Goal: Task Accomplishment & Management: Use online tool/utility

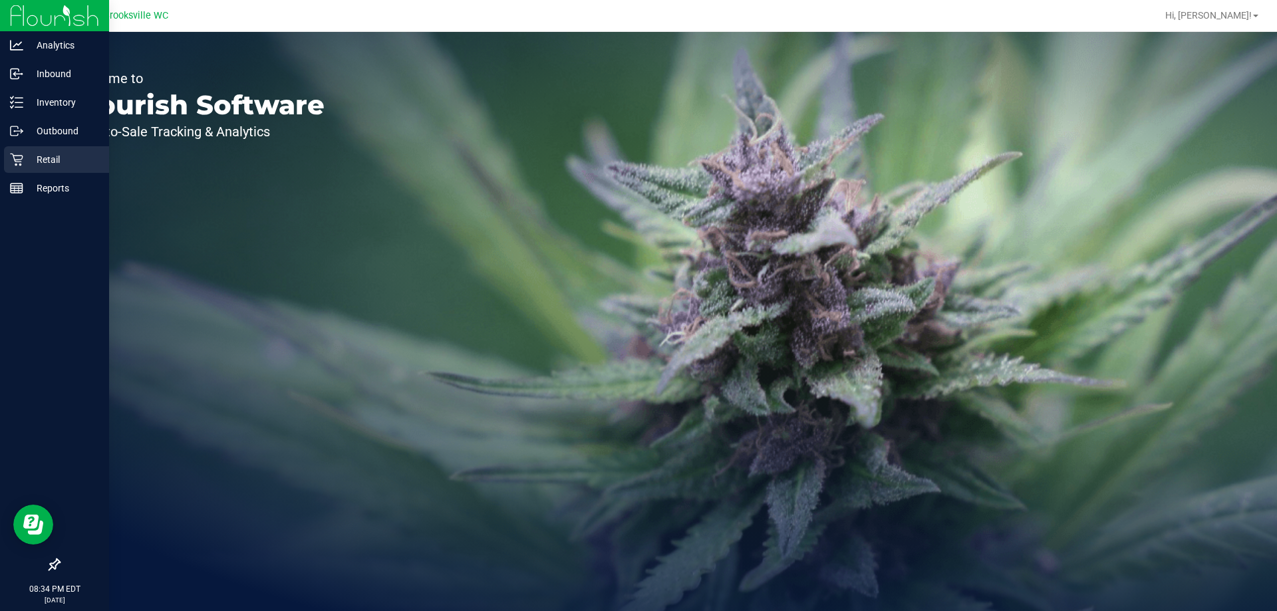
click at [35, 162] on p "Retail" at bounding box center [63, 160] width 80 height 16
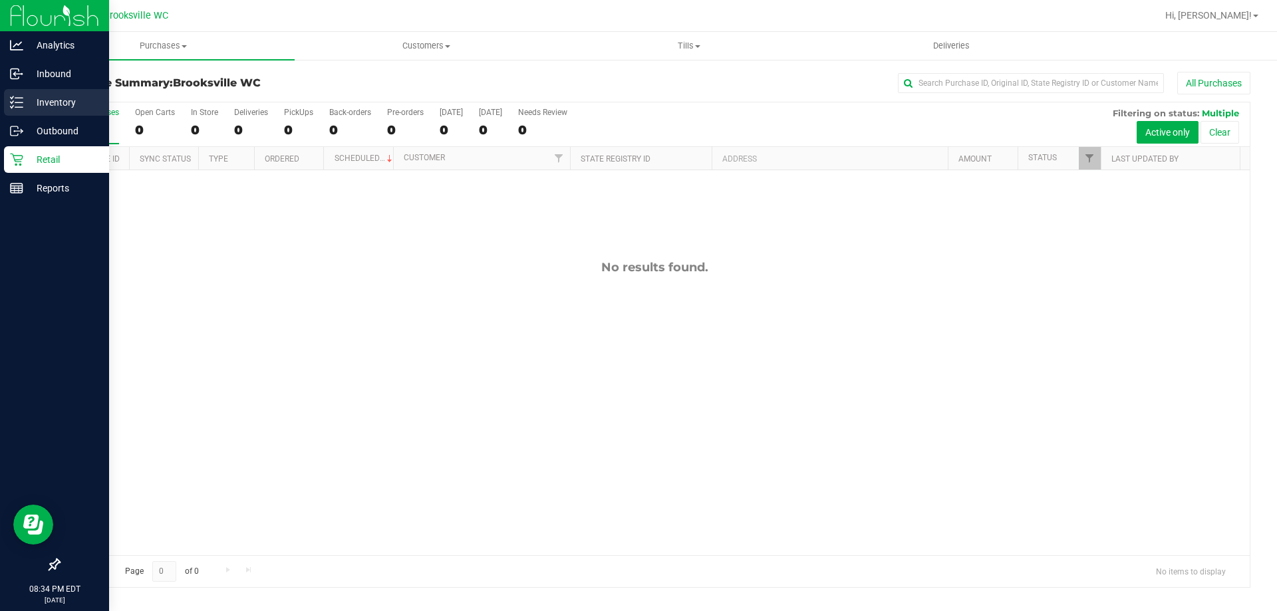
click at [39, 94] on div "Inventory" at bounding box center [56, 102] width 105 height 27
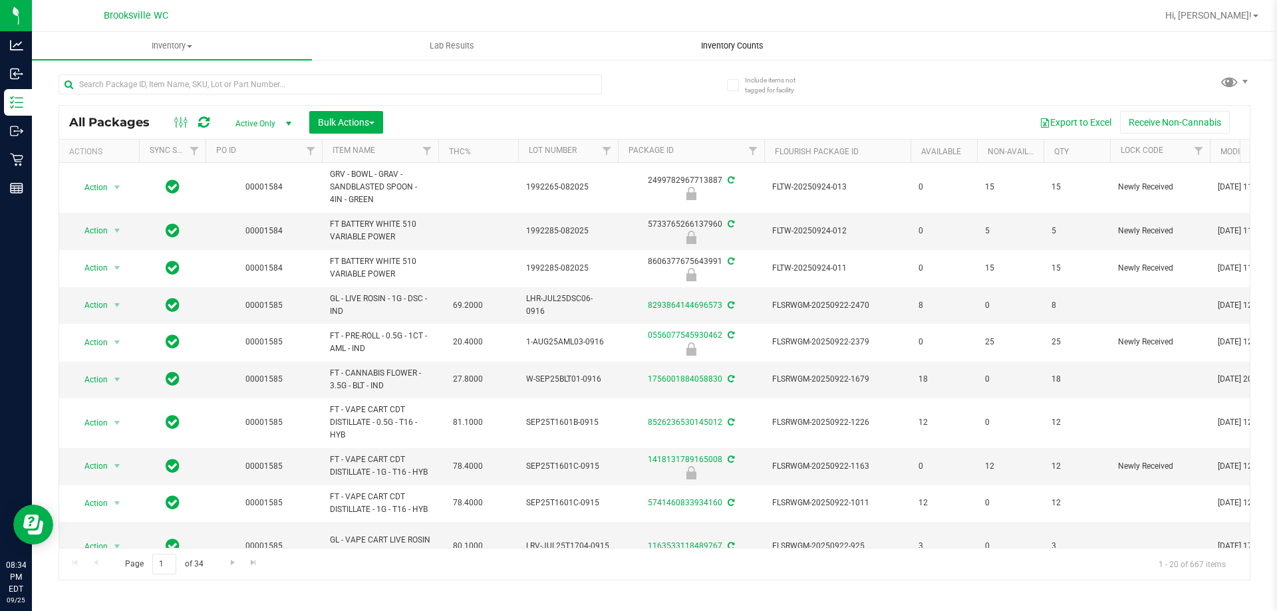
click at [716, 44] on span "Inventory Counts" at bounding box center [732, 46] width 98 height 12
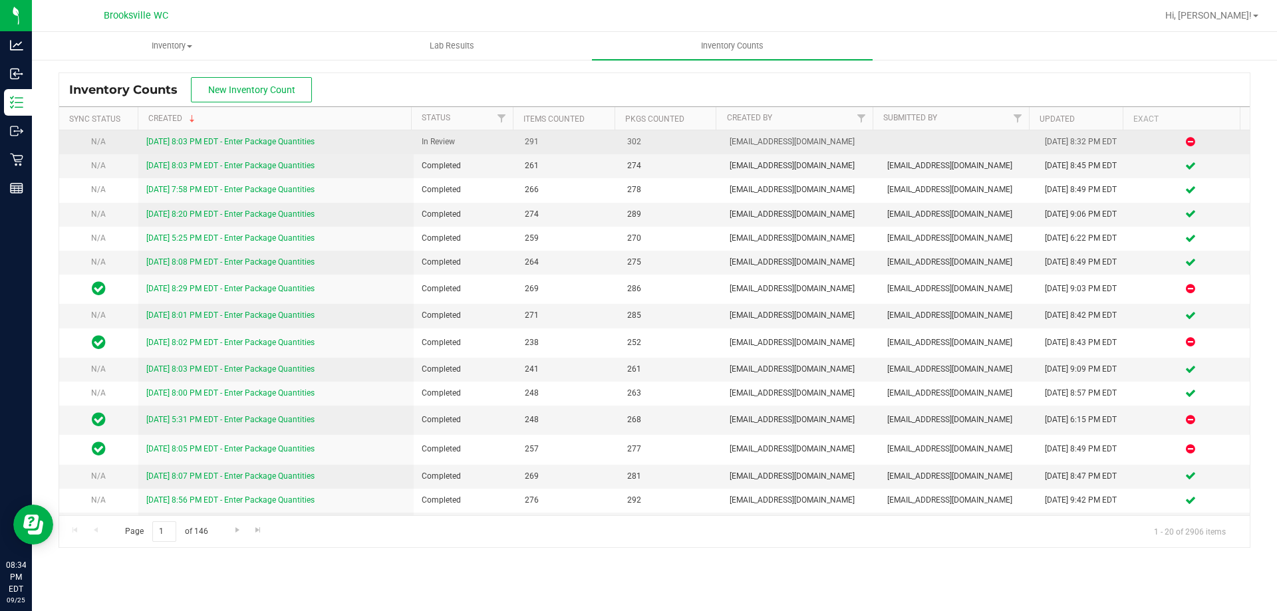
click at [302, 144] on link "[DATE] 8:03 PM EDT - Enter Package Quantities" at bounding box center [230, 141] width 168 height 9
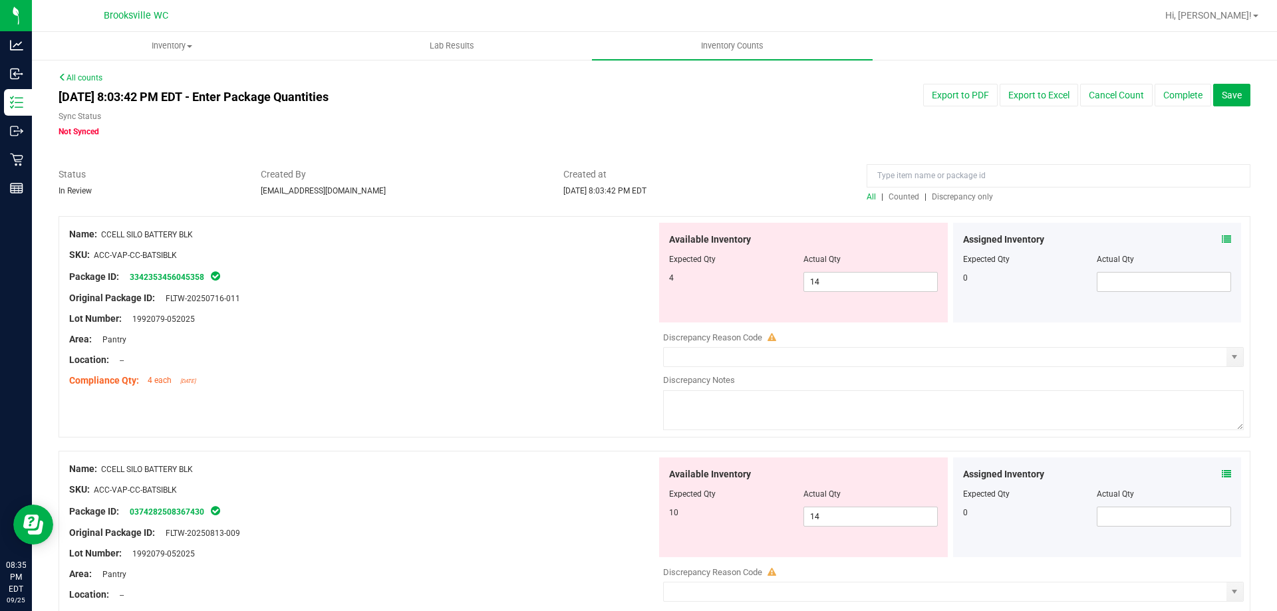
click at [935, 196] on span "Discrepancy only" at bounding box center [962, 196] width 61 height 9
click at [845, 267] on div at bounding box center [803, 268] width 269 height 7
click at [848, 276] on span "14 14" at bounding box center [871, 282] width 134 height 20
click at [848, 276] on input "14" at bounding box center [870, 282] width 133 height 19
type input "4"
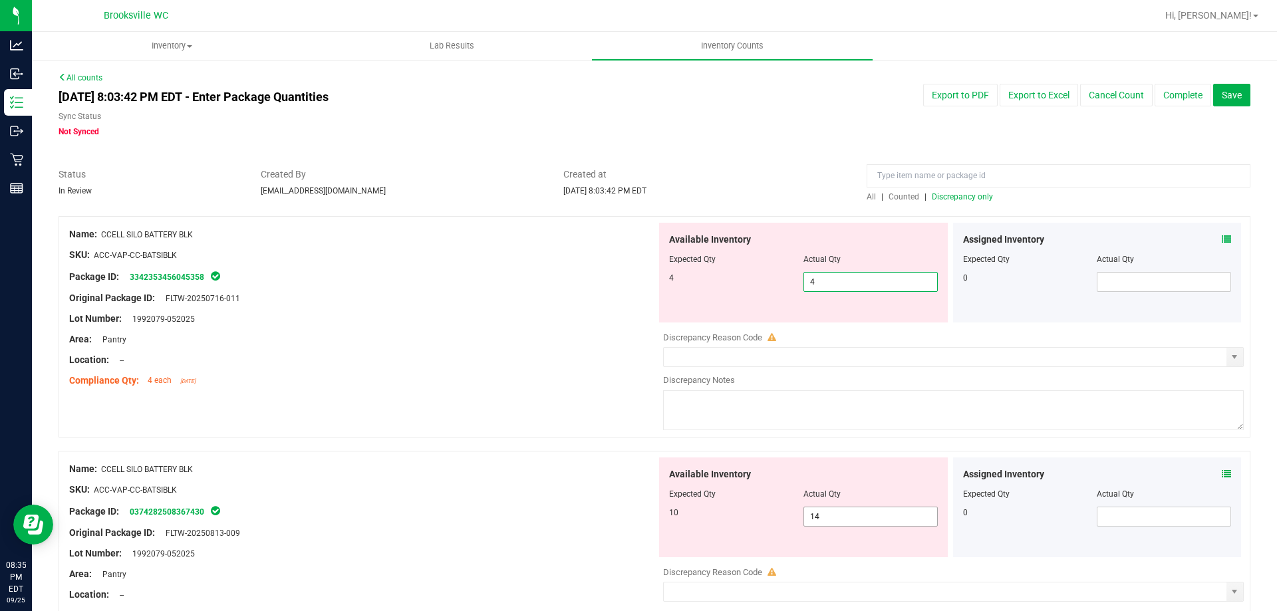
type input "4"
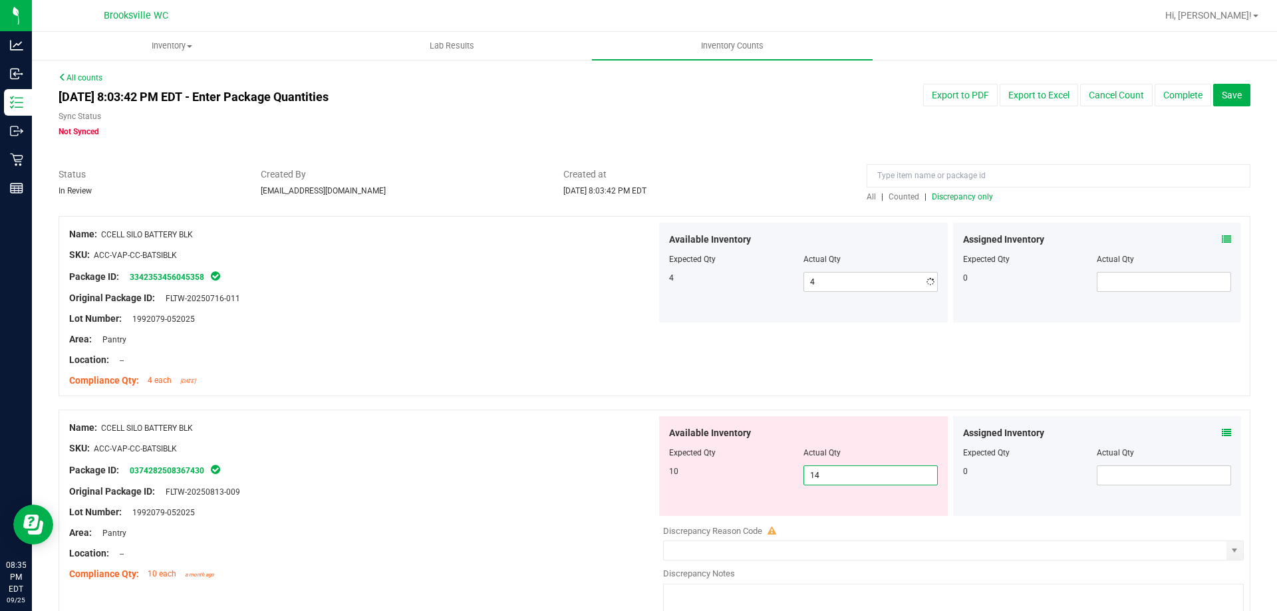
click at [855, 513] on div "Available Inventory Expected Qty Actual Qty 10 14 14" at bounding box center [803, 466] width 289 height 100
click at [842, 470] on input "14" at bounding box center [870, 475] width 133 height 19
drag, startPoint x: 820, startPoint y: 472, endPoint x: 567, endPoint y: 435, distance: 255.4
click at [567, 436] on div "Name: CCELL SILO BATTERY BLK SKU: ACC-VAP-CC-BATSIBLK Package ID: 0374282508367…" at bounding box center [655, 521] width 1192 height 222
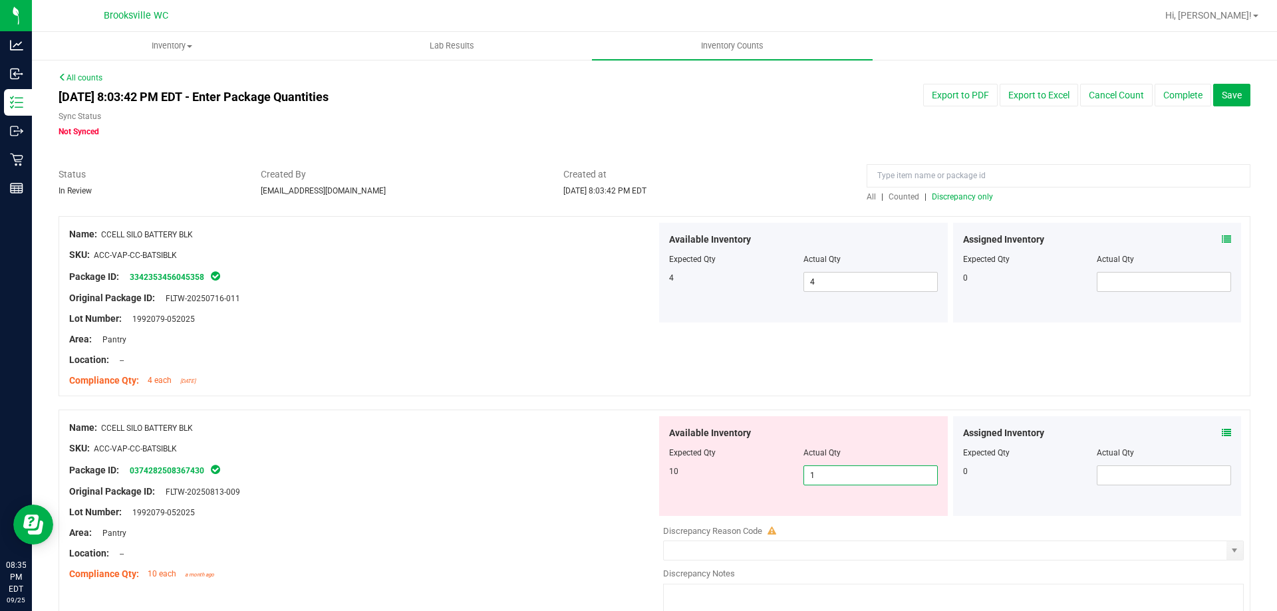
type input "10"
click at [538, 404] on div at bounding box center [655, 402] width 1192 height 13
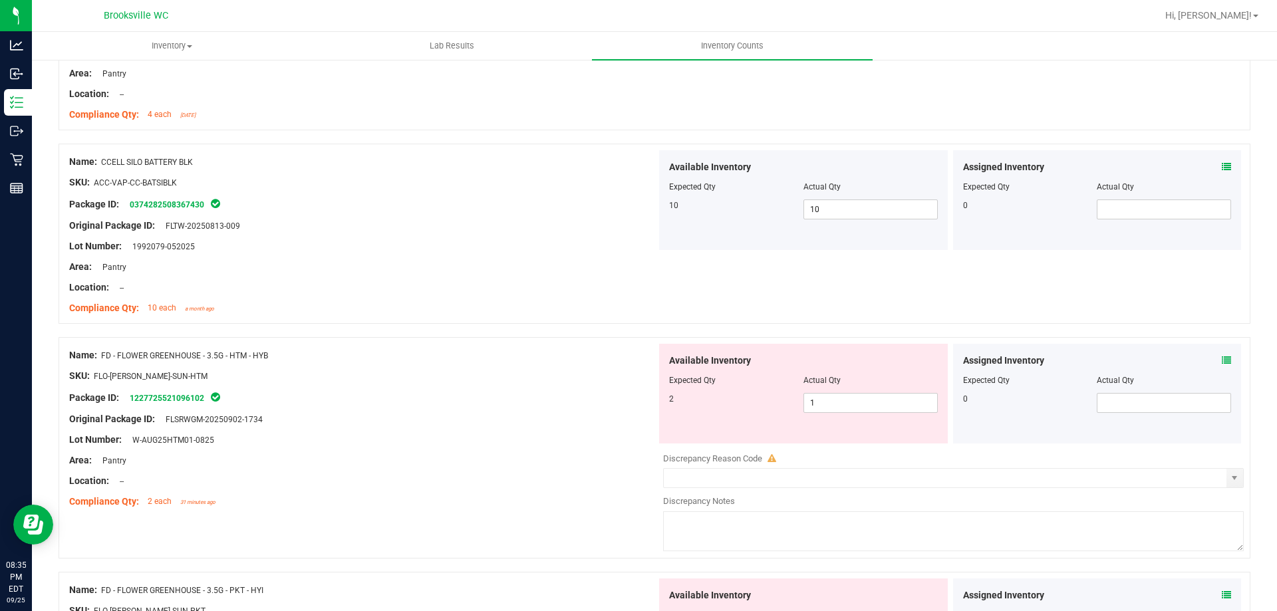
scroll to position [399, 0]
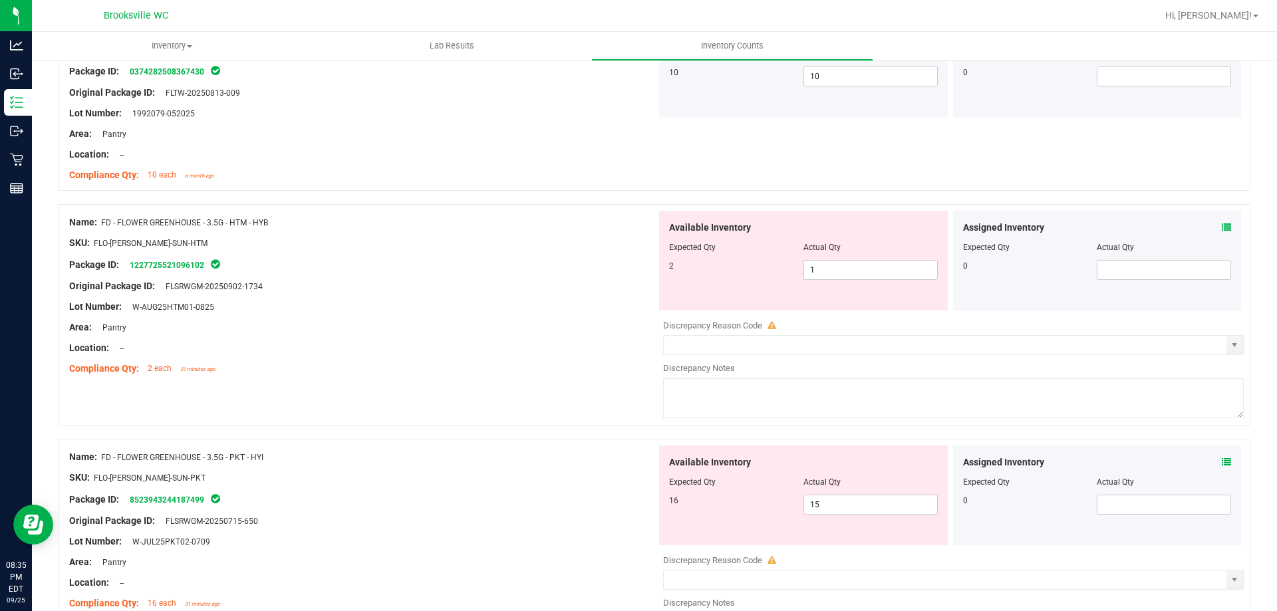
click at [1215, 224] on div "Assigned Inventory" at bounding box center [1097, 228] width 269 height 14
click at [1222, 227] on icon at bounding box center [1226, 227] width 9 height 9
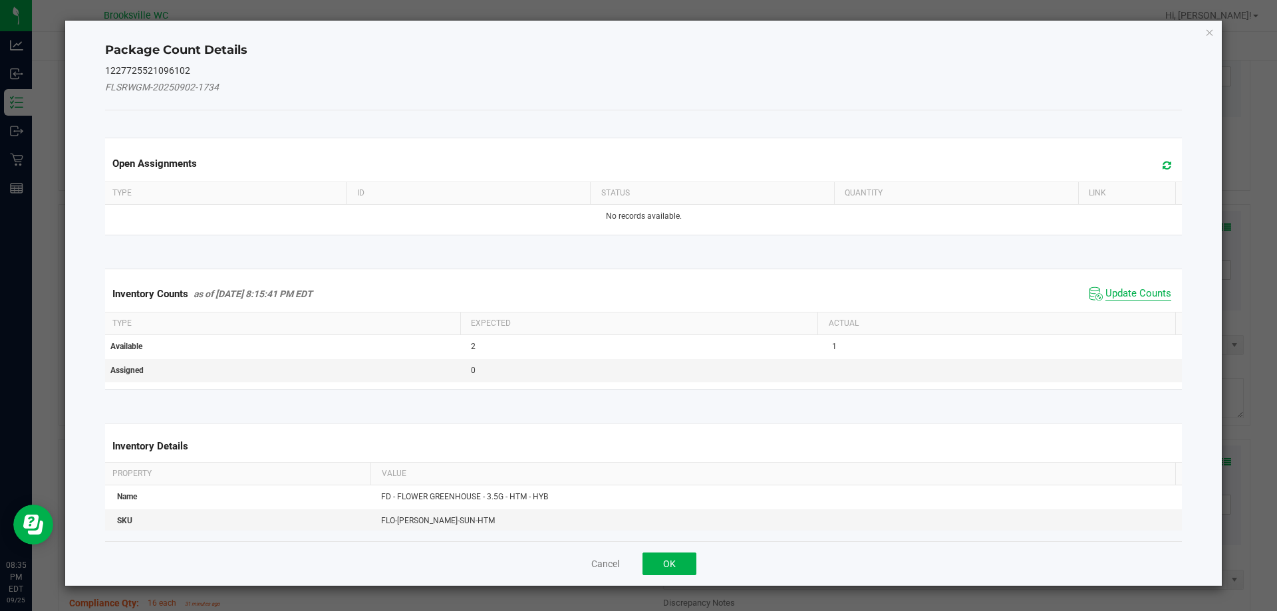
click at [1157, 295] on span "Update Counts" at bounding box center [1139, 293] width 66 height 13
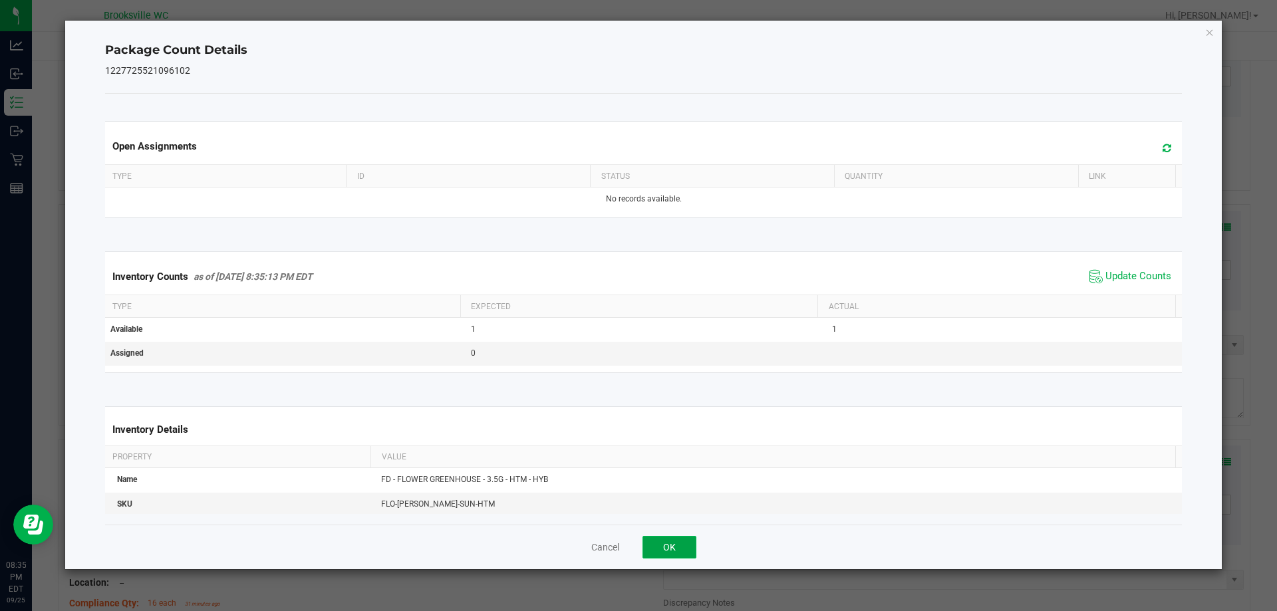
click at [666, 557] on button "OK" at bounding box center [670, 547] width 54 height 23
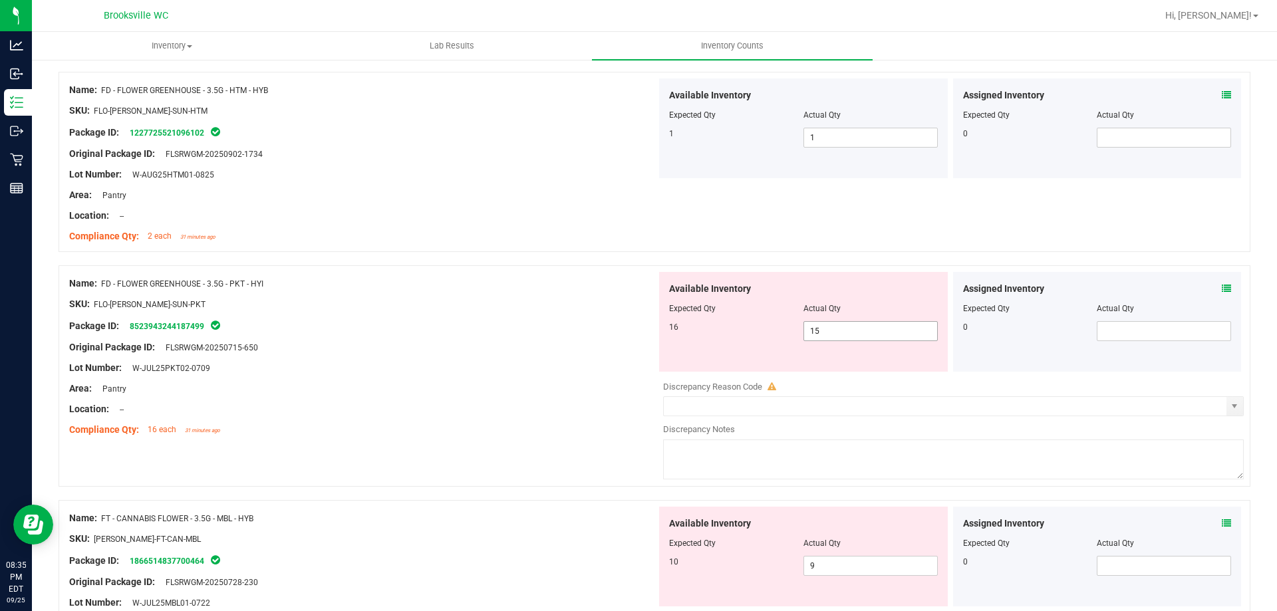
scroll to position [532, 0]
click at [1222, 286] on icon at bounding box center [1226, 287] width 9 height 9
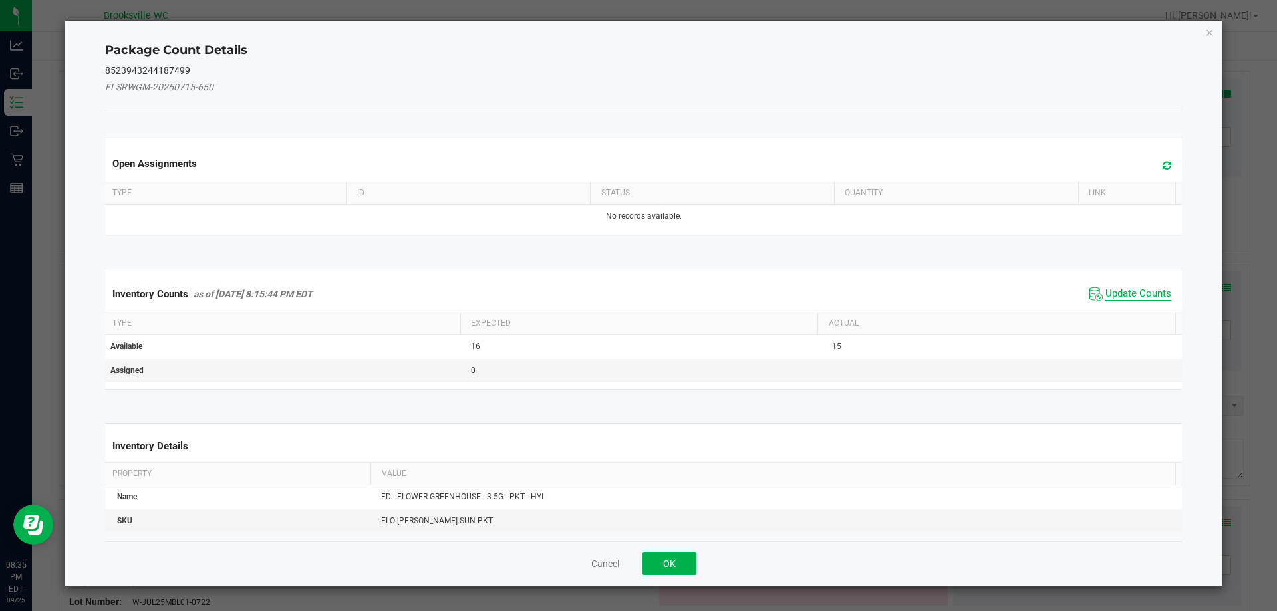
click at [1114, 298] on span "Update Counts" at bounding box center [1139, 293] width 66 height 13
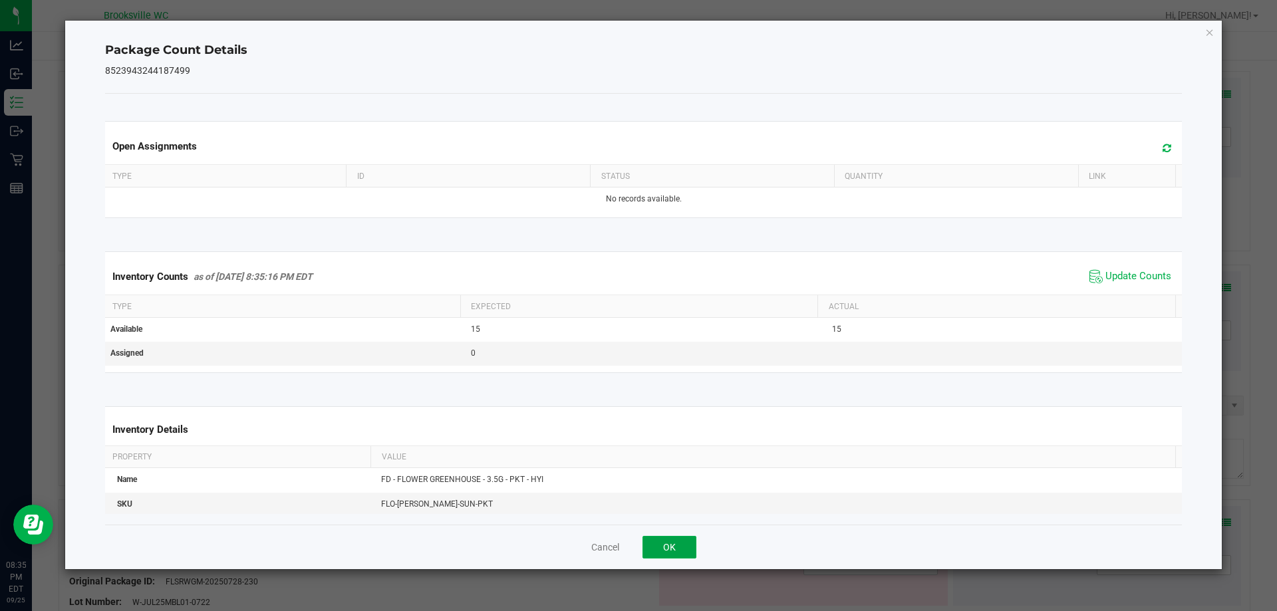
click at [677, 549] on button "OK" at bounding box center [670, 547] width 54 height 23
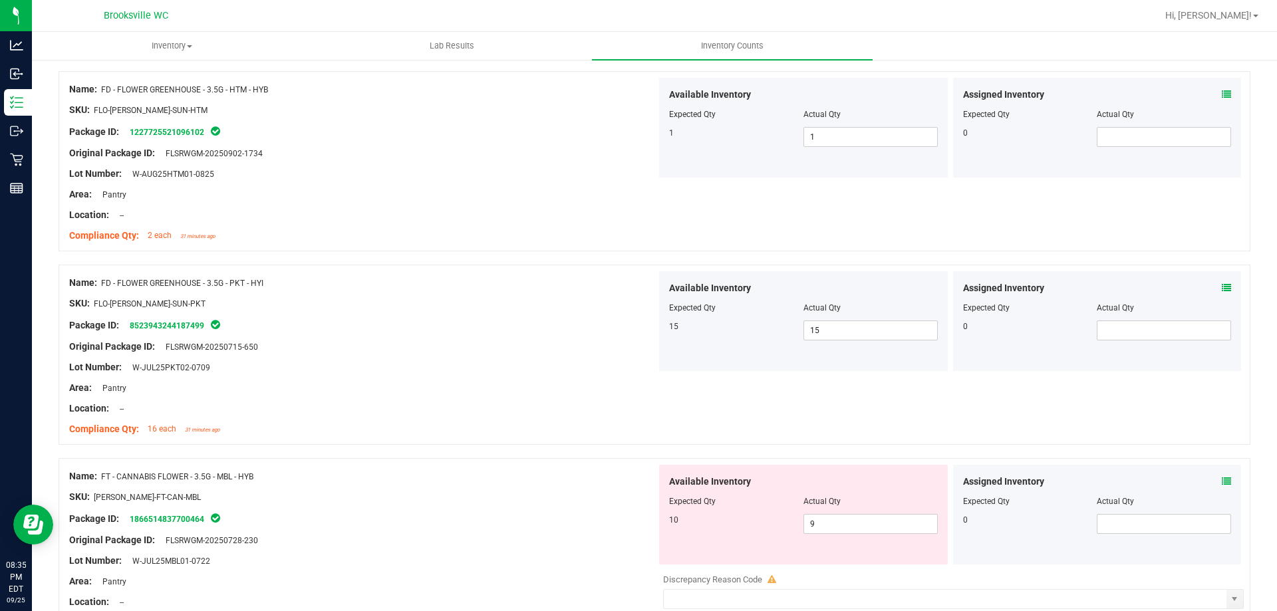
scroll to position [665, 0]
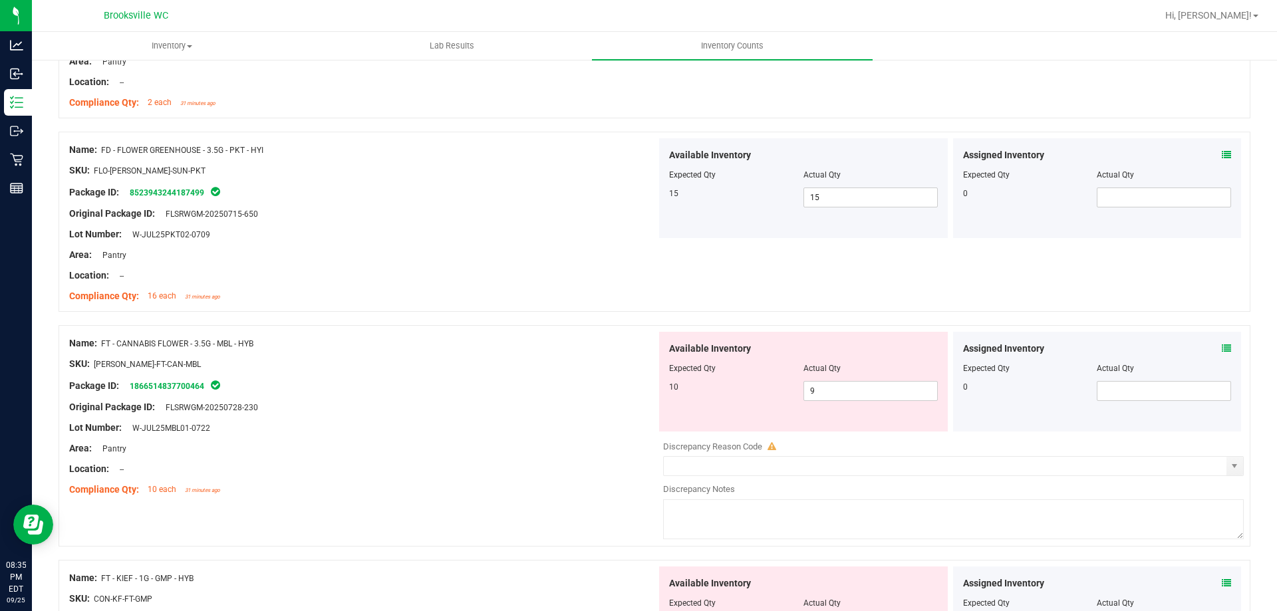
click at [1221, 351] on div "Assigned Inventory Expected Qty Actual Qty 0" at bounding box center [1097, 382] width 289 height 100
click at [1222, 348] on icon at bounding box center [1226, 348] width 9 height 9
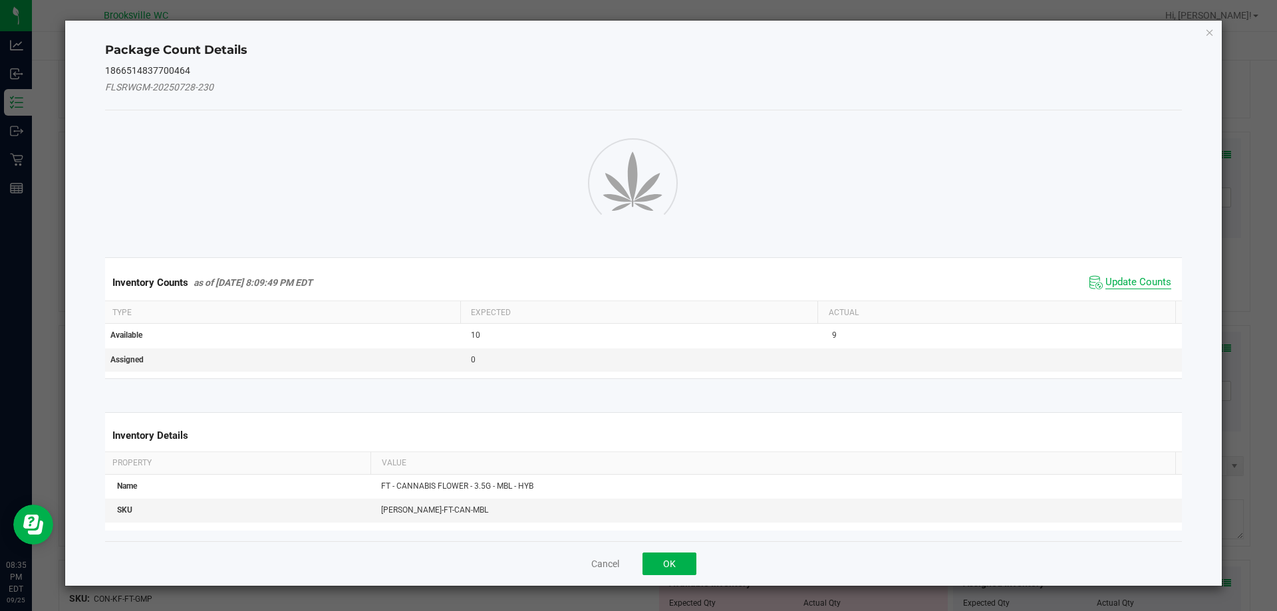
click at [1132, 289] on span "Update Counts" at bounding box center [1139, 282] width 66 height 13
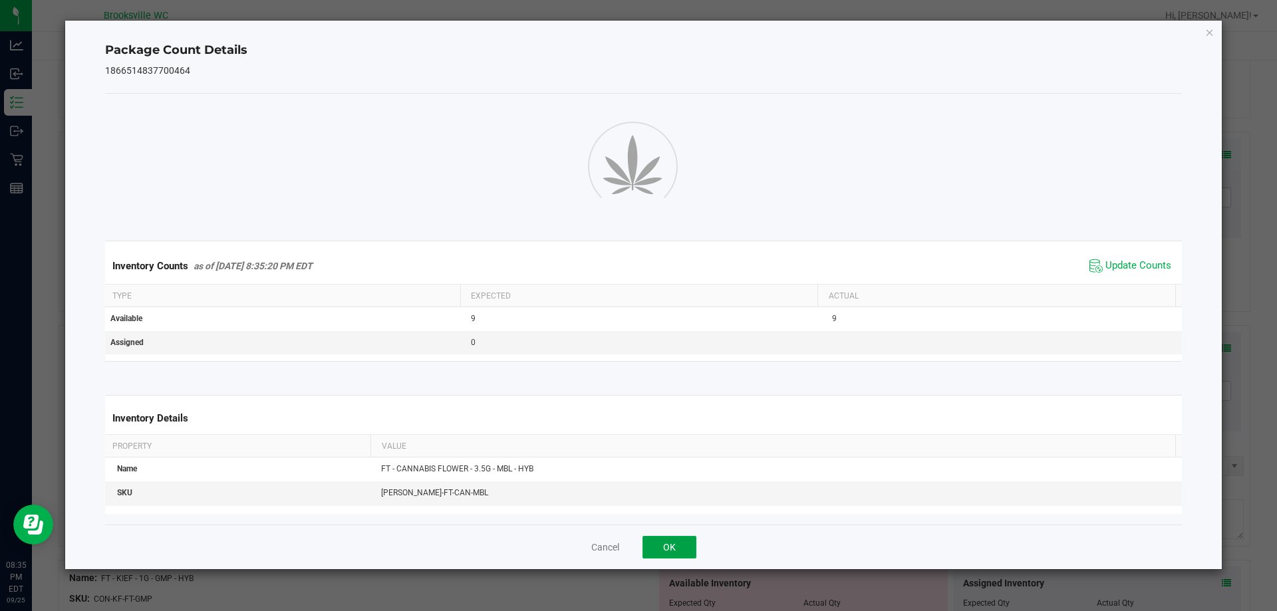
click at [671, 544] on button "OK" at bounding box center [670, 547] width 54 height 23
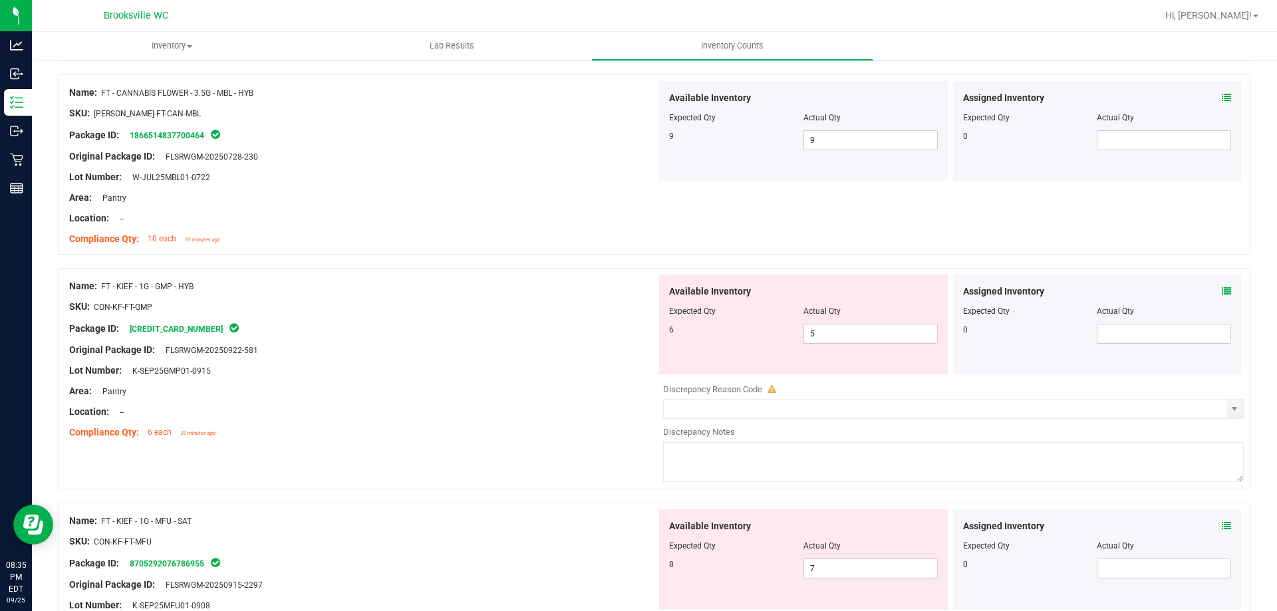
scroll to position [931, 0]
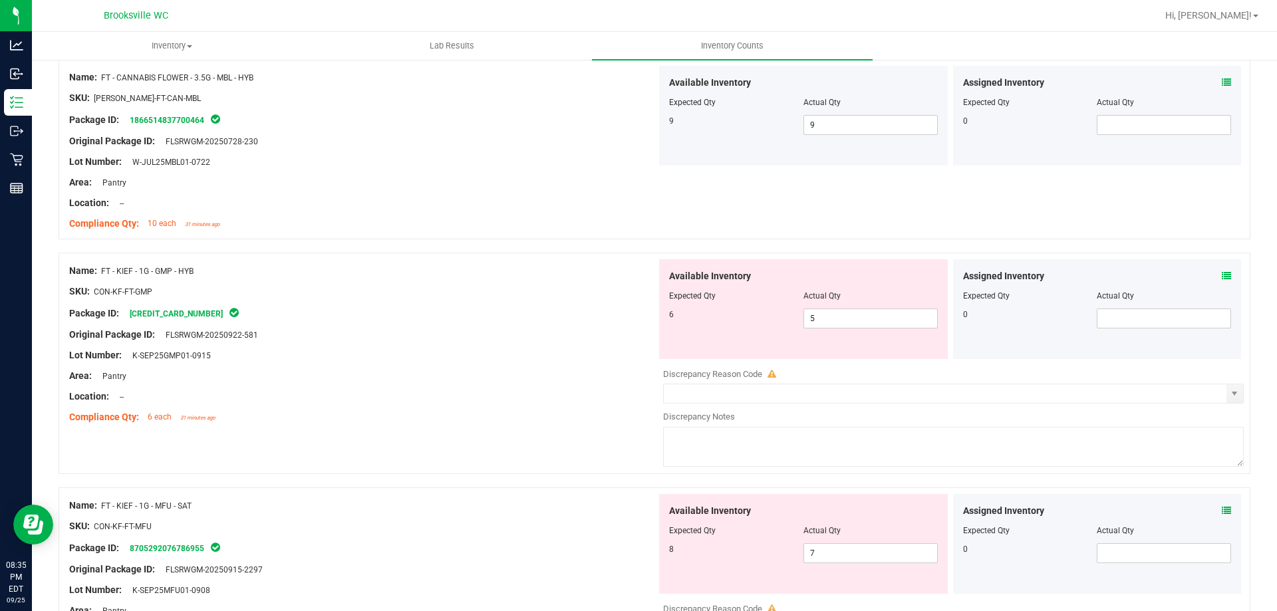
click at [1222, 280] on icon at bounding box center [1226, 275] width 9 height 9
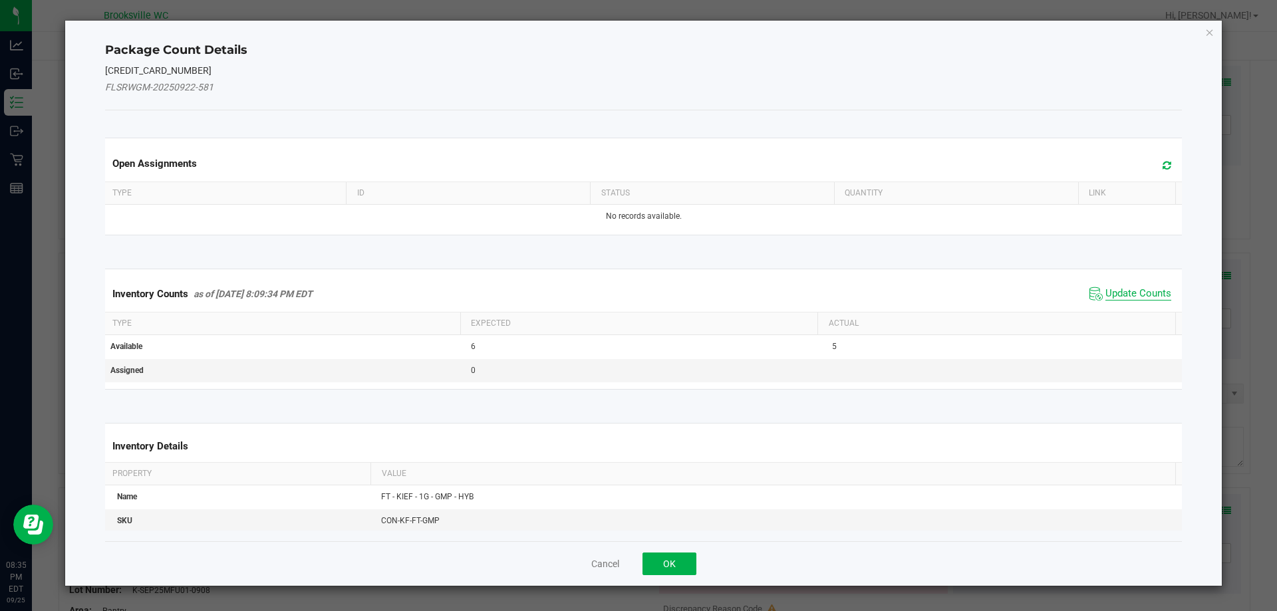
drag, startPoint x: 1143, startPoint y: 291, endPoint x: 1063, endPoint y: 315, distance: 83.2
click at [1143, 292] on span "Update Counts" at bounding box center [1139, 293] width 66 height 13
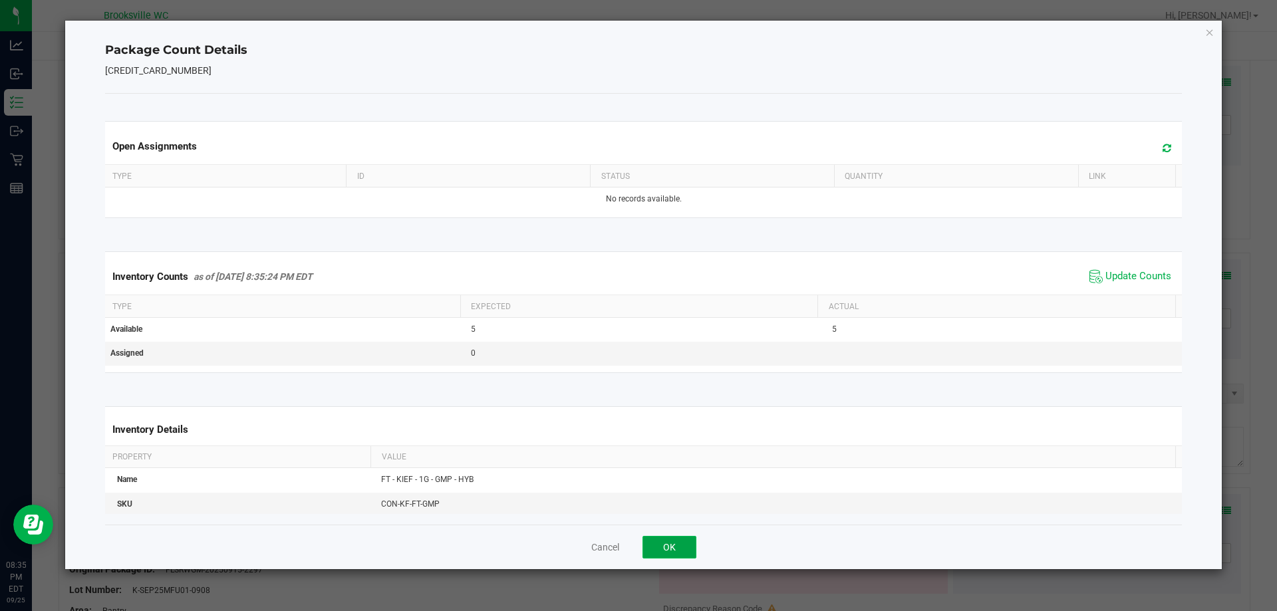
click at [661, 555] on button "OK" at bounding box center [670, 547] width 54 height 23
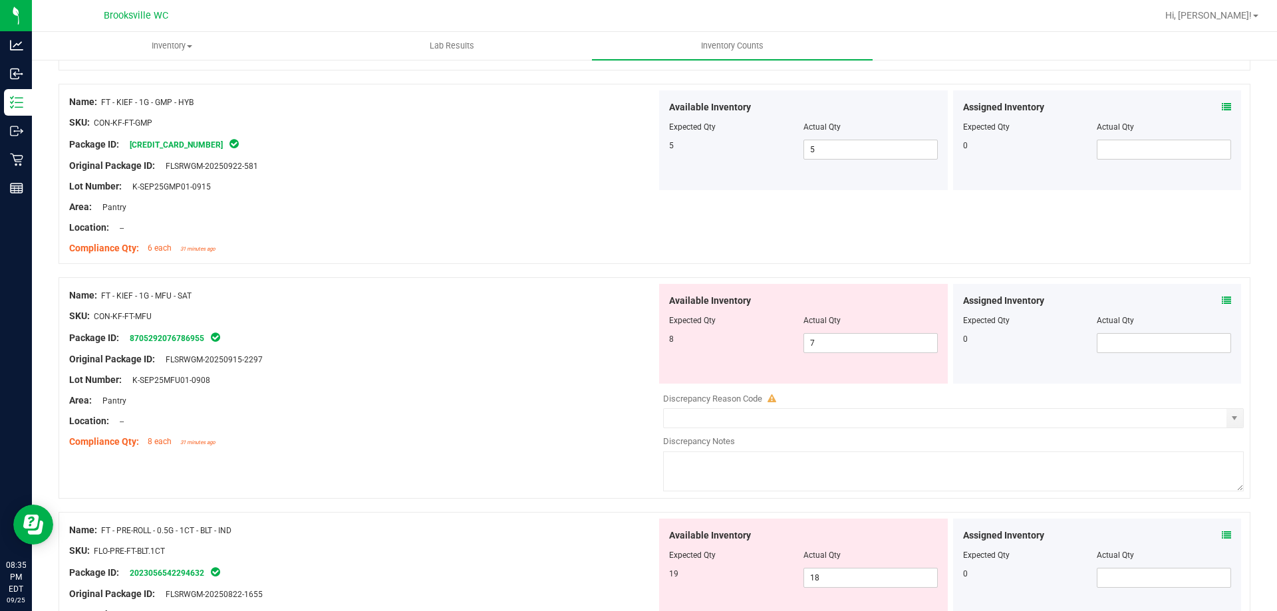
scroll to position [1131, 0]
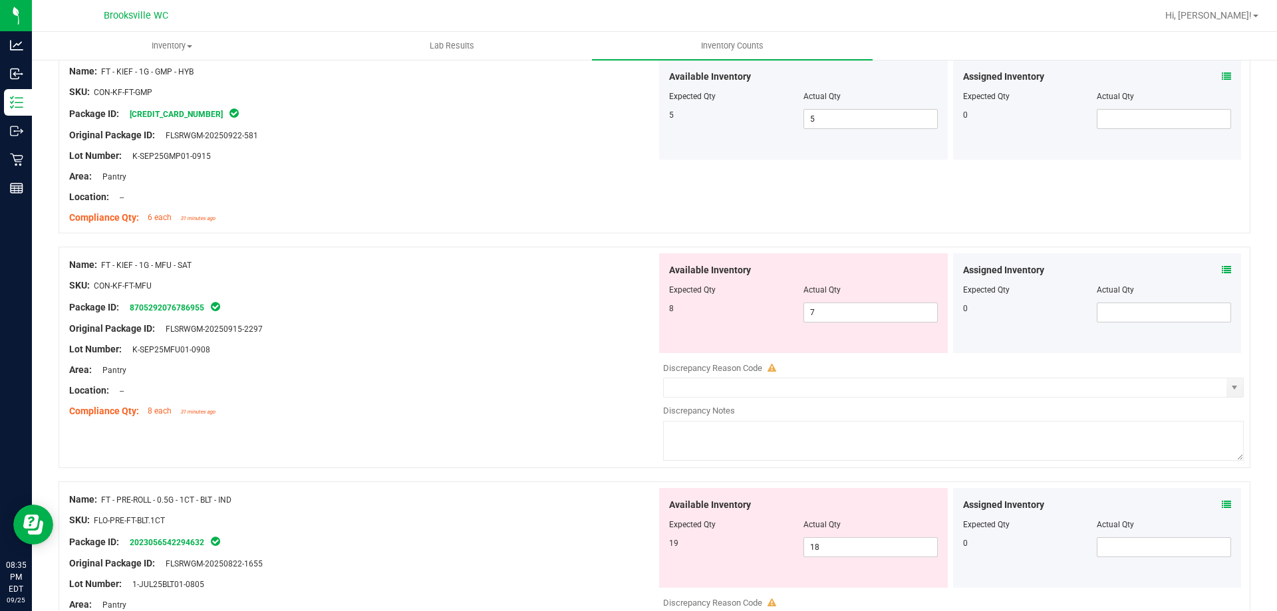
click at [1222, 269] on icon at bounding box center [1226, 269] width 9 height 9
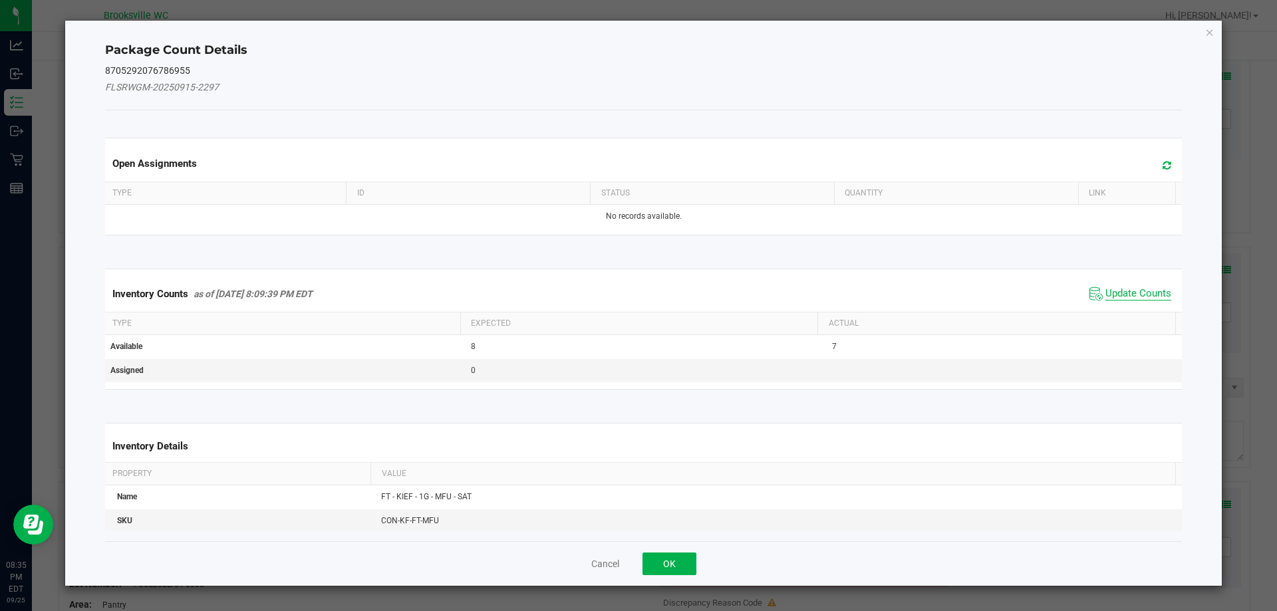
click at [1108, 298] on span "Update Counts" at bounding box center [1139, 293] width 66 height 13
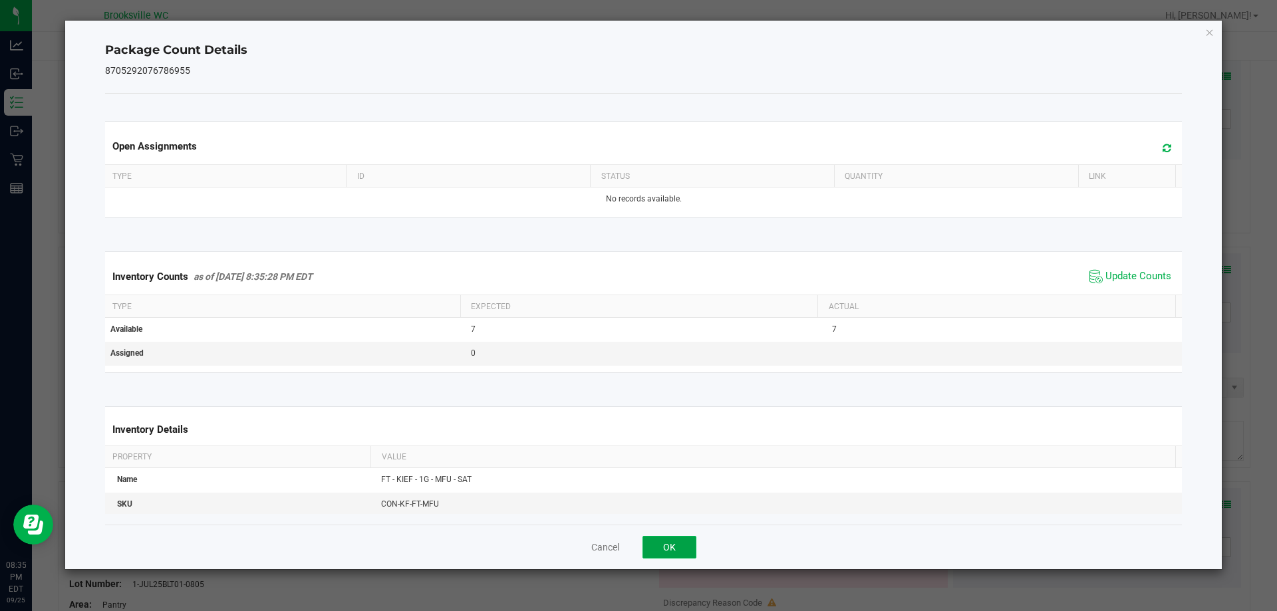
click at [674, 541] on button "OK" at bounding box center [670, 547] width 54 height 23
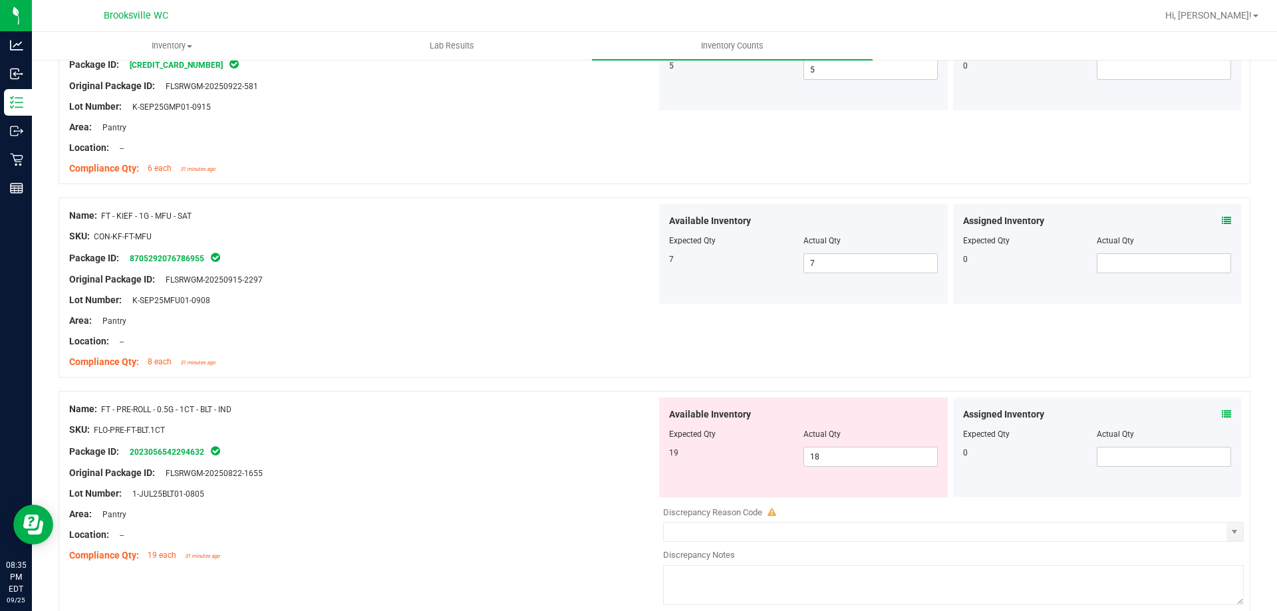
scroll to position [1330, 0]
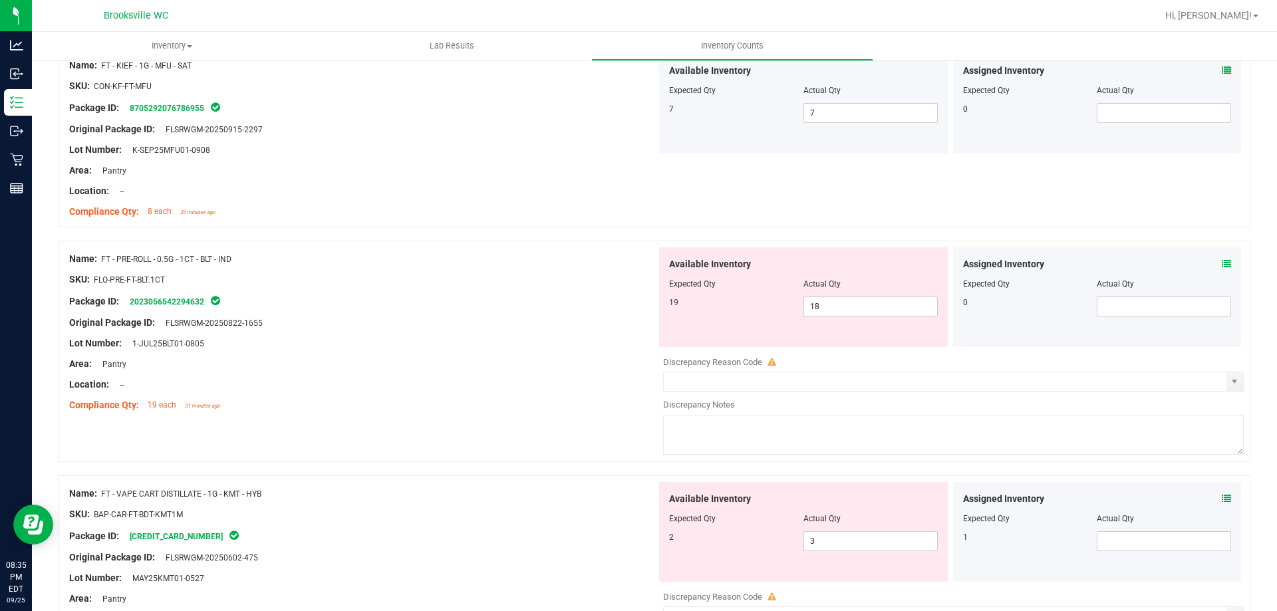
click at [1222, 261] on icon at bounding box center [1226, 263] width 9 height 9
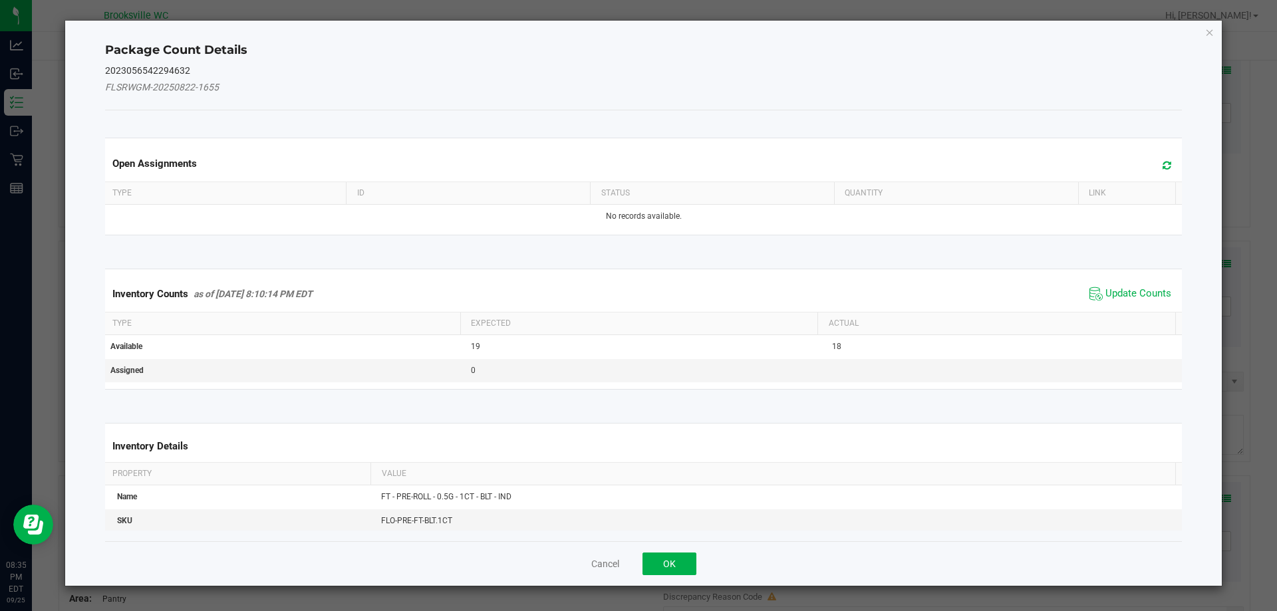
drag, startPoint x: 1151, startPoint y: 295, endPoint x: 963, endPoint y: 316, distance: 189.5
click at [1149, 295] on span "Update Counts" at bounding box center [1139, 293] width 66 height 13
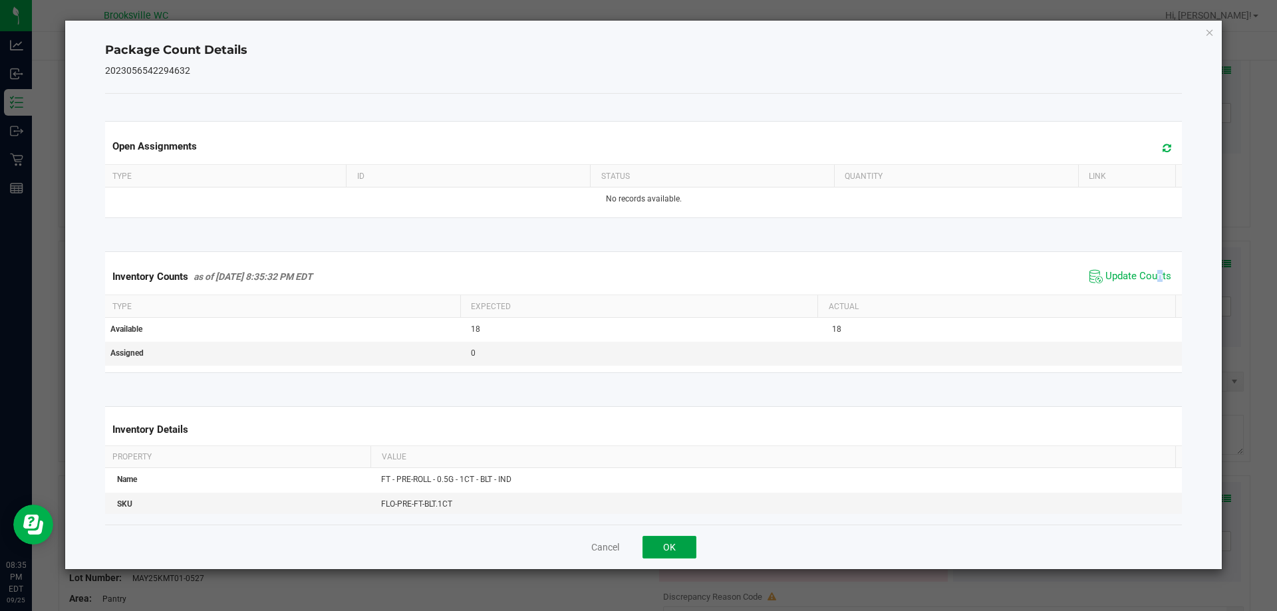
click at [662, 537] on button "OK" at bounding box center [670, 547] width 54 height 23
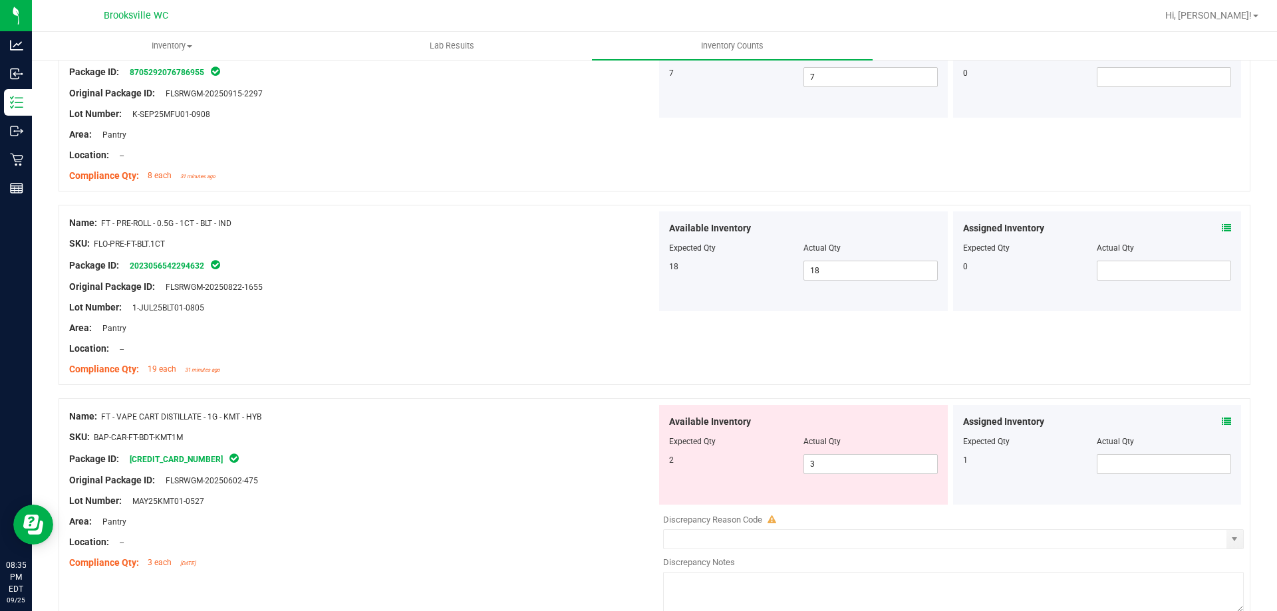
scroll to position [1464, 0]
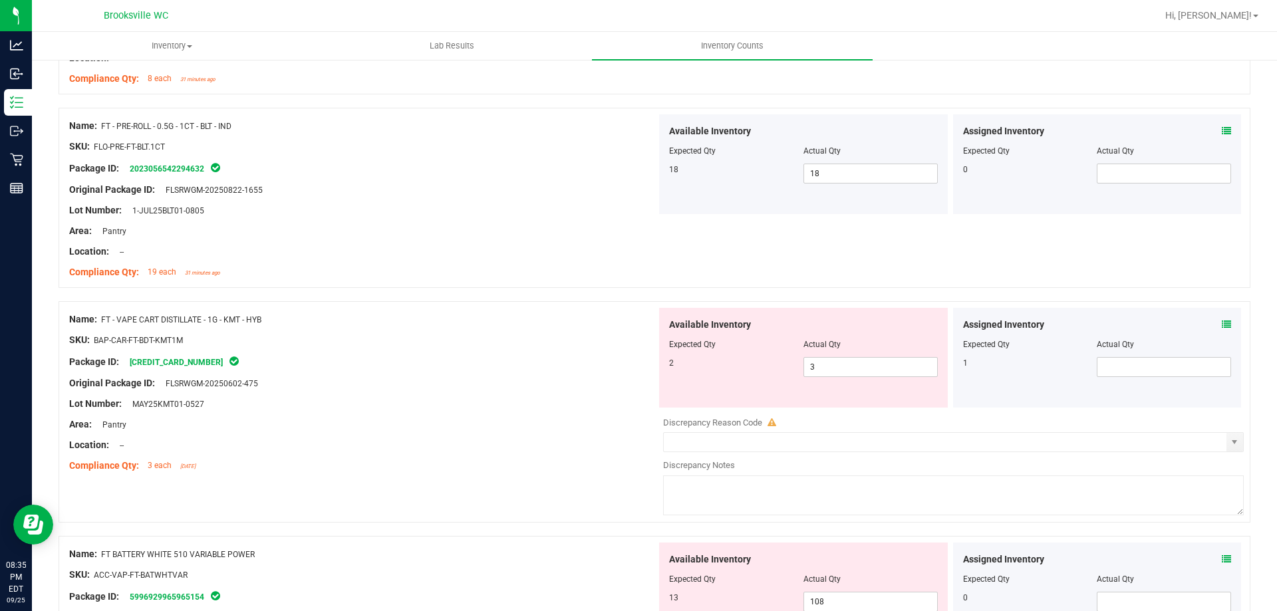
click at [1222, 321] on icon at bounding box center [1226, 324] width 9 height 9
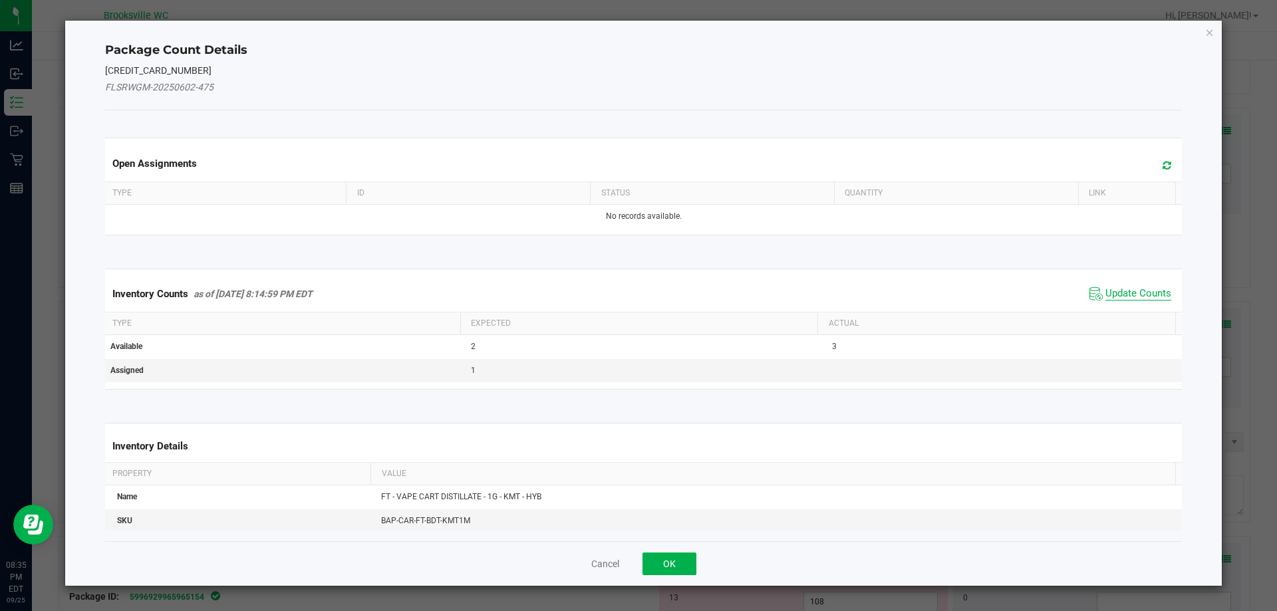
click at [1150, 297] on span "Update Counts" at bounding box center [1139, 293] width 66 height 13
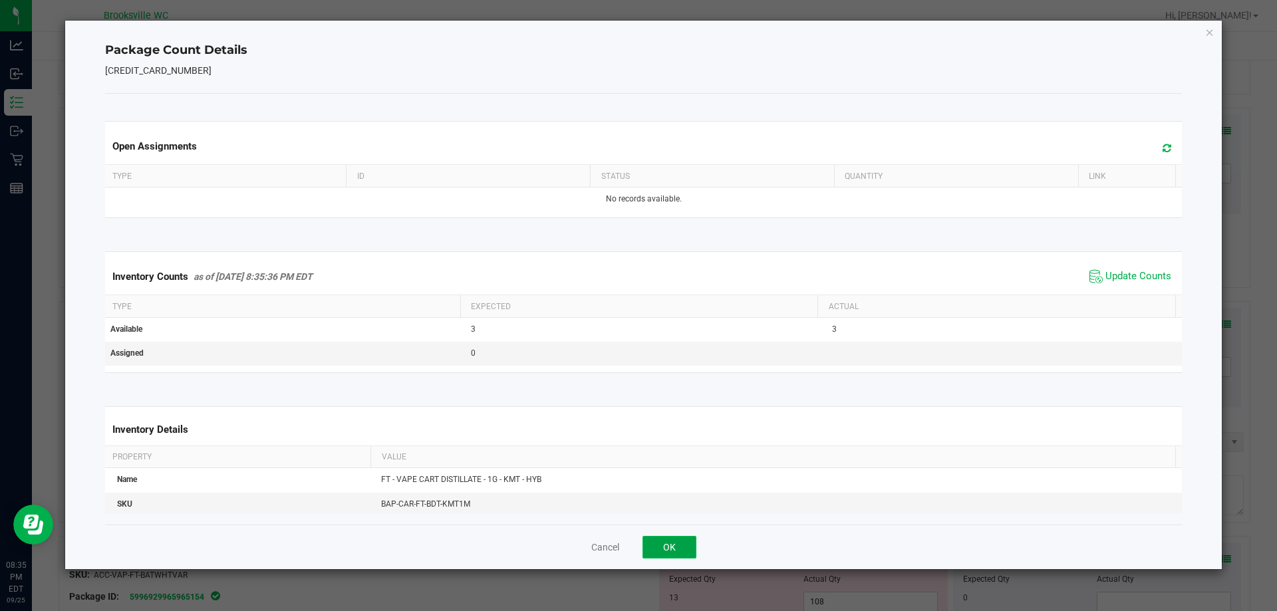
drag, startPoint x: 684, startPoint y: 540, endPoint x: 622, endPoint y: 459, distance: 102.0
click at [683, 540] on button "OK" at bounding box center [670, 547] width 54 height 23
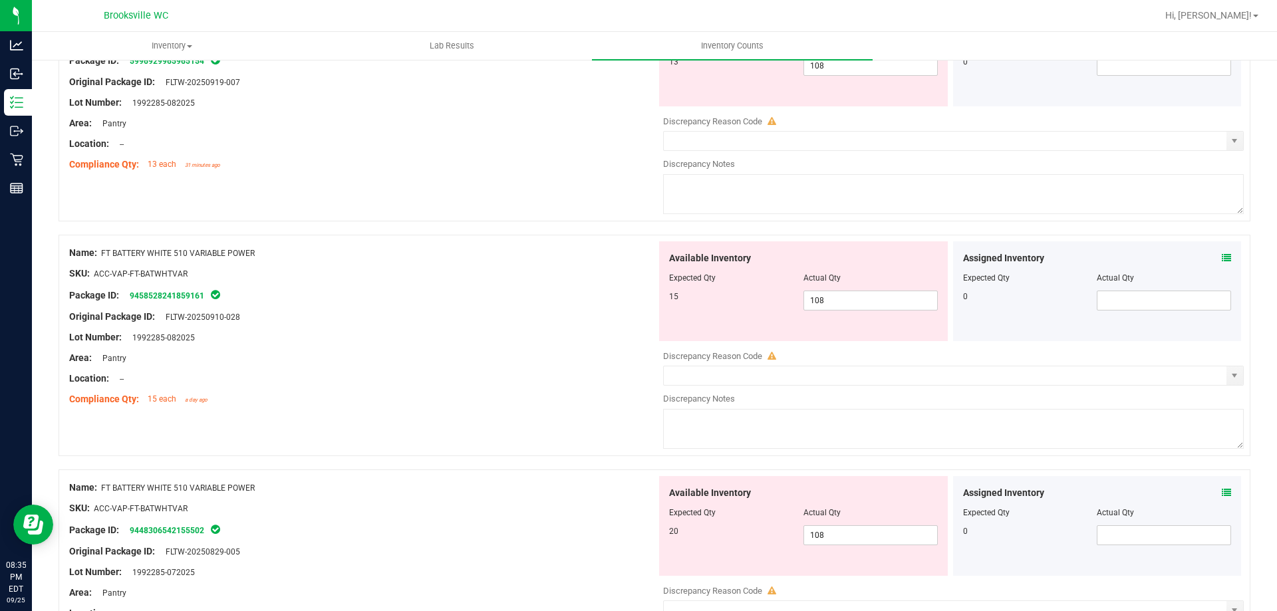
scroll to position [1996, 0]
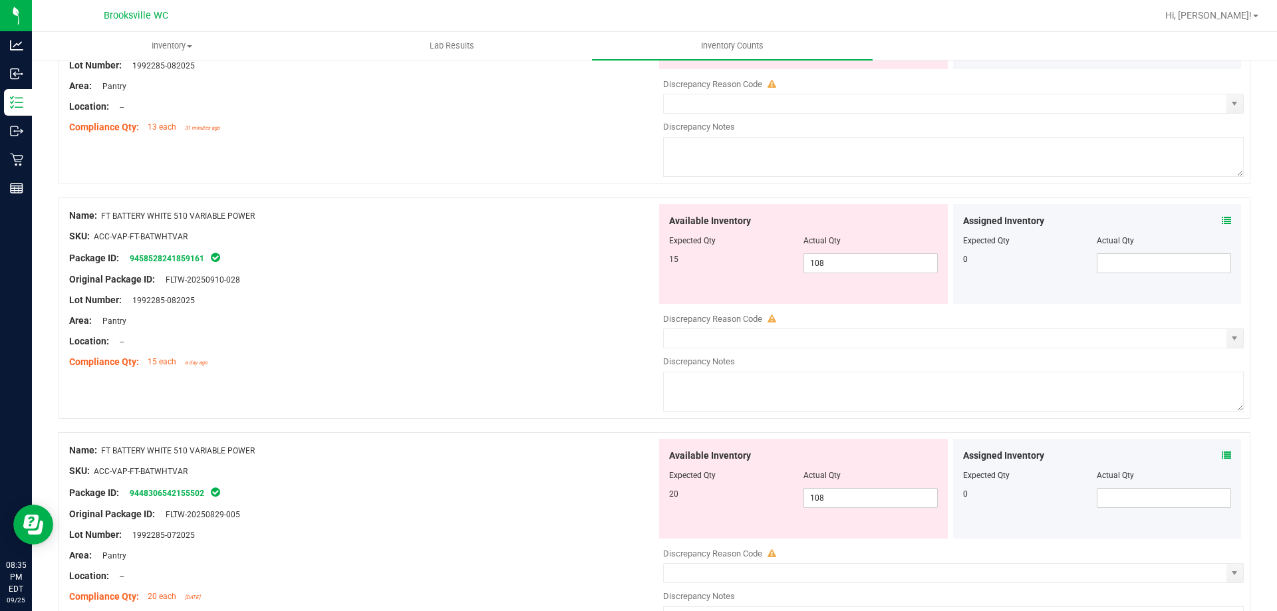
drag, startPoint x: 259, startPoint y: 456, endPoint x: 108, endPoint y: 448, distance: 151.2
click at [103, 455] on div "Name: FT BATTERY WHITE 510 VARIABLE POWER" at bounding box center [362, 451] width 587 height 14
copy span "FT BATTERY WHITE 510 VARIABLE POWER"
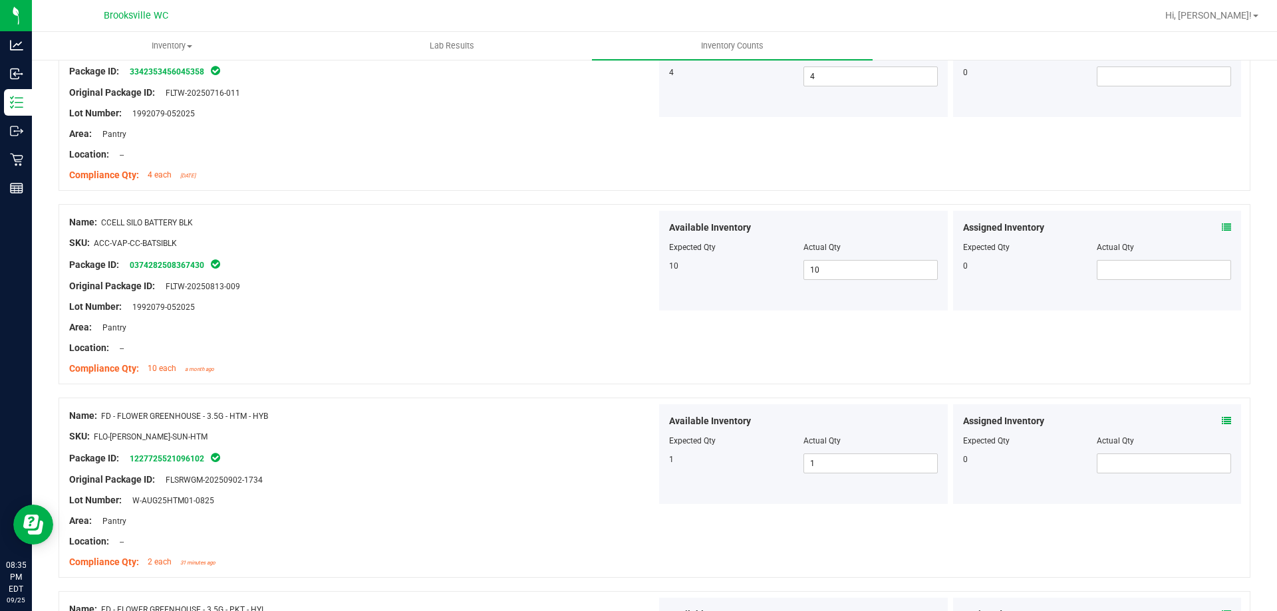
scroll to position [0, 0]
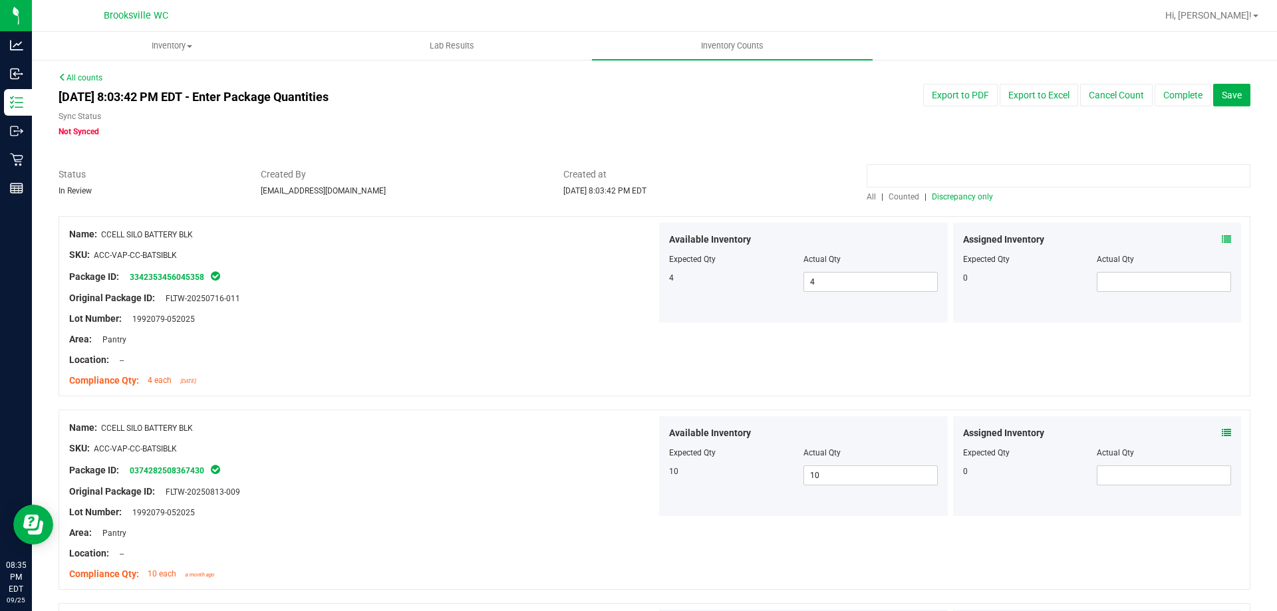
click at [968, 180] on input at bounding box center [1059, 175] width 384 height 23
paste input "FT BATTERY WHITE 510 VARIABLE POWER"
type input "FT BATTERY WHITE 510 VARIABLE POWER"
click at [869, 199] on span "All" at bounding box center [871, 196] width 9 height 9
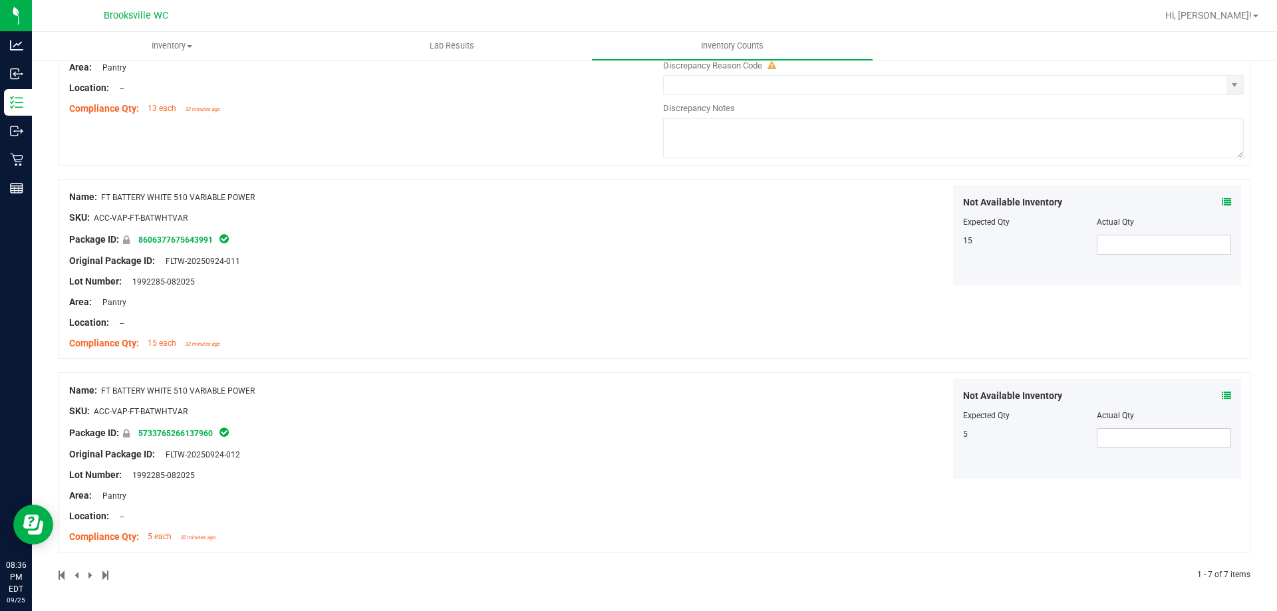
scroll to position [1012, 0]
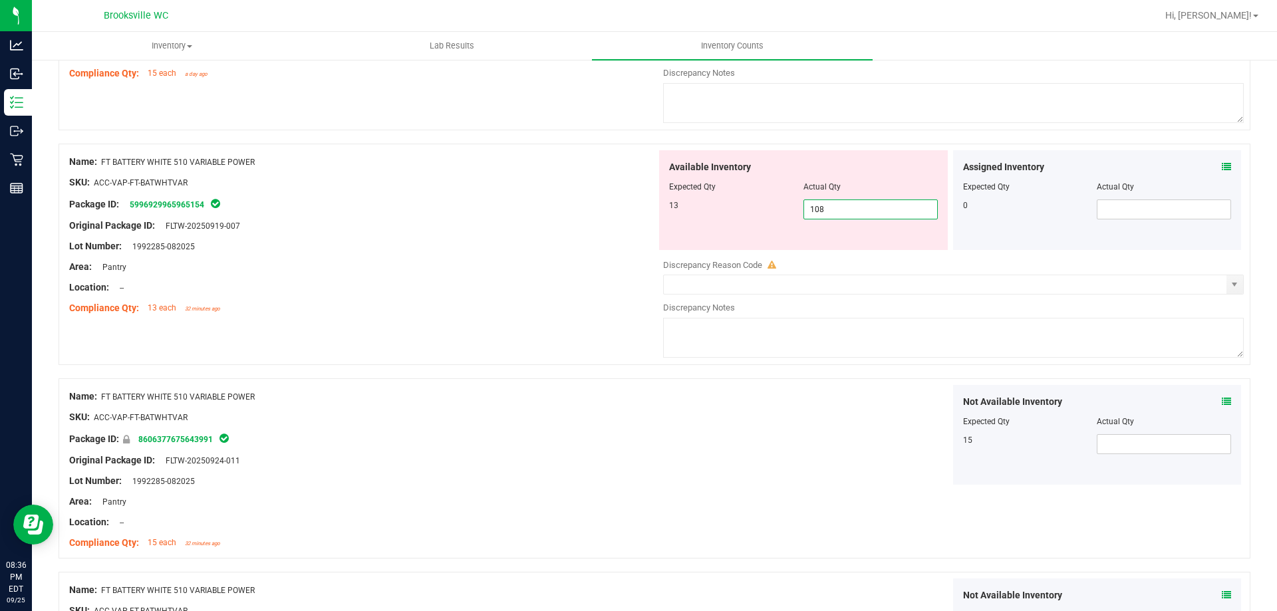
click at [885, 205] on span "108 108" at bounding box center [871, 210] width 134 height 20
click at [883, 205] on input "108" at bounding box center [870, 209] width 133 height 19
type input "13"
click at [660, 422] on div "Not Available Inventory Expected Qty Actual Qty 15" at bounding box center [950, 435] width 587 height 100
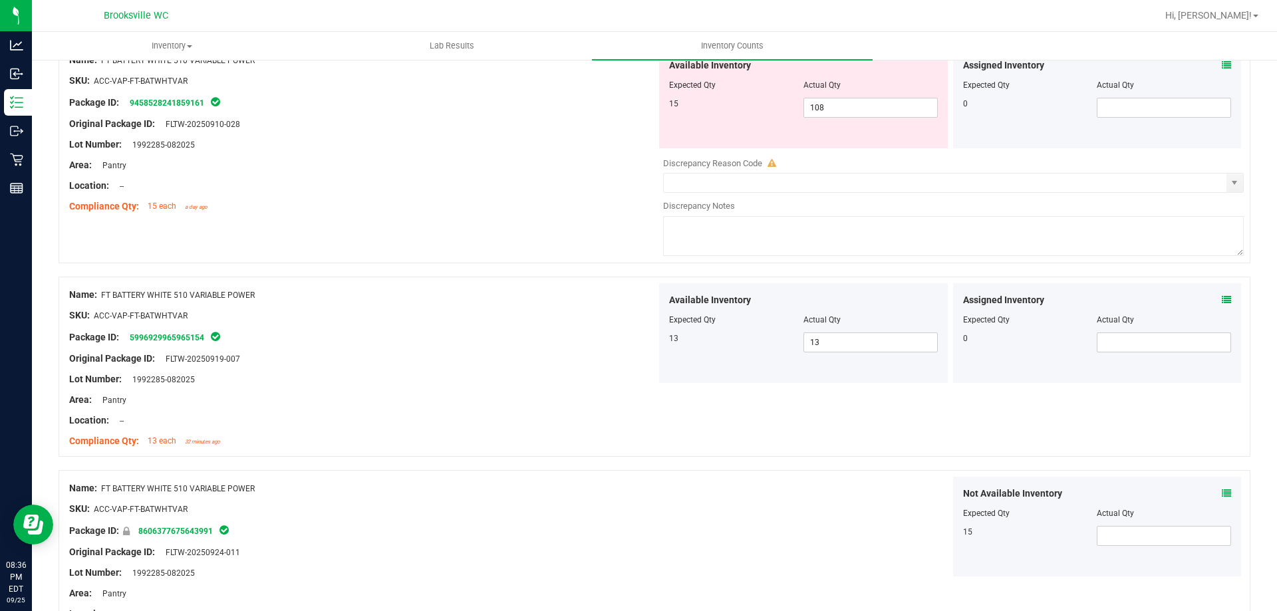
scroll to position [746, 0]
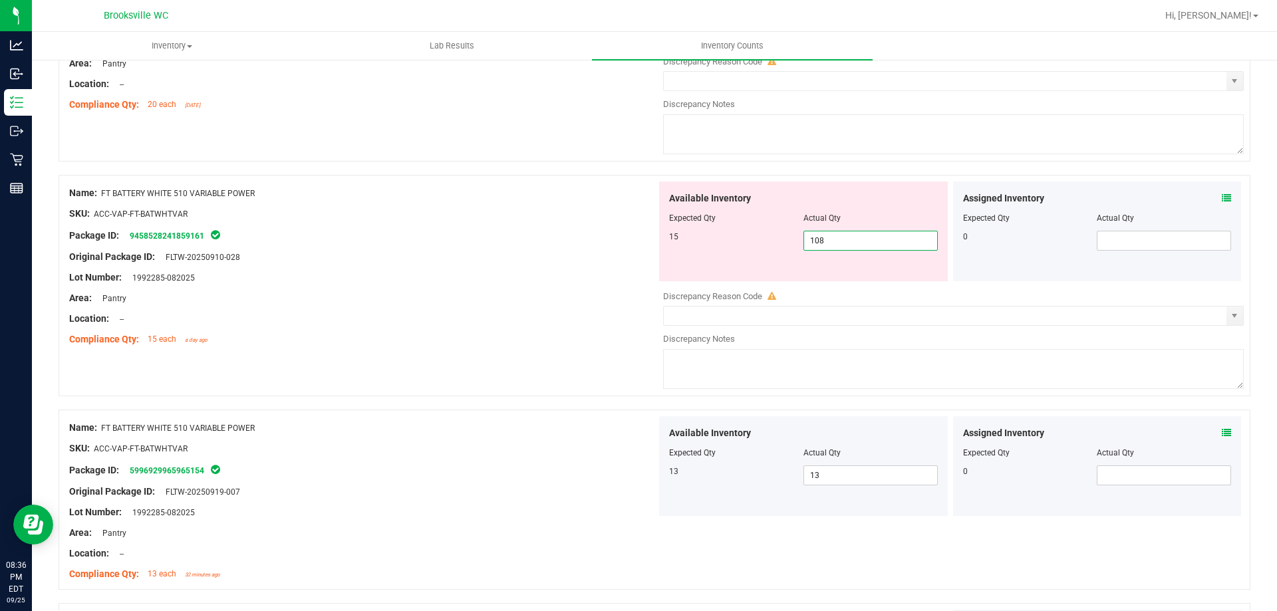
click at [855, 231] on span "108 108" at bounding box center [871, 241] width 134 height 20
click at [855, 231] on input "108" at bounding box center [870, 240] width 133 height 19
type input "15"
click at [432, 331] on div at bounding box center [362, 329] width 587 height 7
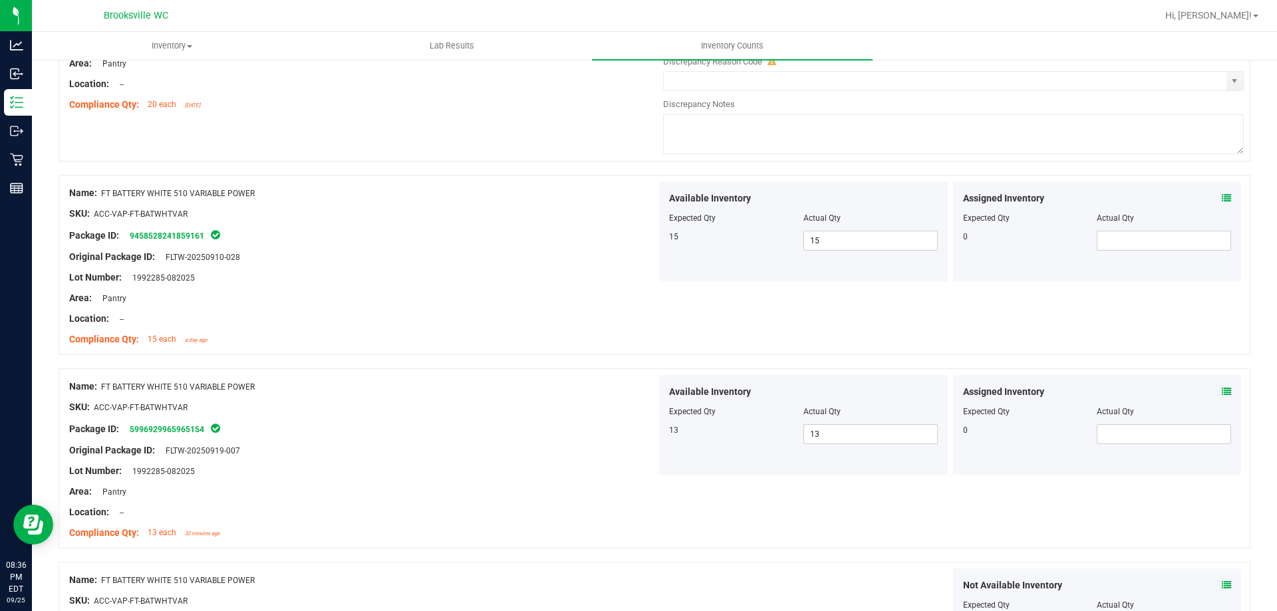
scroll to position [413, 0]
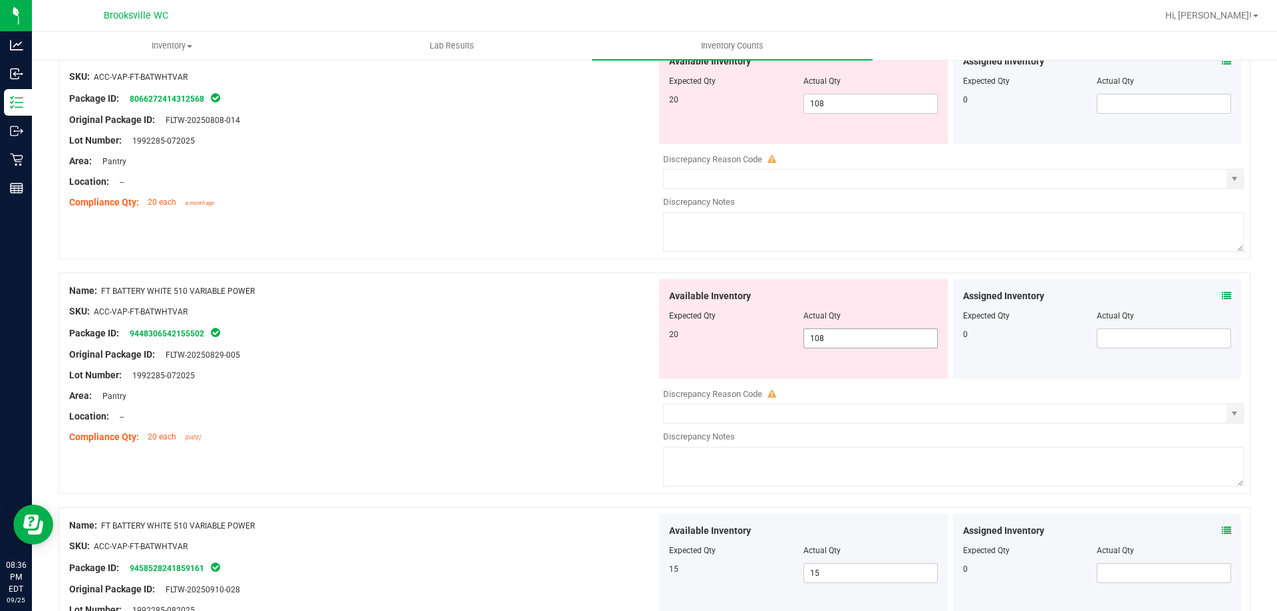
click at [846, 341] on span "108 108" at bounding box center [871, 339] width 134 height 20
click at [846, 341] on input "108" at bounding box center [870, 338] width 133 height 19
type input "20"
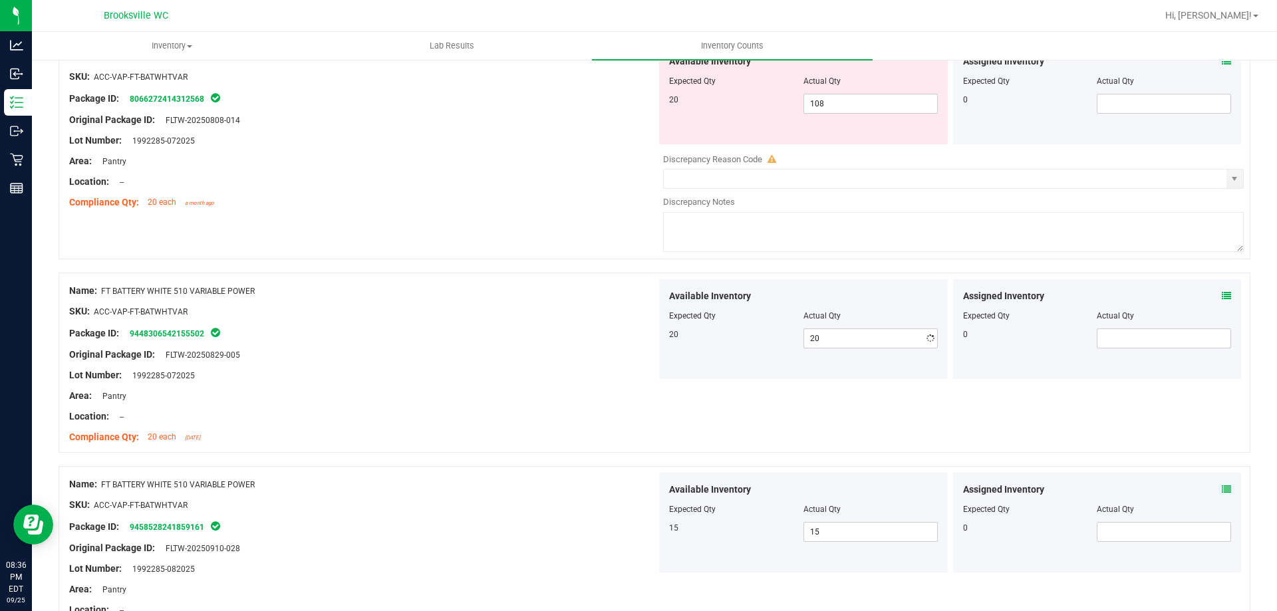
drag, startPoint x: 460, startPoint y: 279, endPoint x: 667, endPoint y: 236, distance: 211.2
click at [478, 279] on div "Name: FT BATTERY WHITE 510 VARIABLE POWER SKU: ACC-VAP-FT-BATWHTVAR Package ID:…" at bounding box center [362, 364] width 587 height 170
click at [855, 104] on span "108 108" at bounding box center [871, 104] width 134 height 20
click at [854, 104] on input "108" at bounding box center [870, 103] width 133 height 19
type input "20"
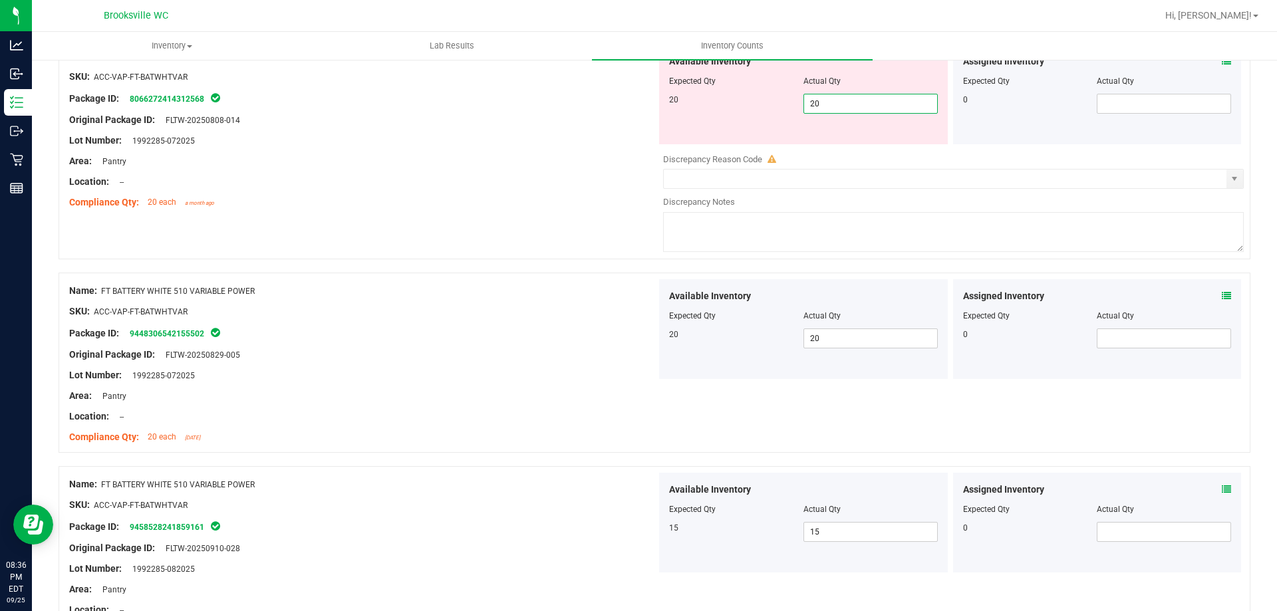
type input "20"
drag, startPoint x: 390, startPoint y: 267, endPoint x: 512, endPoint y: 267, distance: 121.7
click at [410, 267] on div "Name: FT BATTERY WHITE 510 VARIABLE POWER SKU: ACC-VAP-FT-BATWHTVAR Package ID:…" at bounding box center [655, 529] width 1192 height 1453
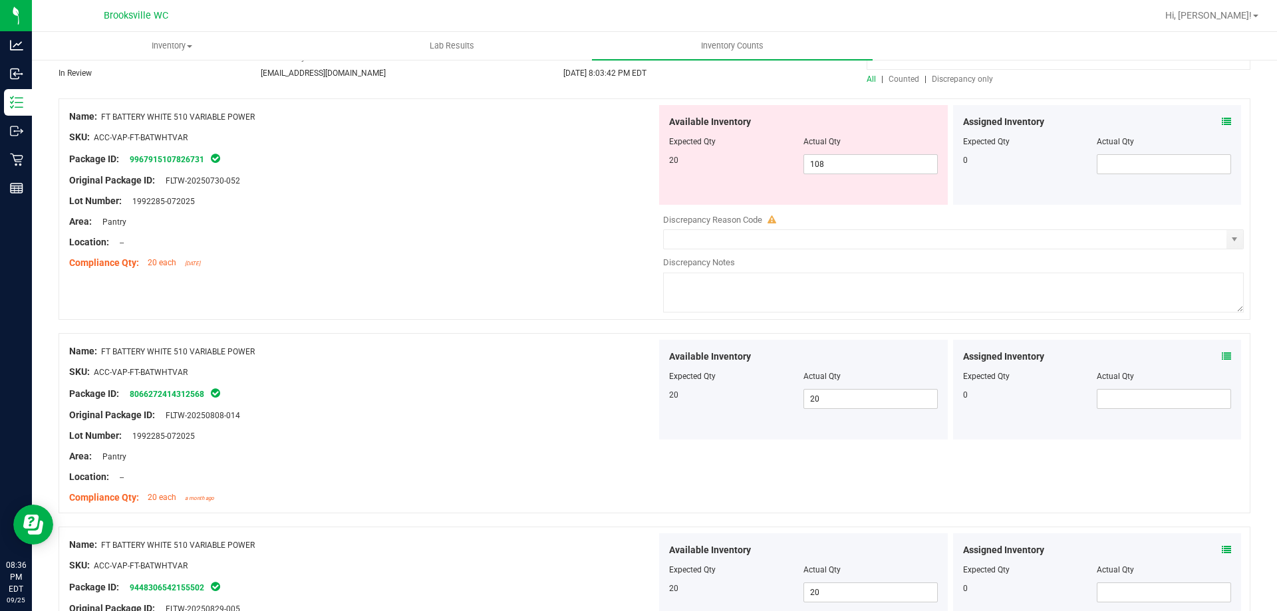
scroll to position [0, 0]
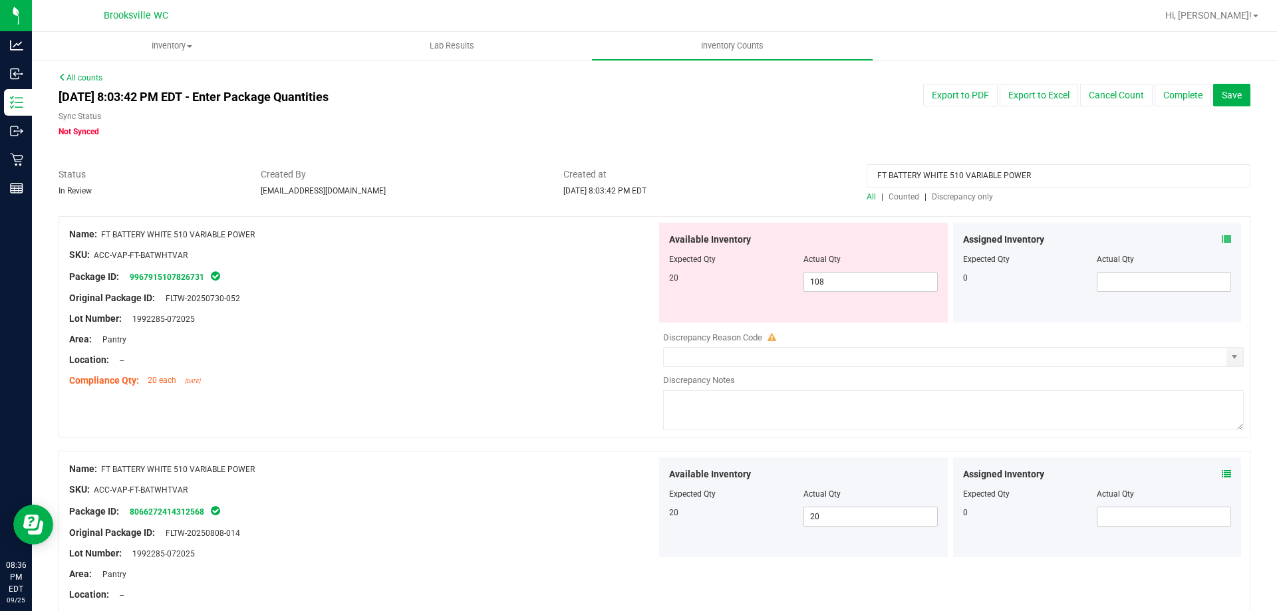
click at [844, 269] on div at bounding box center [803, 268] width 269 height 7
click at [844, 277] on span "108 108" at bounding box center [871, 282] width 134 height 20
click at [844, 277] on input "108" at bounding box center [870, 282] width 133 height 19
type input "20"
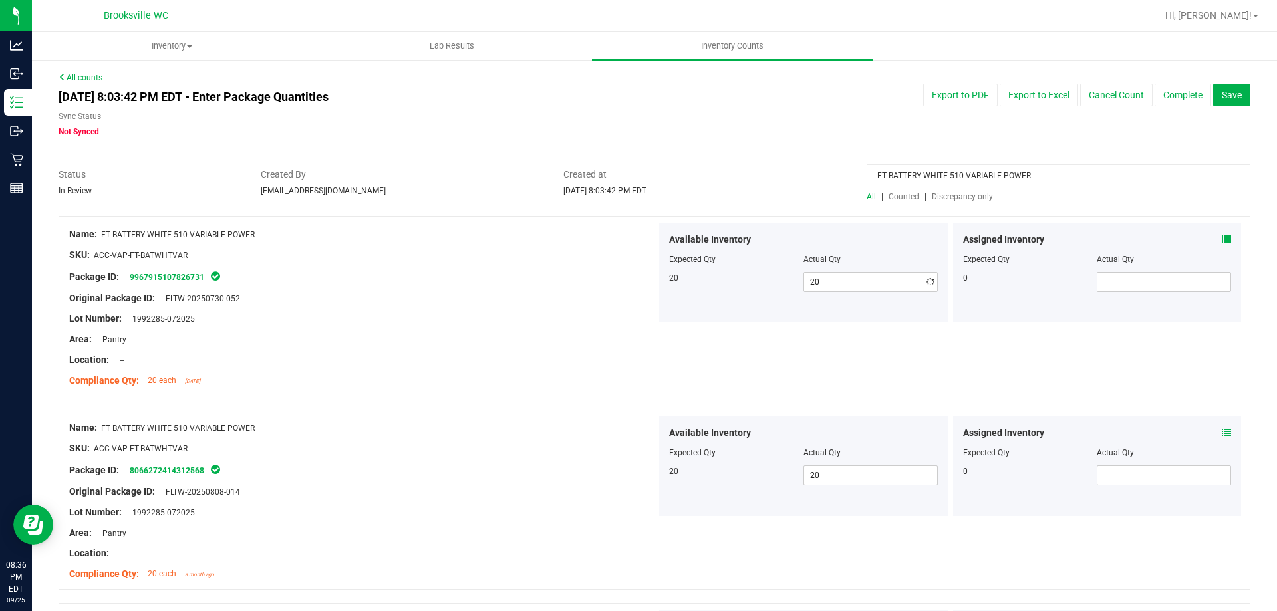
drag, startPoint x: 583, startPoint y: 326, endPoint x: 1149, endPoint y: 166, distance: 587.7
click at [665, 310] on div "Name: FT BATTERY WHITE 510 VARIABLE POWER SKU: ACC-VAP-FT-BATWHTVAR Package ID:…" at bounding box center [655, 306] width 1192 height 180
drag, startPoint x: 1030, startPoint y: 184, endPoint x: 943, endPoint y: 177, distance: 87.5
click at [576, 184] on div "Status In Review Created By [EMAIL_ADDRESS][DOMAIN_NAME] Created at [DATE] 8:03…" at bounding box center [655, 185] width 1212 height 35
click at [958, 191] on div "All | Counted | Discrepancy only" at bounding box center [1059, 197] width 384 height 12
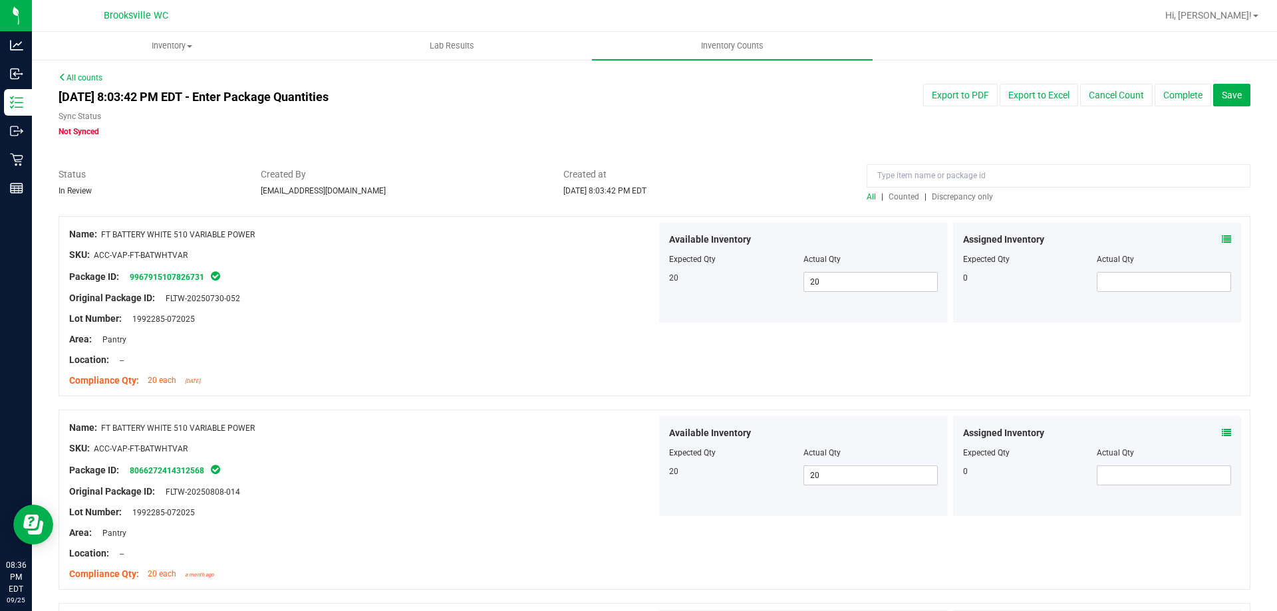
click at [958, 191] on div "All | Counted | Discrepancy only" at bounding box center [1059, 197] width 384 height 12
click at [957, 197] on span "Discrepancy only" at bounding box center [962, 196] width 61 height 9
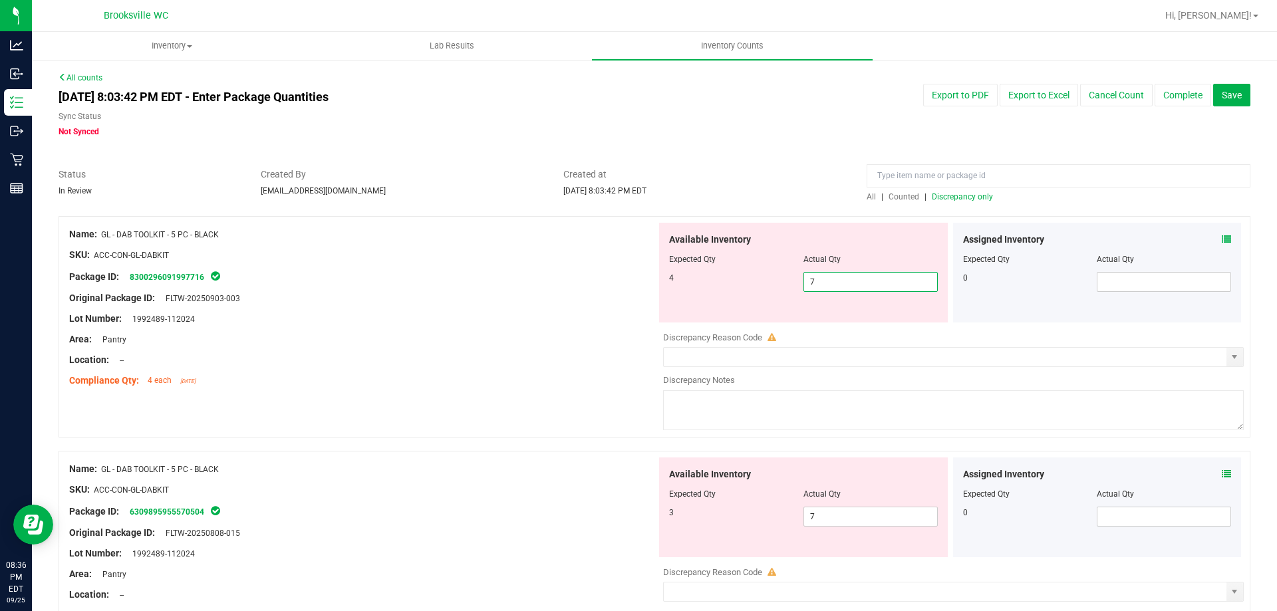
click at [840, 286] on span "7 7" at bounding box center [871, 282] width 134 height 20
click at [840, 286] on input "7" at bounding box center [870, 282] width 133 height 19
type input "4"
click at [832, 506] on div "Available Inventory Expected Qty Actual Qty 3 7 7" at bounding box center [803, 508] width 289 height 100
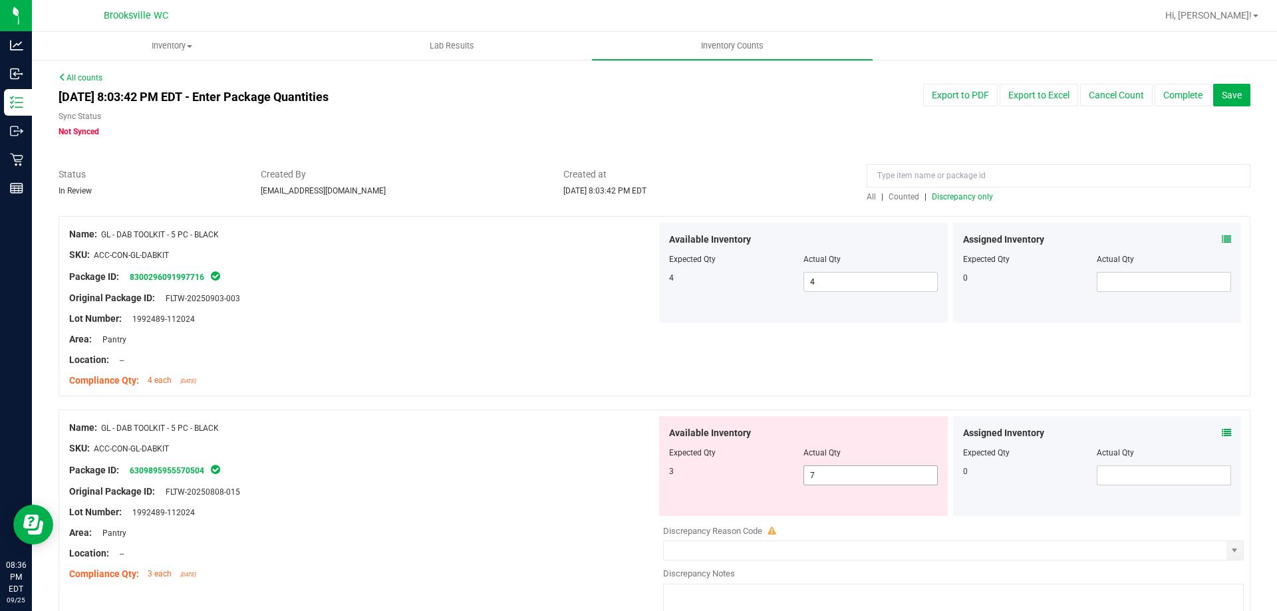
click at [832, 478] on span "7 7" at bounding box center [871, 476] width 134 height 20
click at [832, 478] on input "7" at bounding box center [870, 475] width 133 height 19
type input "3"
click at [480, 383] on div "Compliance Qty: 4 each [DATE]" at bounding box center [362, 381] width 587 height 14
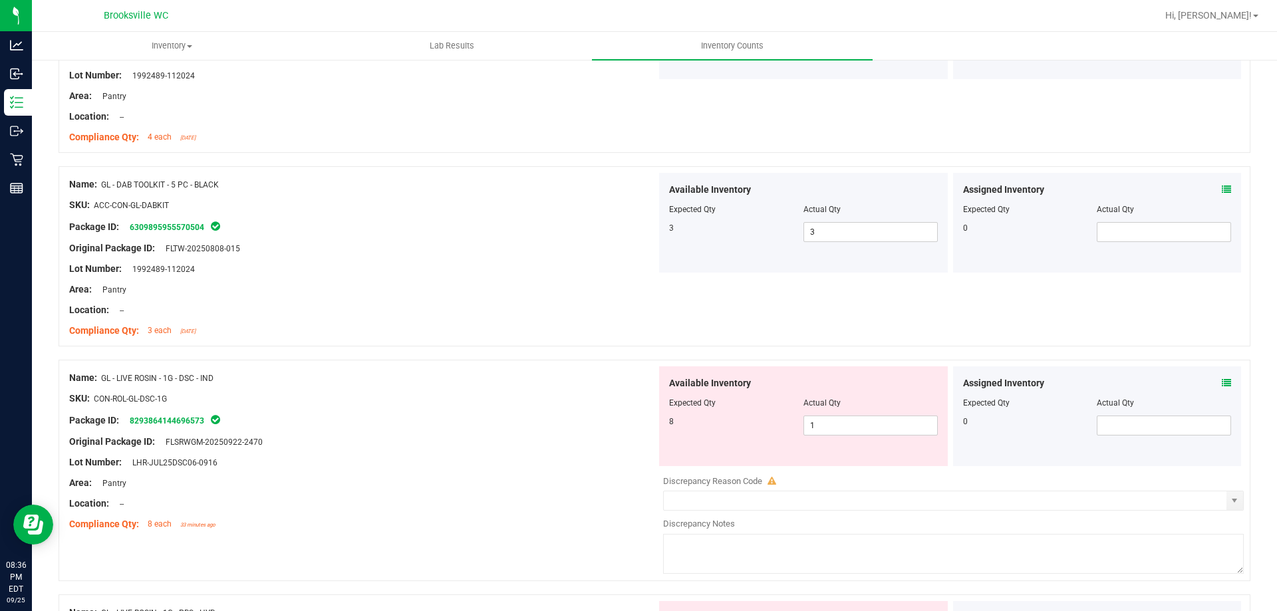
scroll to position [466, 0]
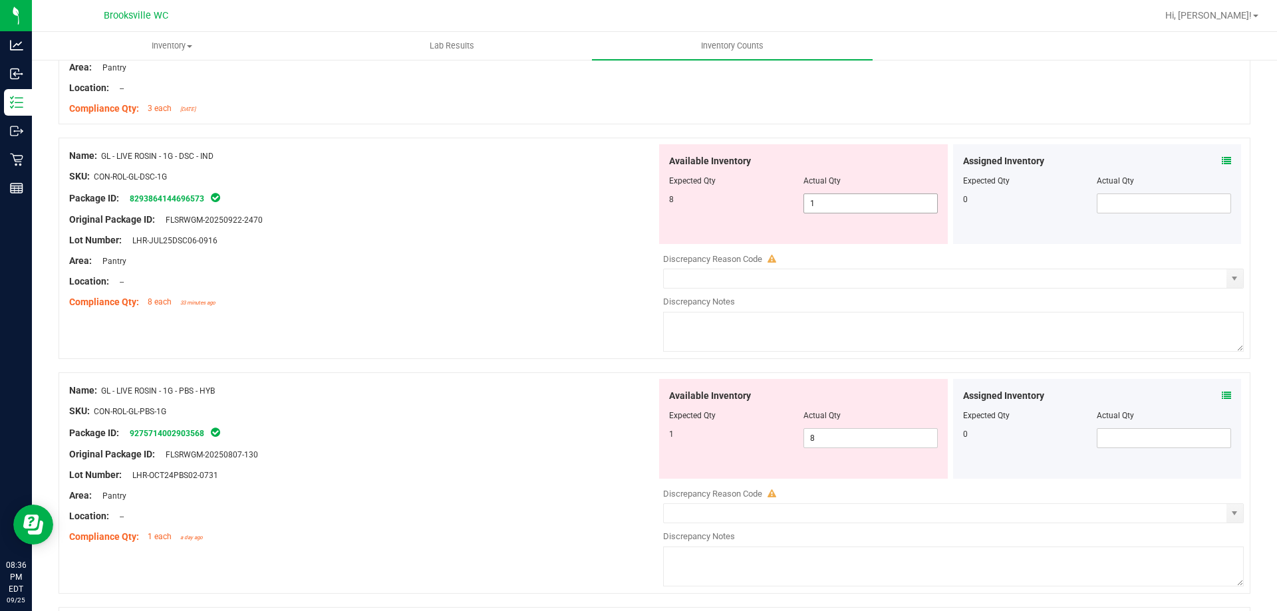
drag, startPoint x: 832, startPoint y: 196, endPoint x: 840, endPoint y: 197, distance: 8.0
click at [834, 197] on span "1 1" at bounding box center [871, 204] width 134 height 20
click at [840, 197] on input "1" at bounding box center [870, 203] width 133 height 19
click at [836, 205] on input "1" at bounding box center [870, 203] width 133 height 19
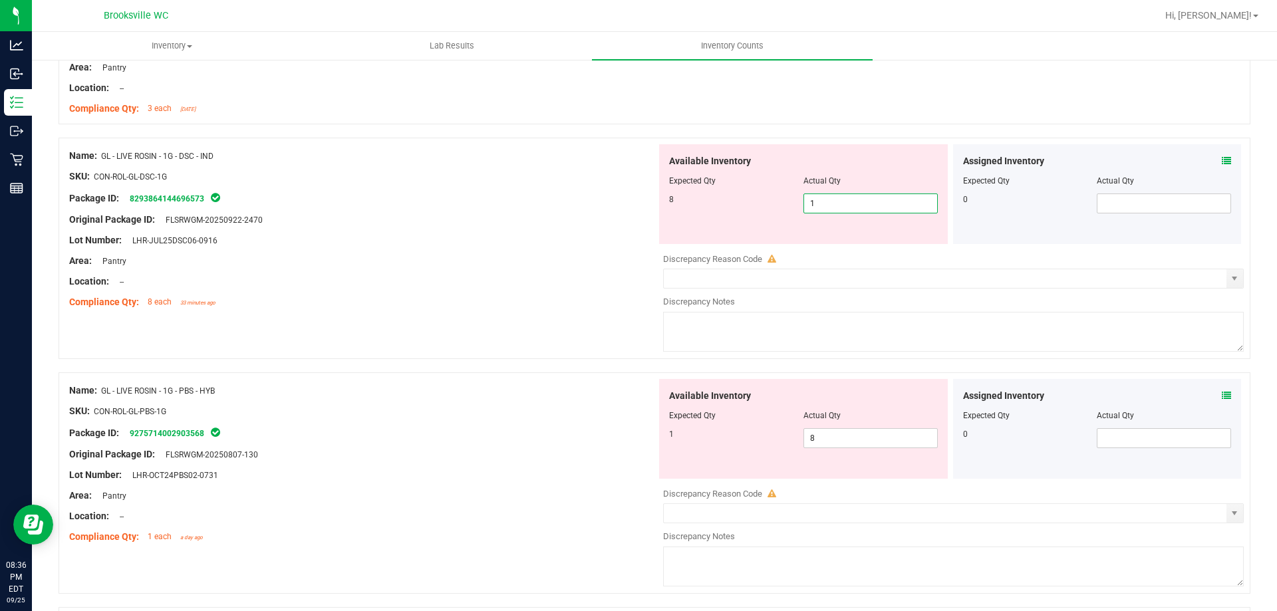
type input "8"
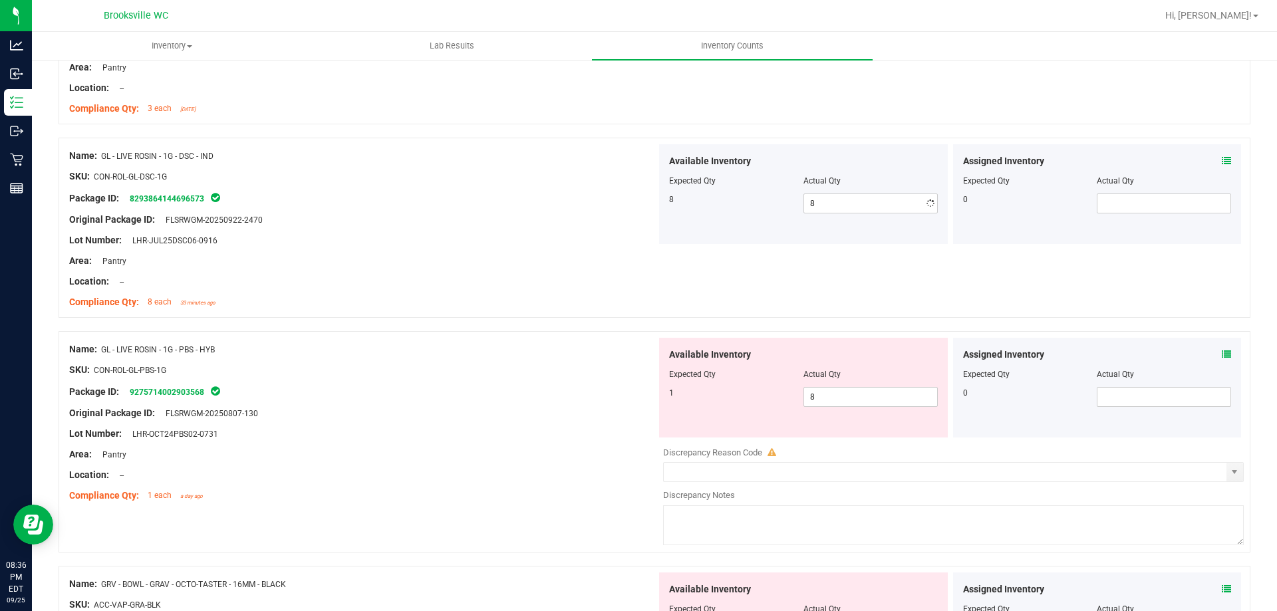
click at [820, 423] on div "Available Inventory Expected Qty Actual Qty 1 8 8" at bounding box center [803, 388] width 289 height 100
click at [821, 392] on span "8 8" at bounding box center [871, 397] width 134 height 20
click at [820, 391] on input "8" at bounding box center [870, 397] width 133 height 19
type input "1"
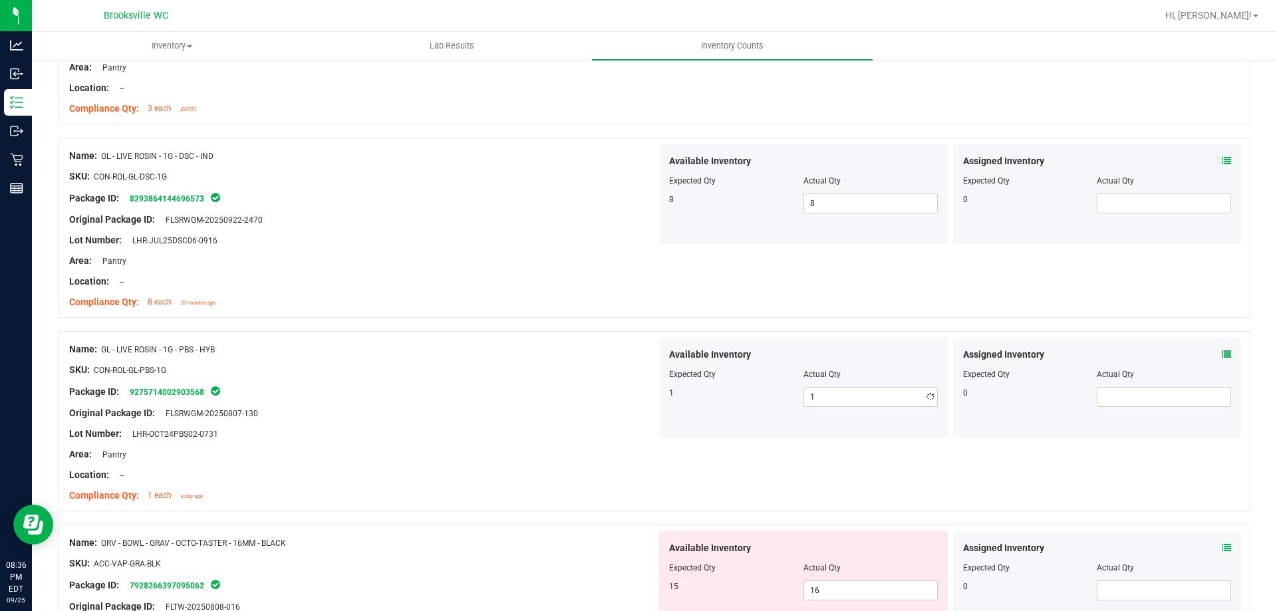
click at [546, 338] on div "Name: GL - LIVE ROSIN - 1G - PBS - HYB SKU: CON-ROL-GL-PBS-1G Package ID: 92757…" at bounding box center [362, 423] width 587 height 170
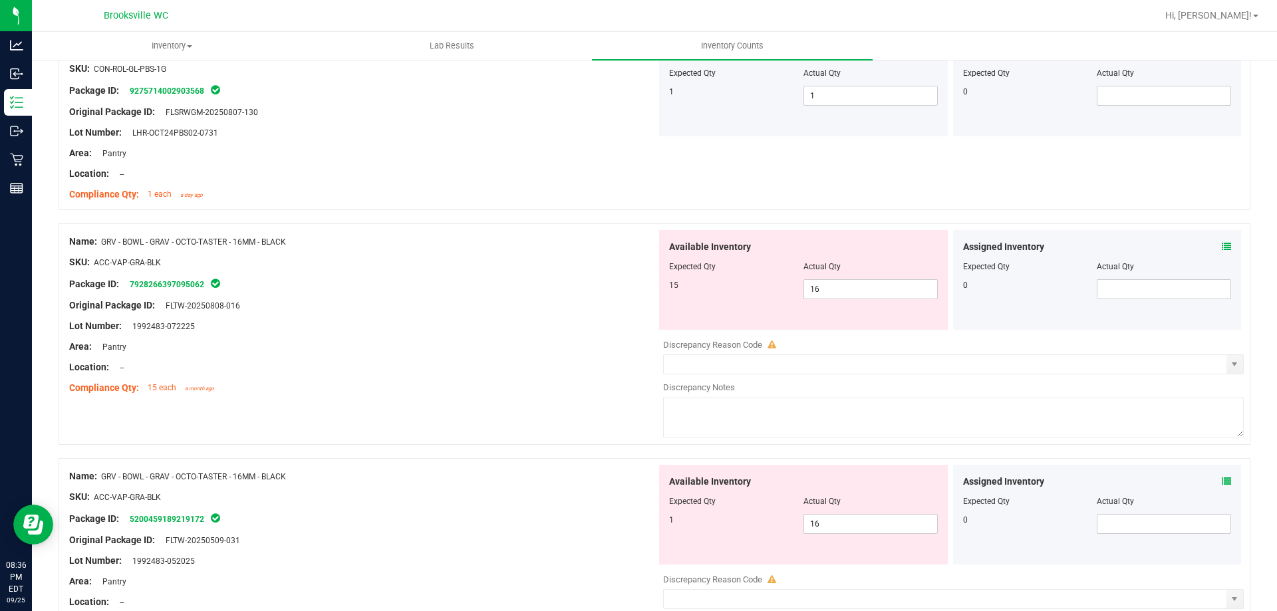
scroll to position [798, 0]
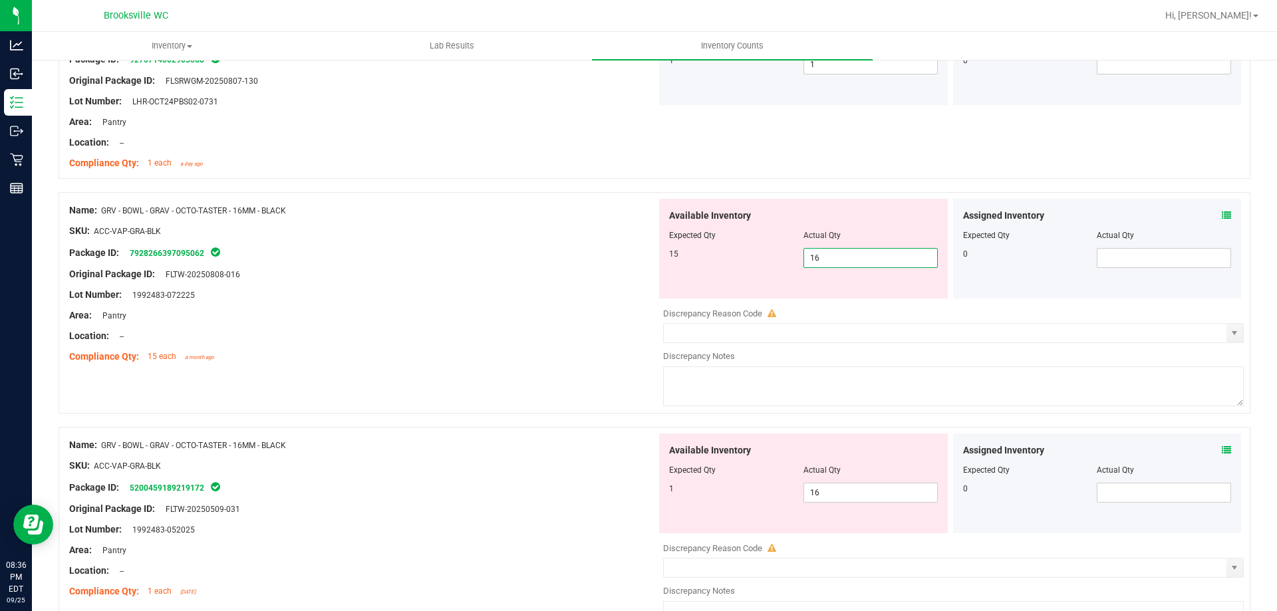
click at [883, 259] on span "16 16" at bounding box center [871, 258] width 134 height 20
click at [882, 257] on input "16" at bounding box center [870, 258] width 133 height 19
click at [860, 260] on input "1615" at bounding box center [870, 258] width 133 height 19
drag, startPoint x: 860, startPoint y: 259, endPoint x: 684, endPoint y: 259, distance: 176.3
click at [687, 259] on div "15 16 1615" at bounding box center [803, 258] width 269 height 20
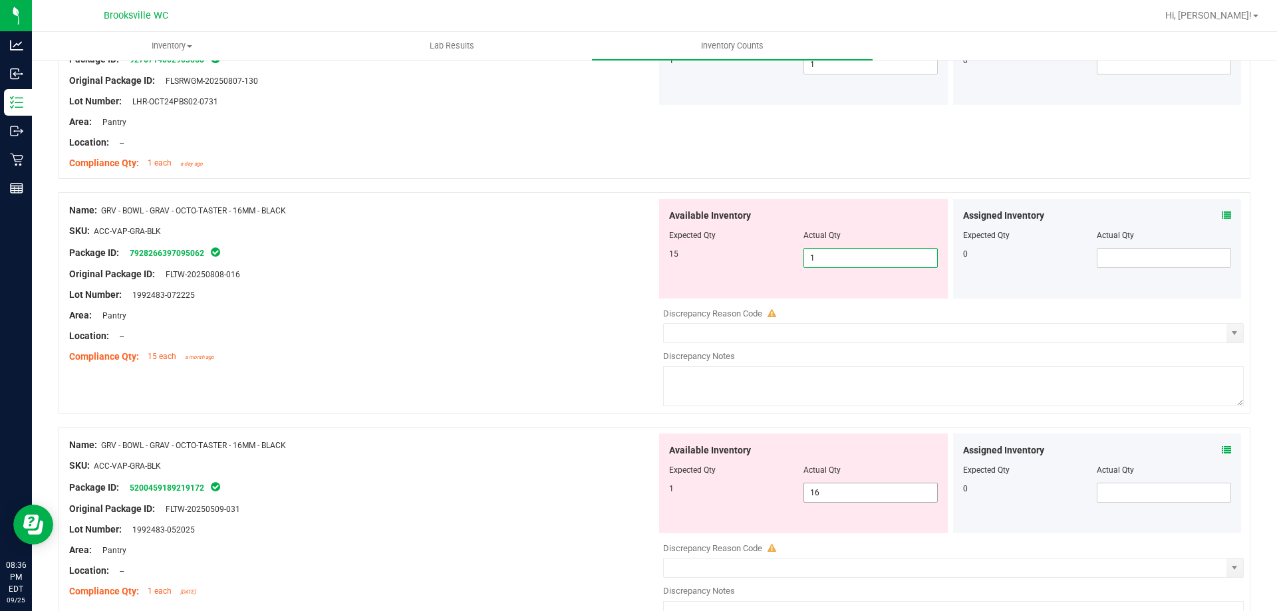
type input "15"
click at [838, 482] on div "Available Inventory Expected Qty Actual Qty 1 16 16" at bounding box center [803, 484] width 289 height 100
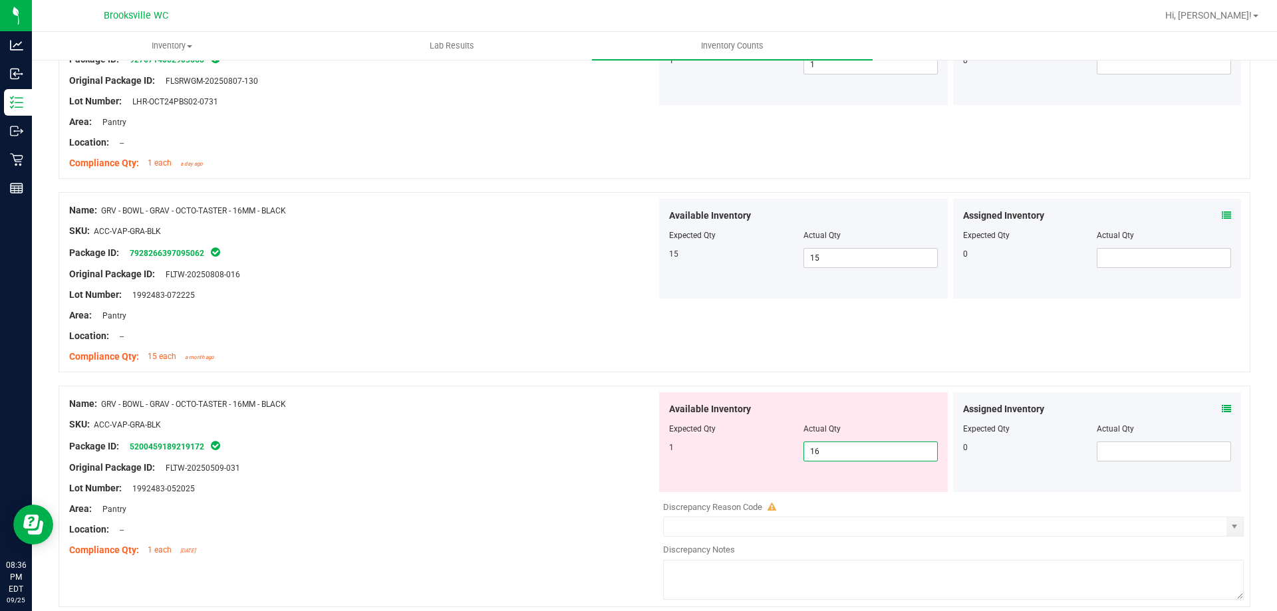
click at [828, 450] on span "16 16" at bounding box center [871, 452] width 134 height 20
click at [828, 450] on input "16" at bounding box center [870, 451] width 133 height 19
type input "1"
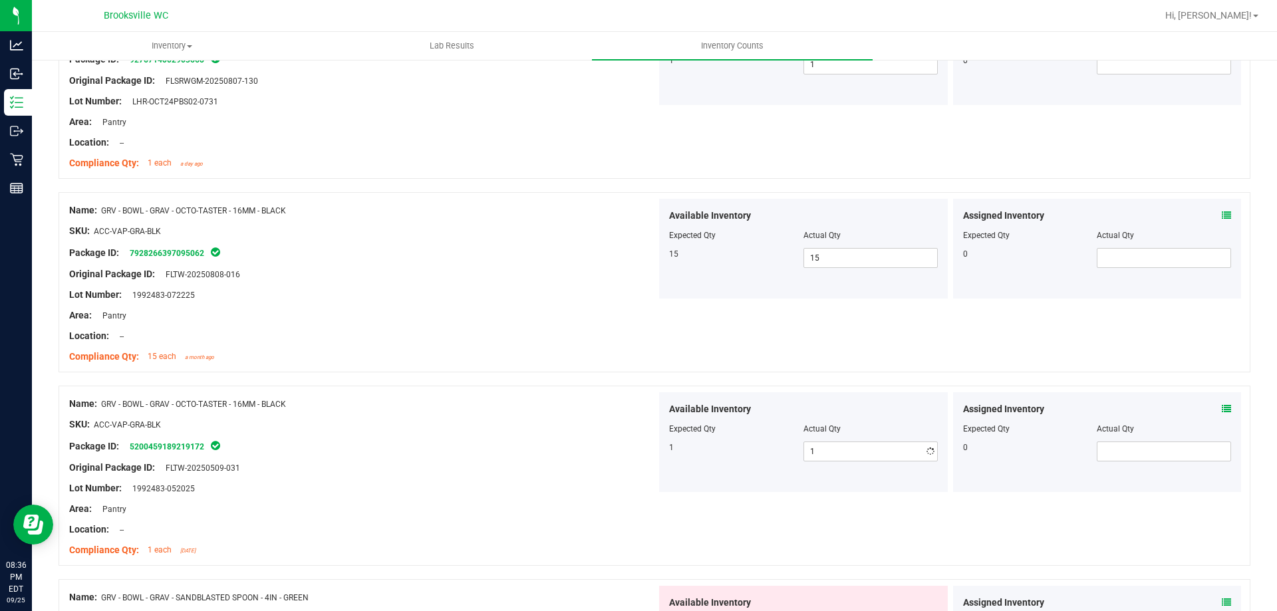
click at [508, 394] on div "Name: GRV - BOWL - GRAV - OCTO-TASTER - 16MM - BLACK SKU: ACC-VAP-GRA-BLK Packa…" at bounding box center [362, 477] width 587 height 170
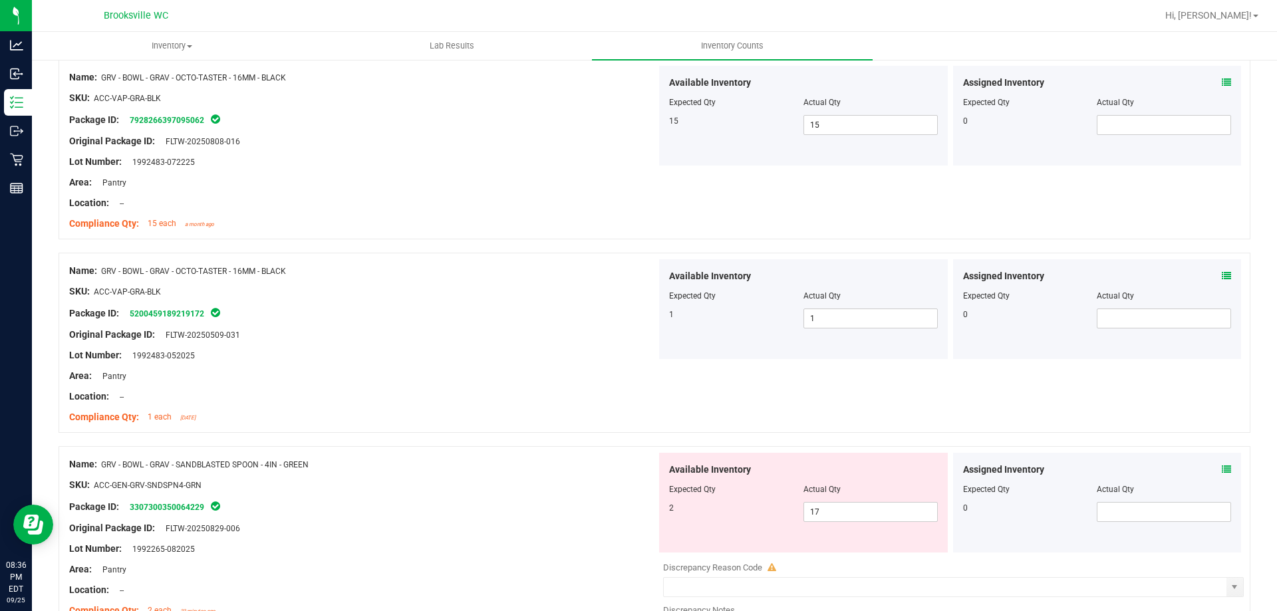
scroll to position [998, 0]
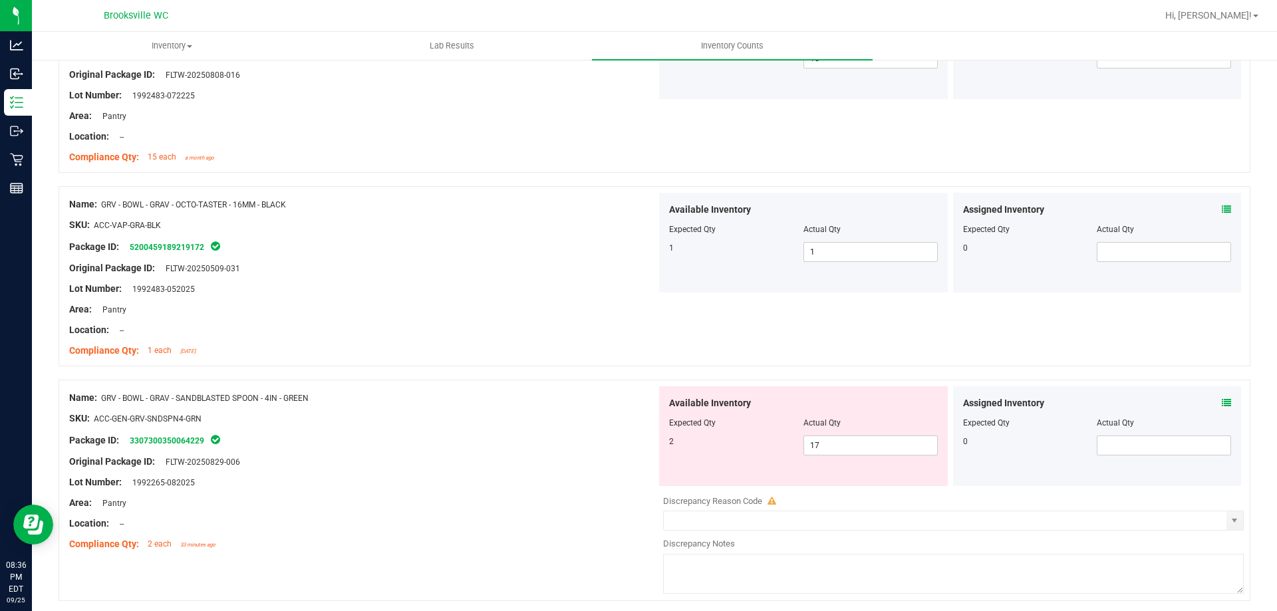
drag, startPoint x: 381, startPoint y: 396, endPoint x: 102, endPoint y: 400, distance: 278.8
click at [102, 400] on div "Name: GRV - BOWL - GRAV - SANDBLASTED SPOON - 4IN - GREEN" at bounding box center [362, 398] width 587 height 14
copy span "GRV - BOWL - GRAV - SANDBLASTED SPOON - 4IN - GREEN"
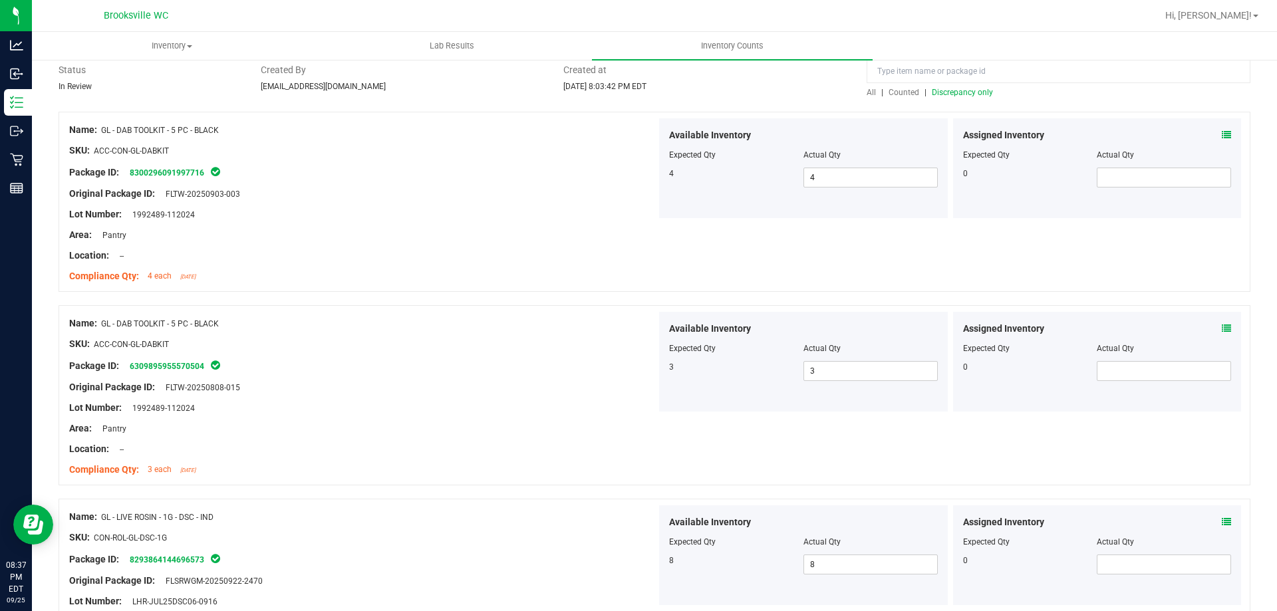
scroll to position [0, 0]
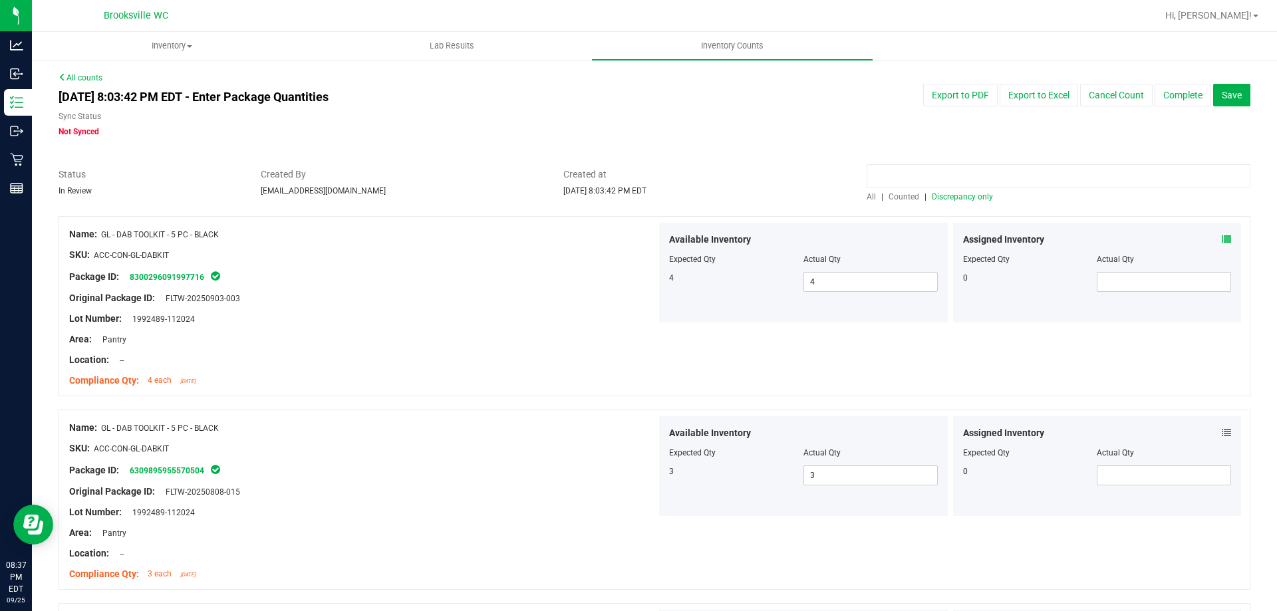
click at [991, 179] on input at bounding box center [1059, 175] width 384 height 23
paste input "GRV - BOWL - GRAV - SANDBLASTED SPOON - 4IN - GREEN"
type input "GRV - BOWL - GRAV - SANDBLASTED SPOON - 4IN - GREEN"
click at [872, 198] on link "All" at bounding box center [874, 196] width 15 height 9
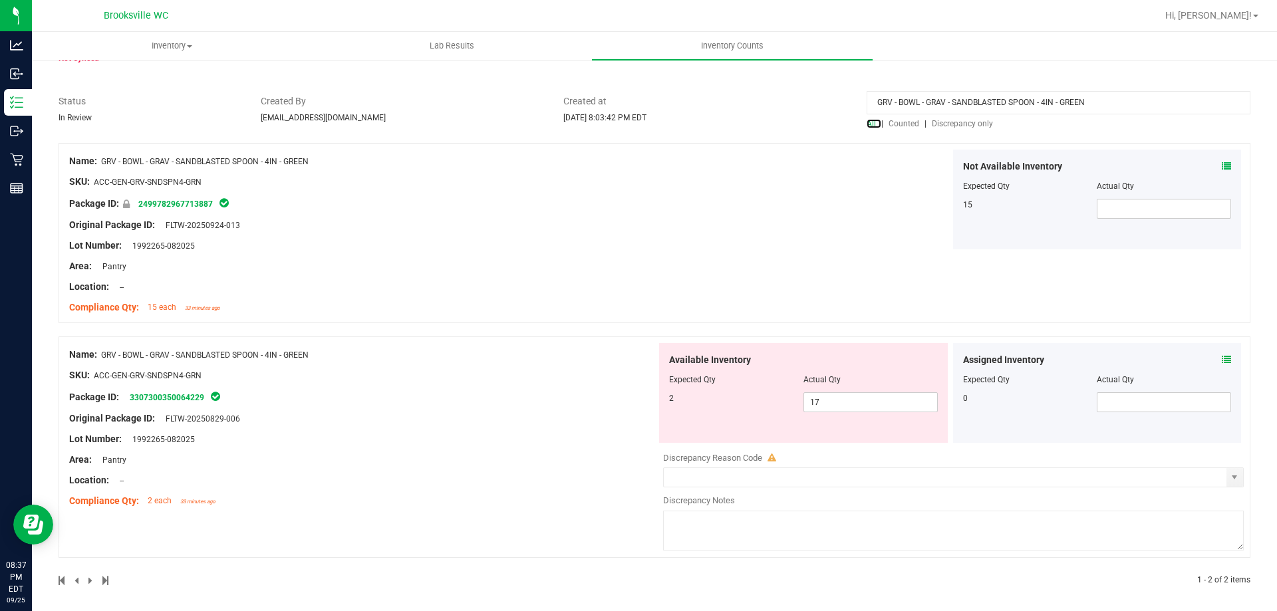
scroll to position [78, 0]
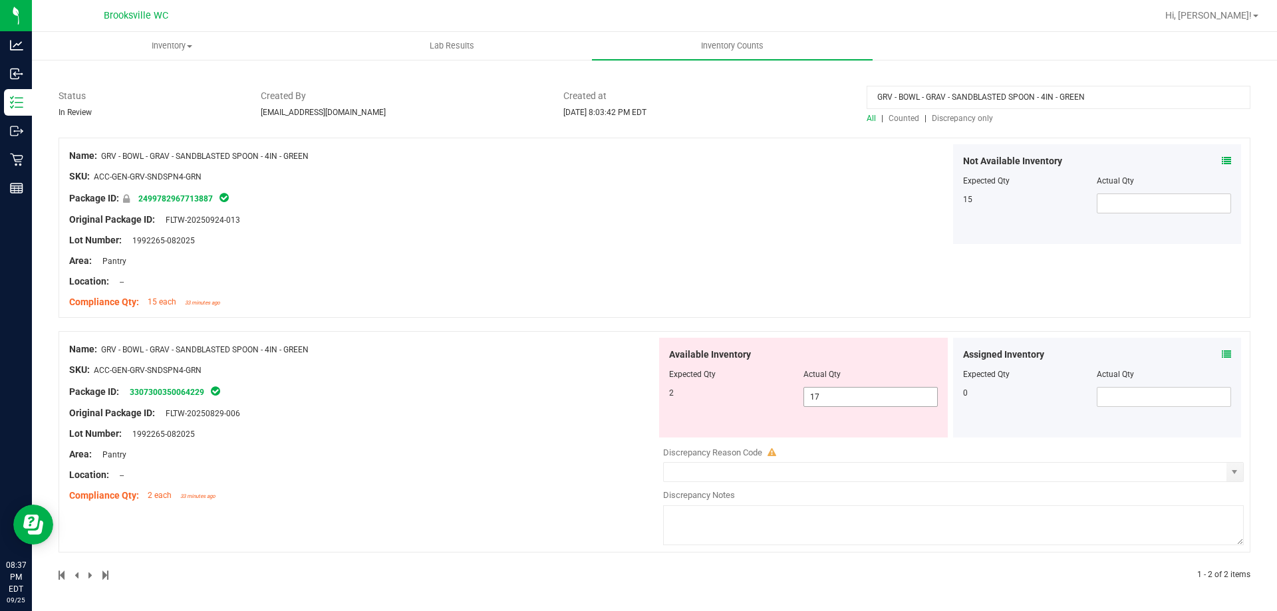
click at [828, 396] on span "17 17" at bounding box center [871, 397] width 134 height 20
click at [836, 388] on input "17" at bounding box center [870, 397] width 133 height 19
type input "2"
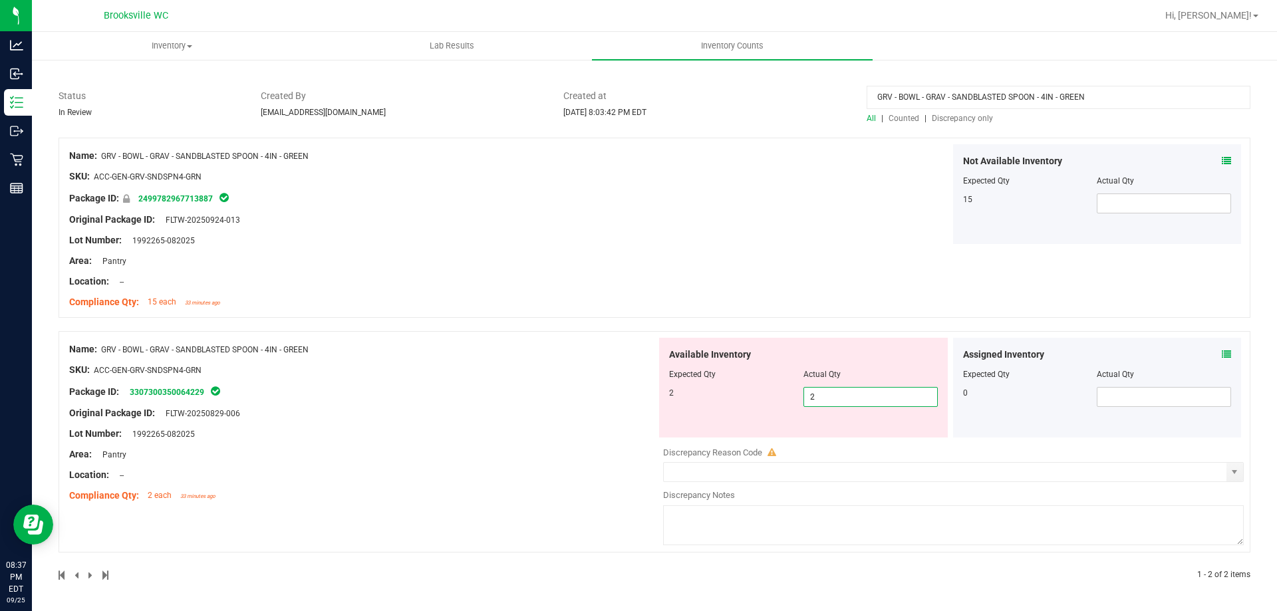
type input "2"
drag, startPoint x: 483, startPoint y: 365, endPoint x: 1034, endPoint y: 80, distance: 620.6
click at [494, 349] on div "Name: GRV - BOWL - GRAV - SANDBLASTED SPOON - 4IN - GREEN SKU: ACC-GEN-GRV-SNDS…" at bounding box center [655, 360] width 1192 height 444
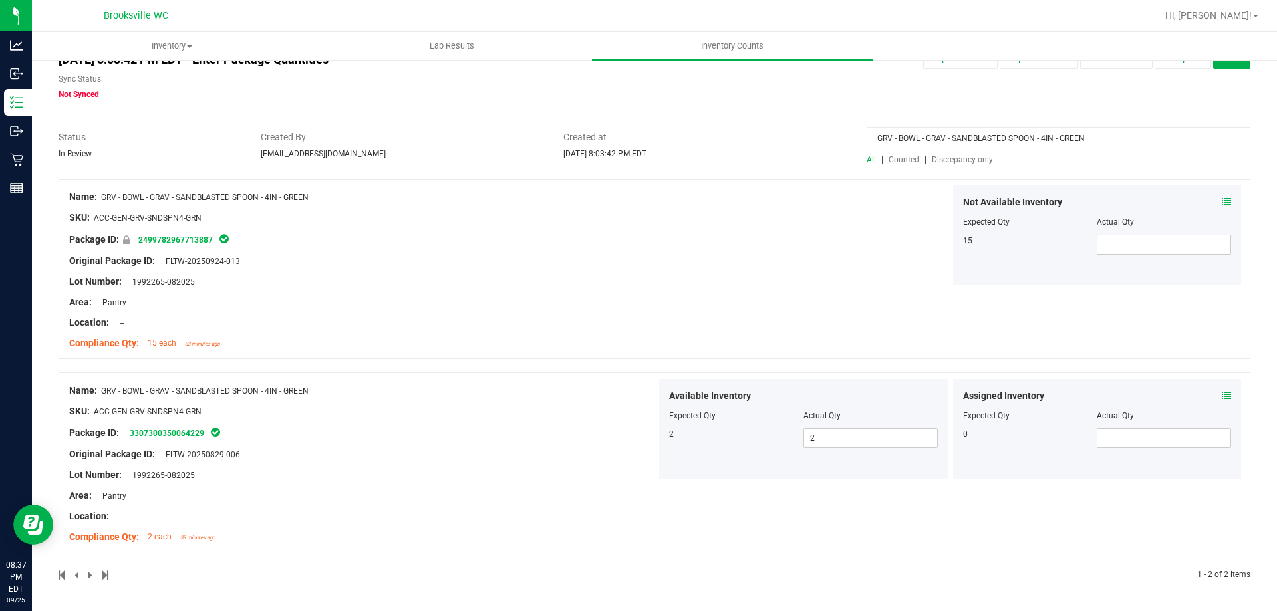
drag, startPoint x: 1105, startPoint y: 143, endPoint x: 697, endPoint y: 138, distance: 407.8
click at [571, 134] on div "Status In Review Created By [EMAIL_ADDRESS][DOMAIN_NAME] Created at [DATE] 8:03…" at bounding box center [655, 147] width 1212 height 35
click at [949, 160] on span "Discrepancy only" at bounding box center [962, 159] width 61 height 9
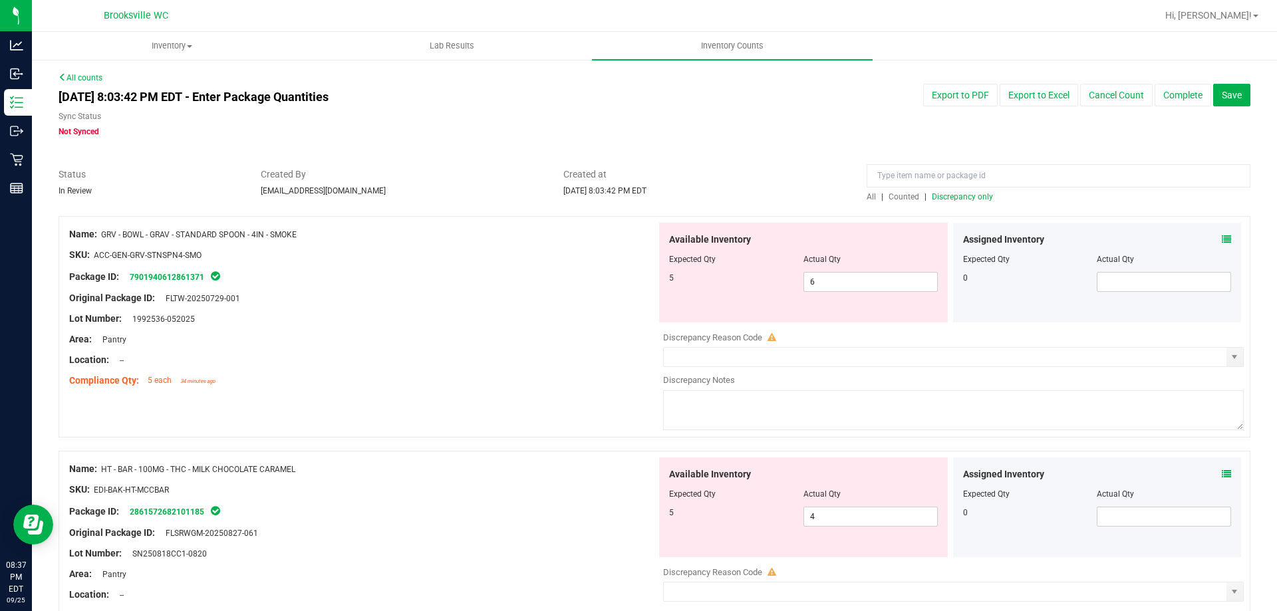
click at [1222, 238] on icon at bounding box center [1226, 239] width 9 height 9
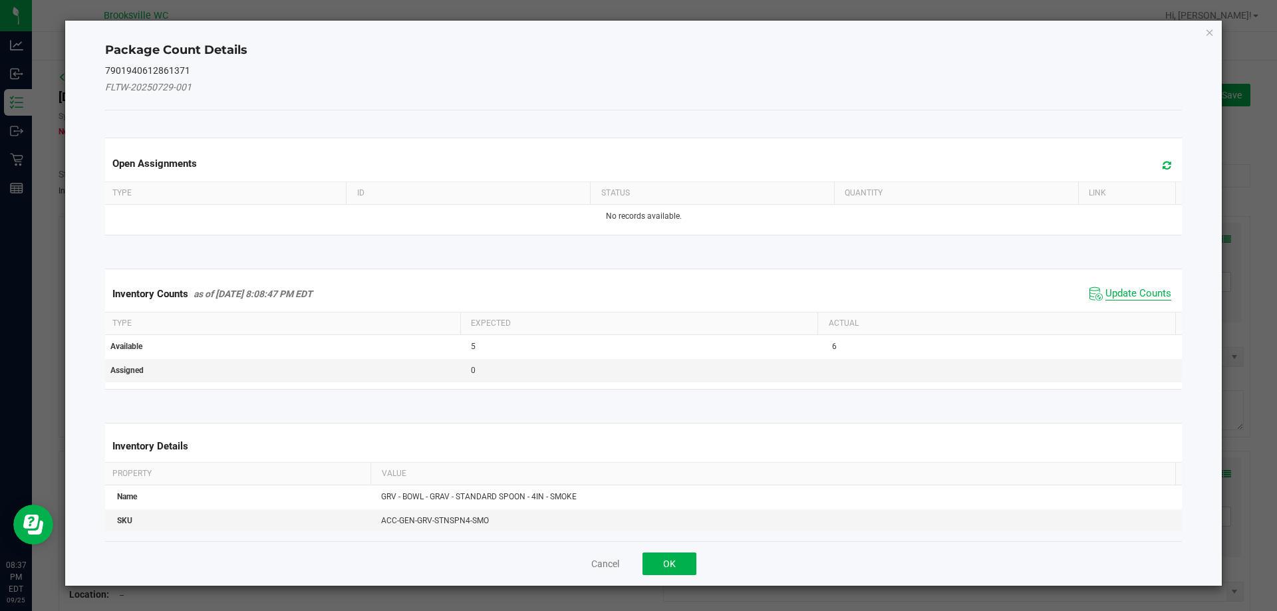
click at [1140, 292] on span "Update Counts" at bounding box center [1139, 293] width 66 height 13
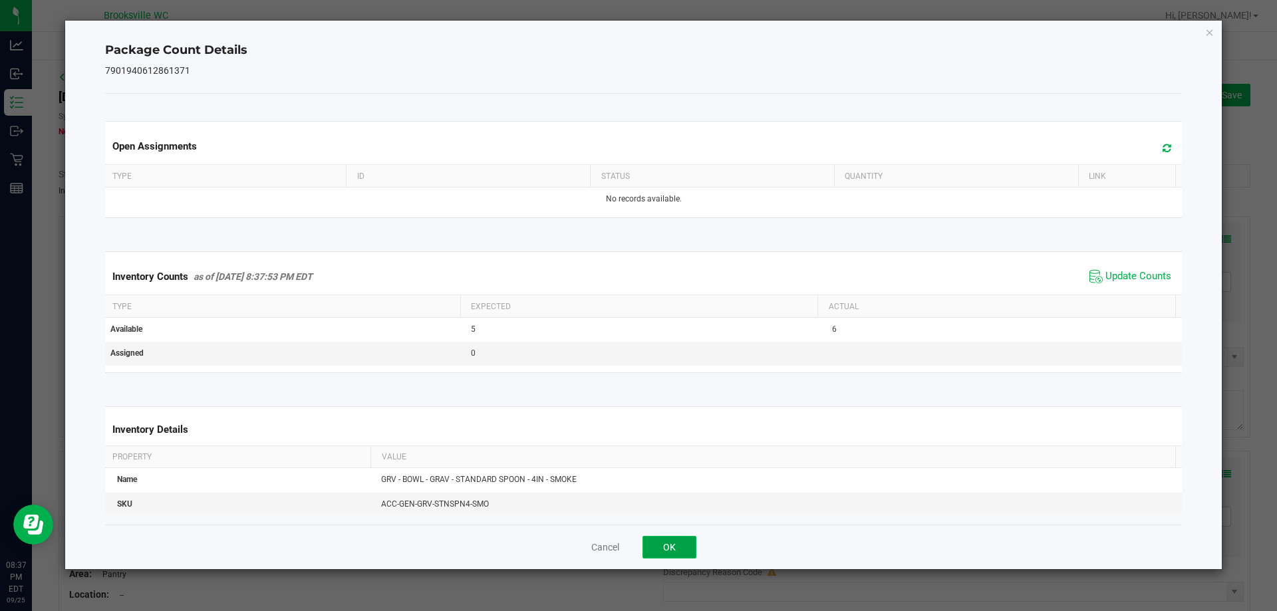
click at [682, 549] on button "OK" at bounding box center [670, 547] width 54 height 23
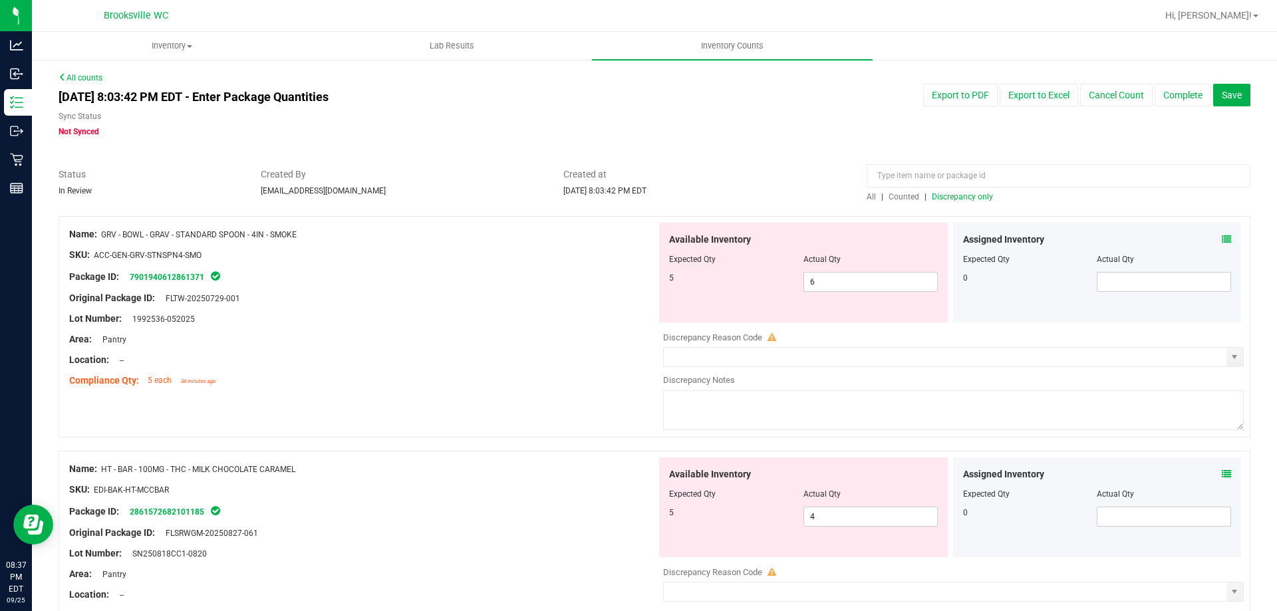
click at [460, 364] on div "Location: --" at bounding box center [362, 360] width 587 height 14
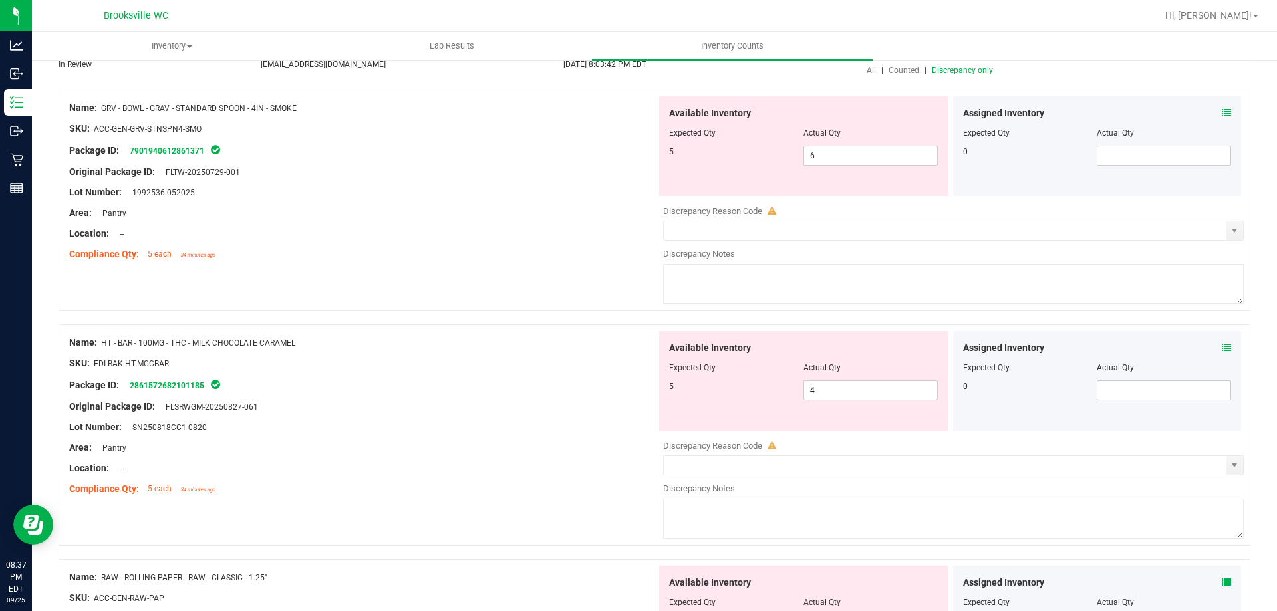
scroll to position [200, 0]
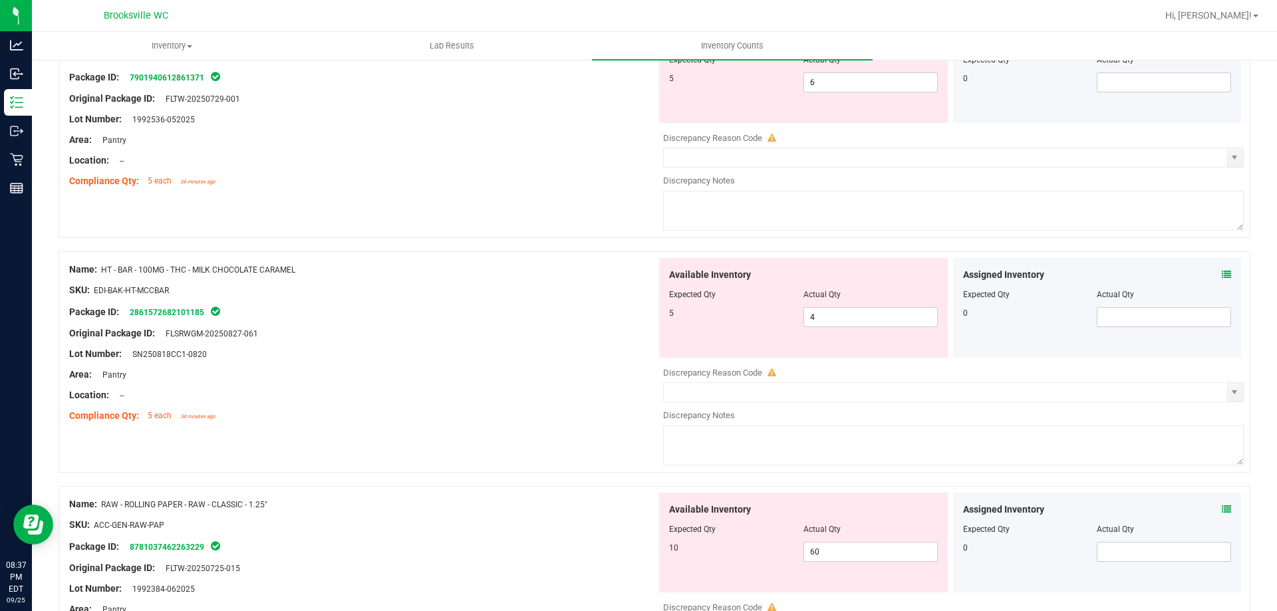
click at [1222, 271] on icon at bounding box center [1226, 274] width 9 height 9
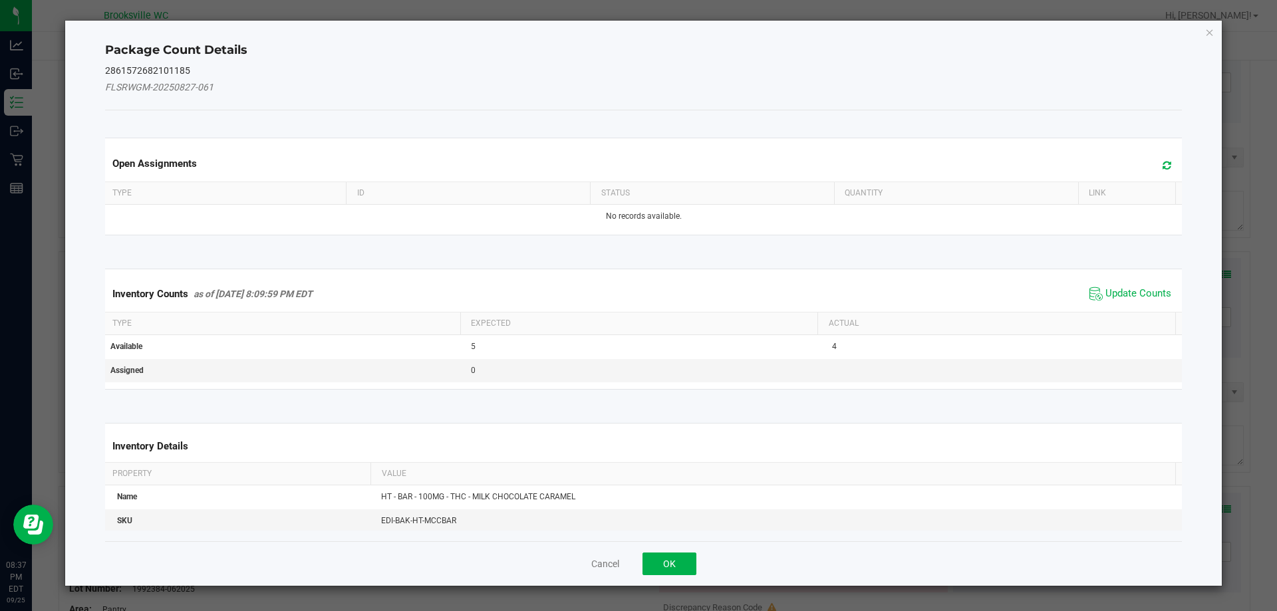
click at [1148, 302] on span "Update Counts" at bounding box center [1130, 294] width 88 height 20
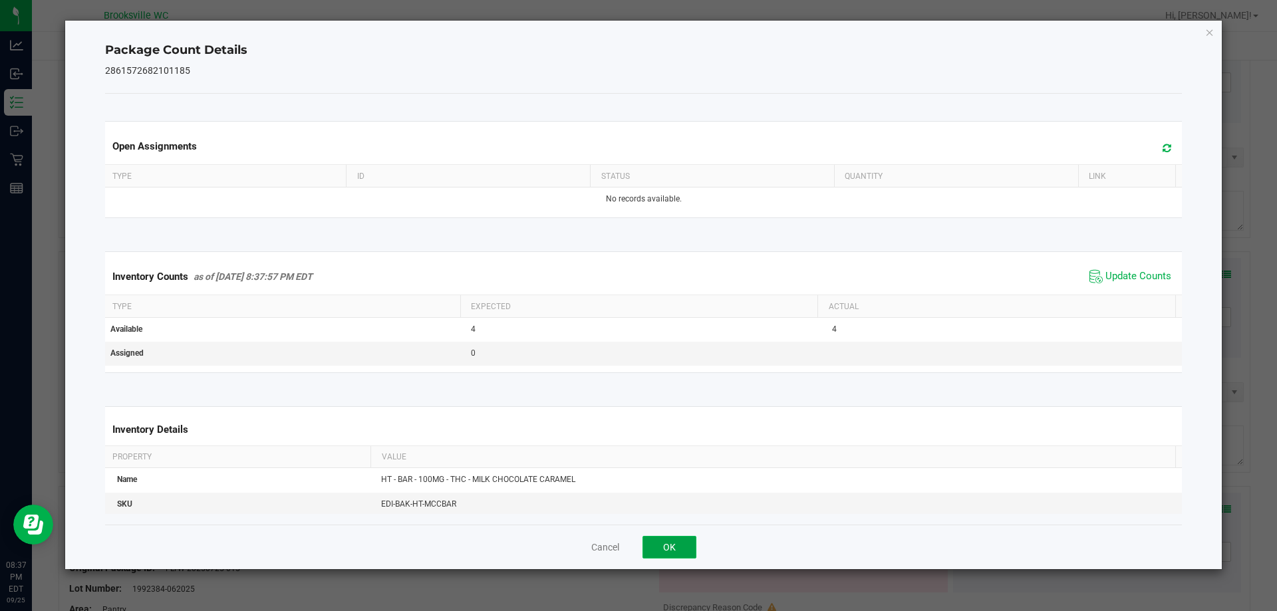
click at [658, 547] on button "OK" at bounding box center [670, 547] width 54 height 23
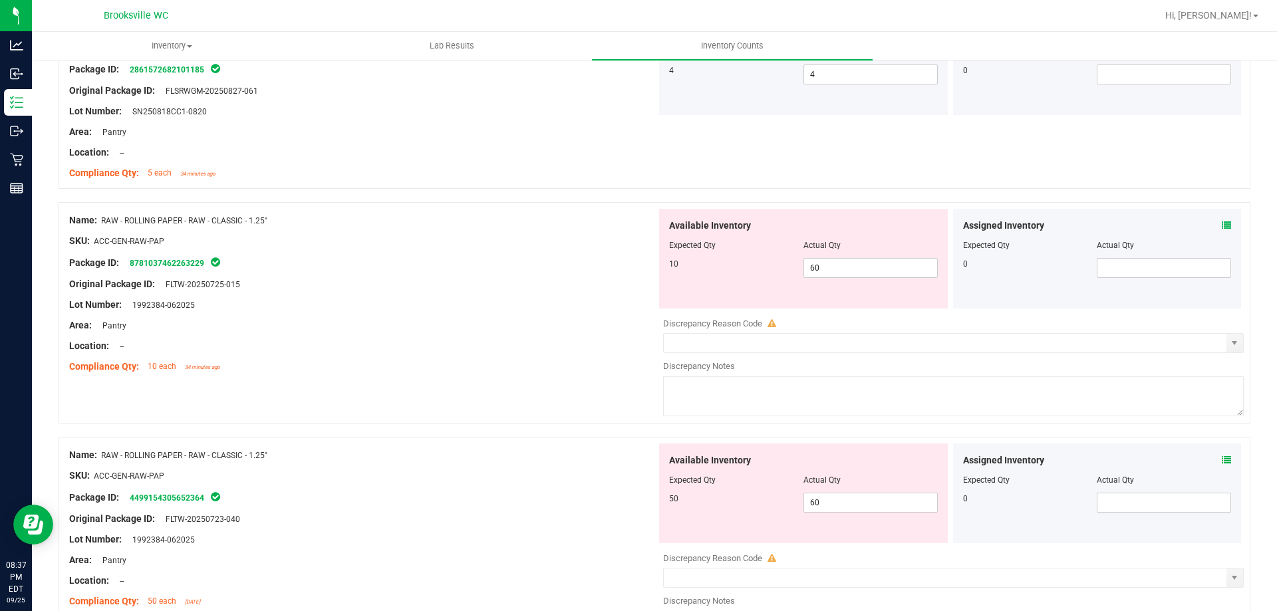
scroll to position [466, 0]
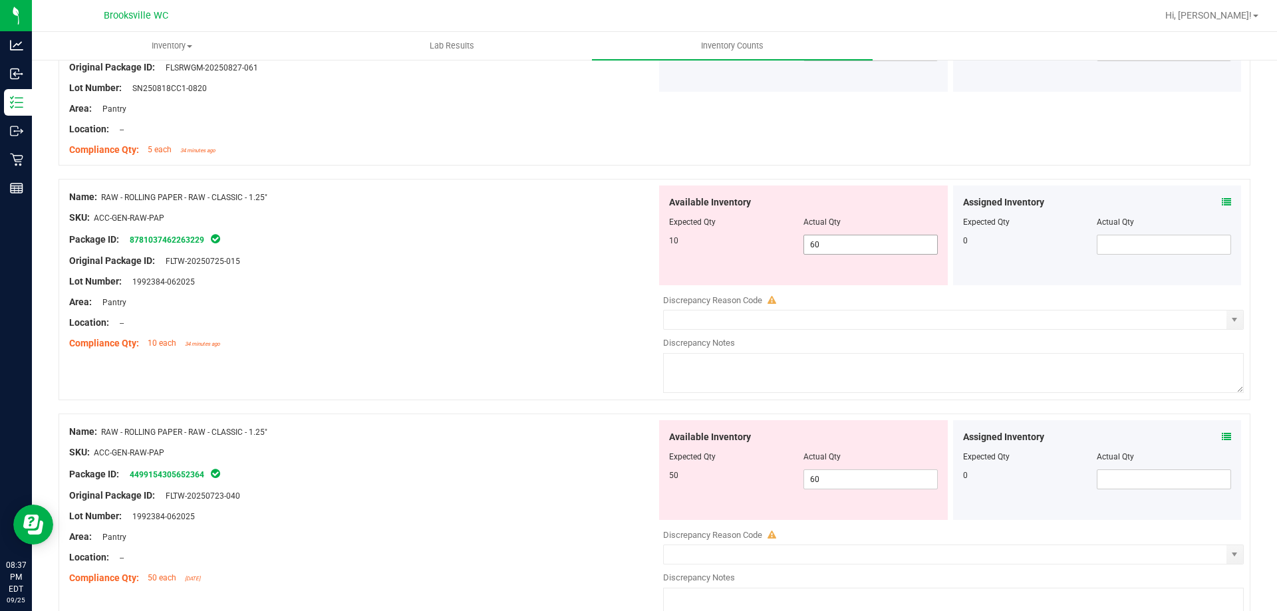
click at [859, 245] on span "60 60" at bounding box center [871, 245] width 134 height 20
click at [859, 245] on input "60" at bounding box center [870, 244] width 133 height 19
type input "10"
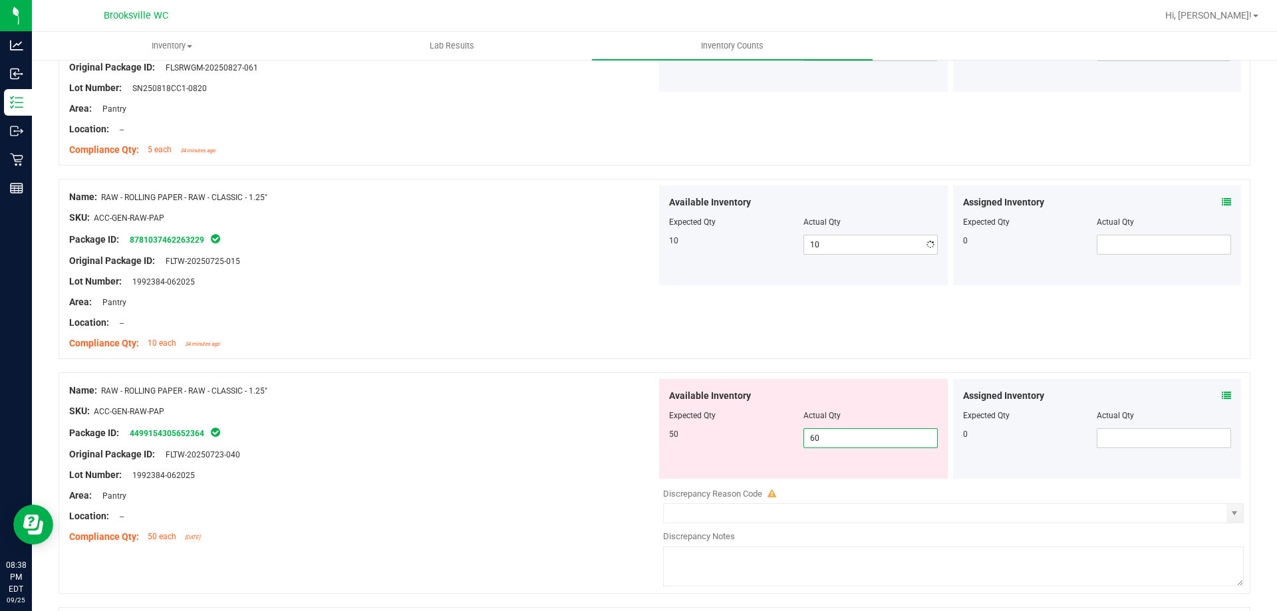
click at [869, 479] on div "Available Inventory Expected Qty Actual Qty 50 60 60" at bounding box center [950, 484] width 587 height 211
click at [853, 434] on input "60" at bounding box center [870, 438] width 133 height 19
click at [852, 434] on input "60" at bounding box center [870, 438] width 133 height 19
type input "50"
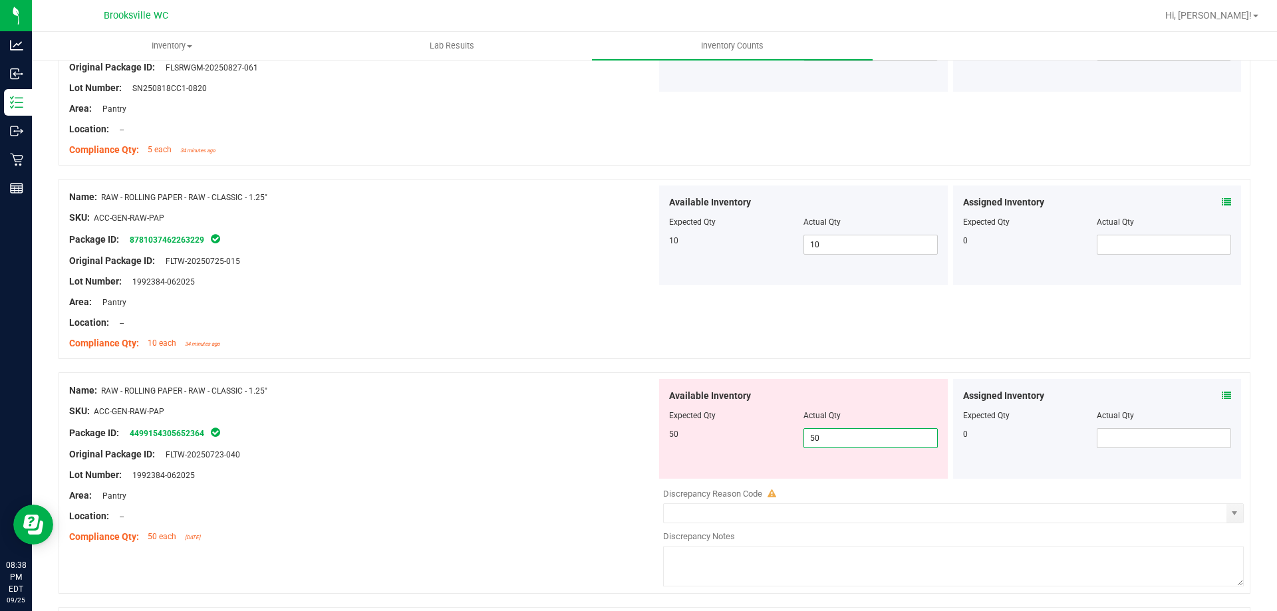
click at [589, 422] on div at bounding box center [362, 421] width 587 height 7
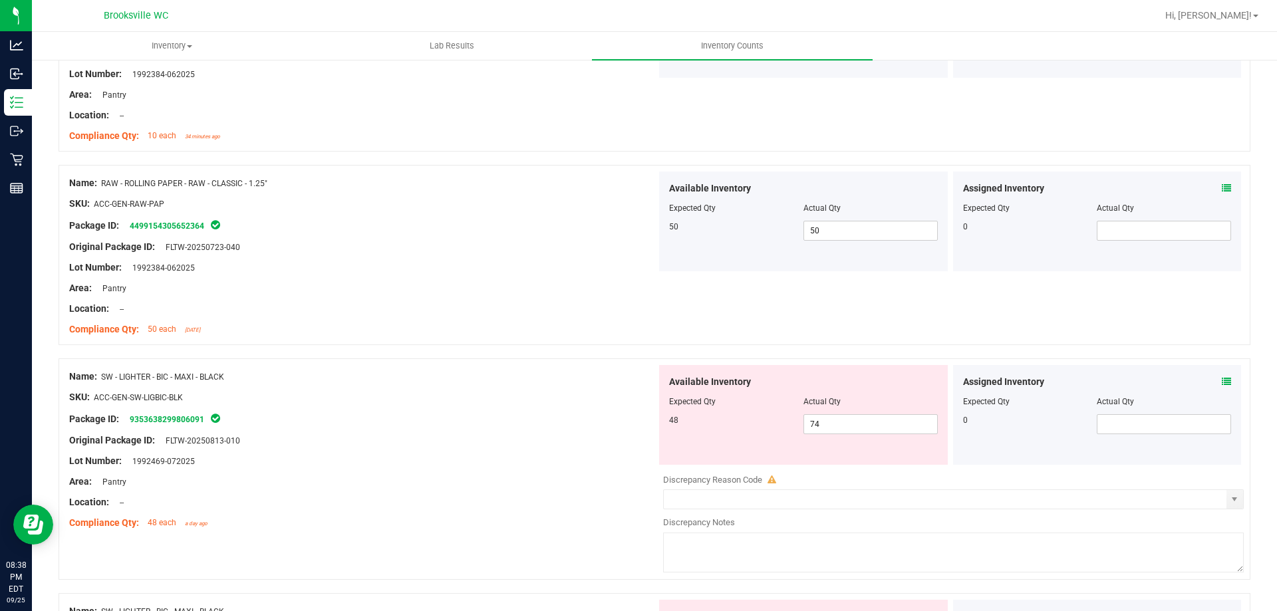
scroll to position [798, 0]
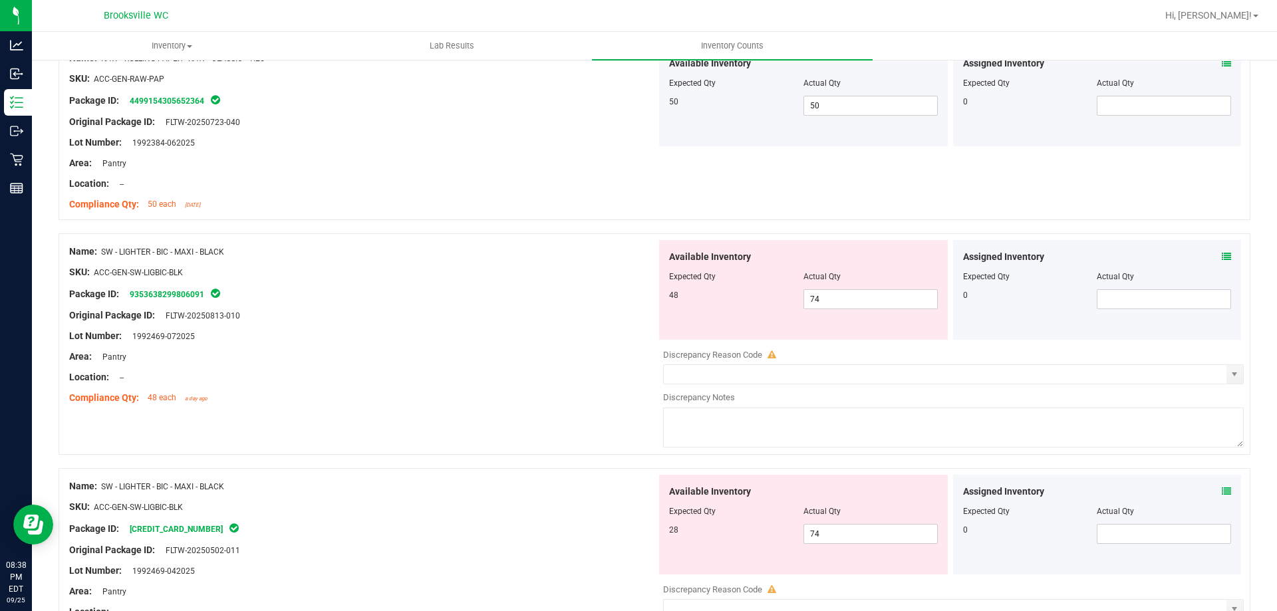
click at [1222, 259] on icon at bounding box center [1226, 256] width 9 height 9
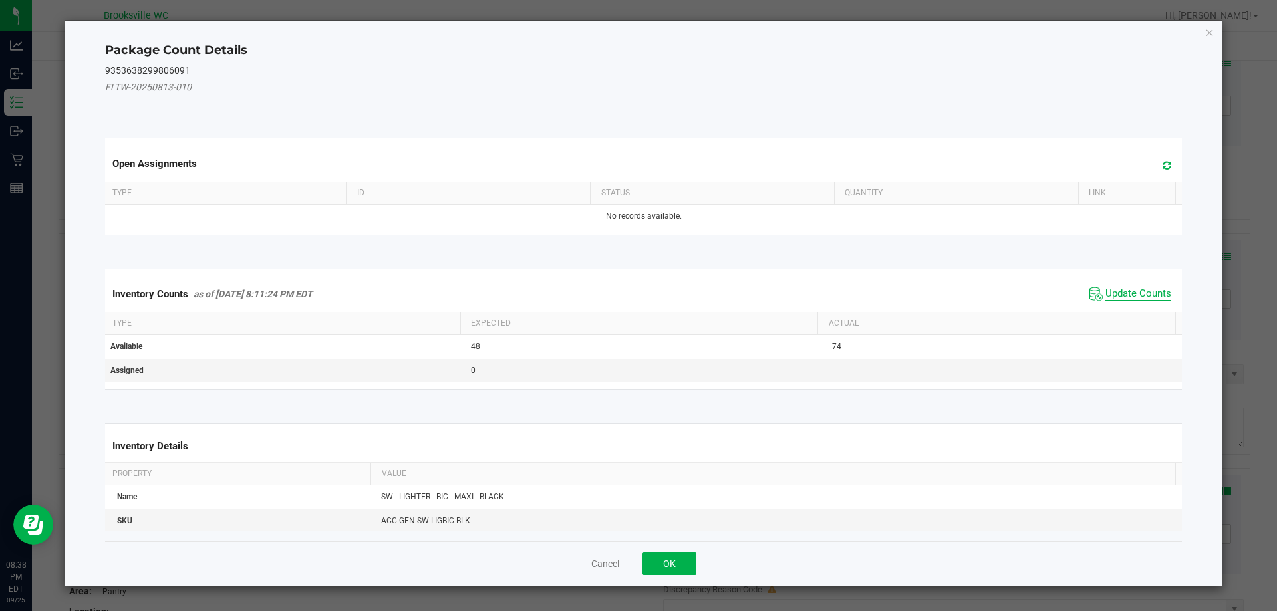
click at [1109, 293] on span "Update Counts" at bounding box center [1139, 293] width 66 height 13
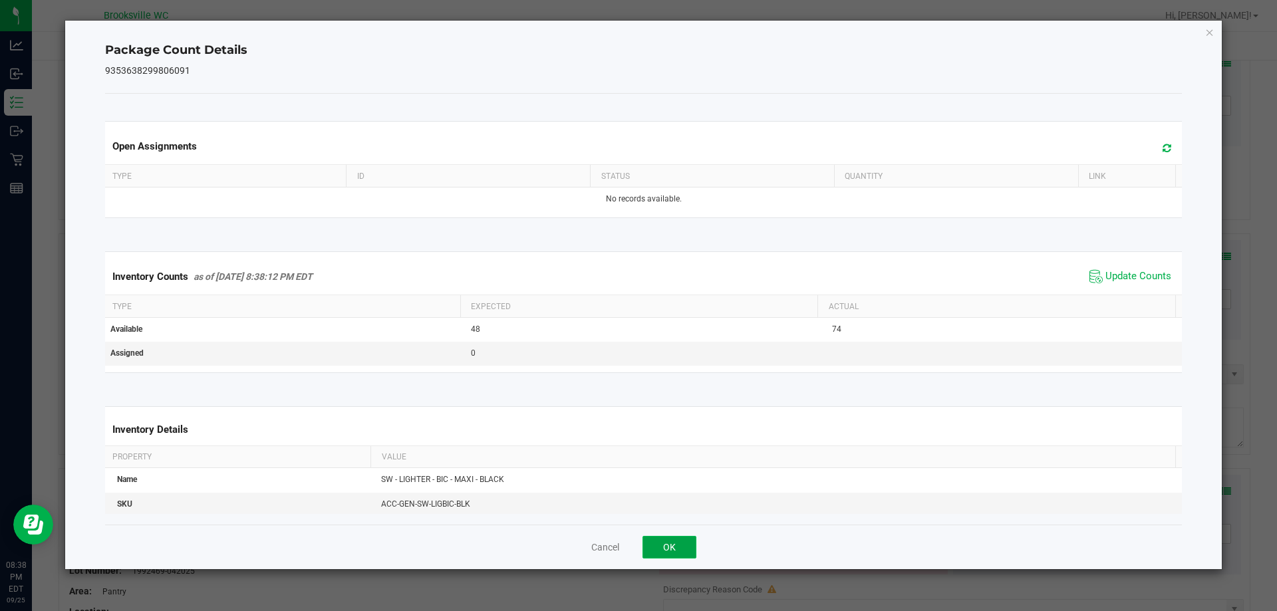
click at [648, 549] on button "OK" at bounding box center [670, 547] width 54 height 23
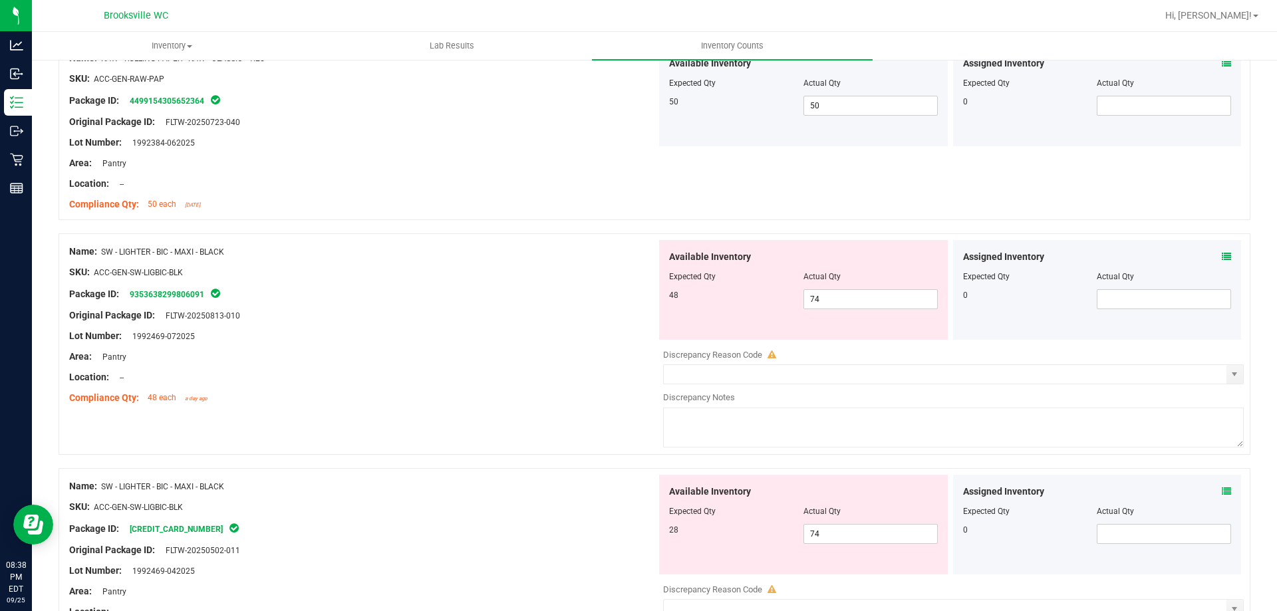
click at [1222, 495] on icon at bounding box center [1226, 491] width 9 height 9
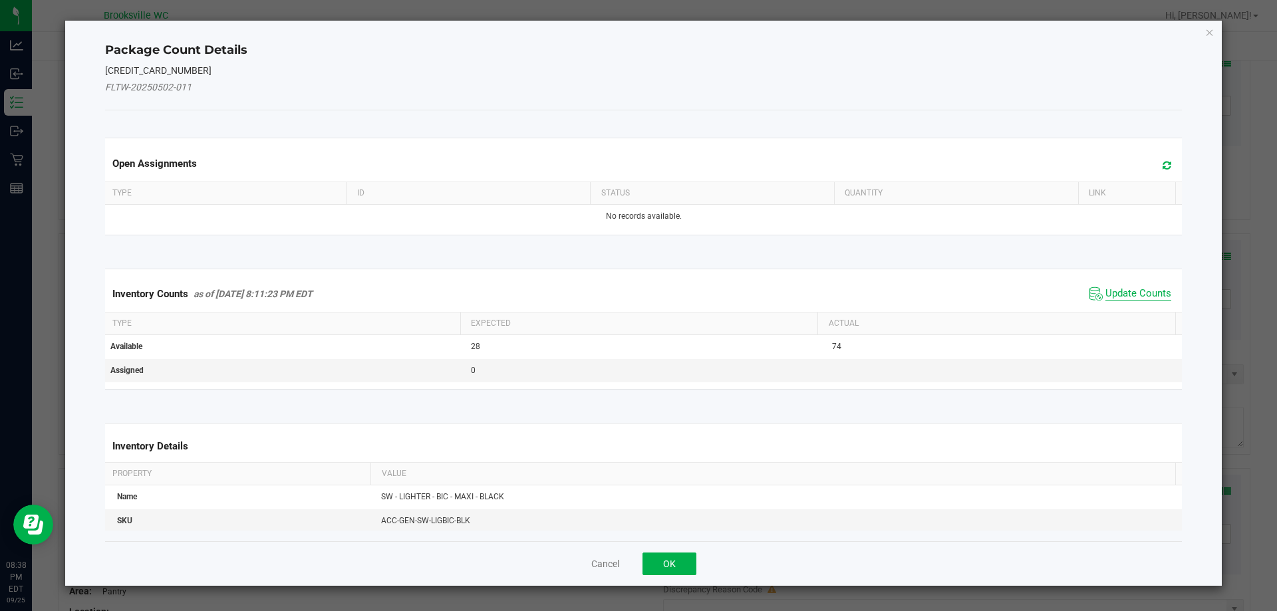
click at [1112, 292] on span "Update Counts" at bounding box center [1139, 293] width 66 height 13
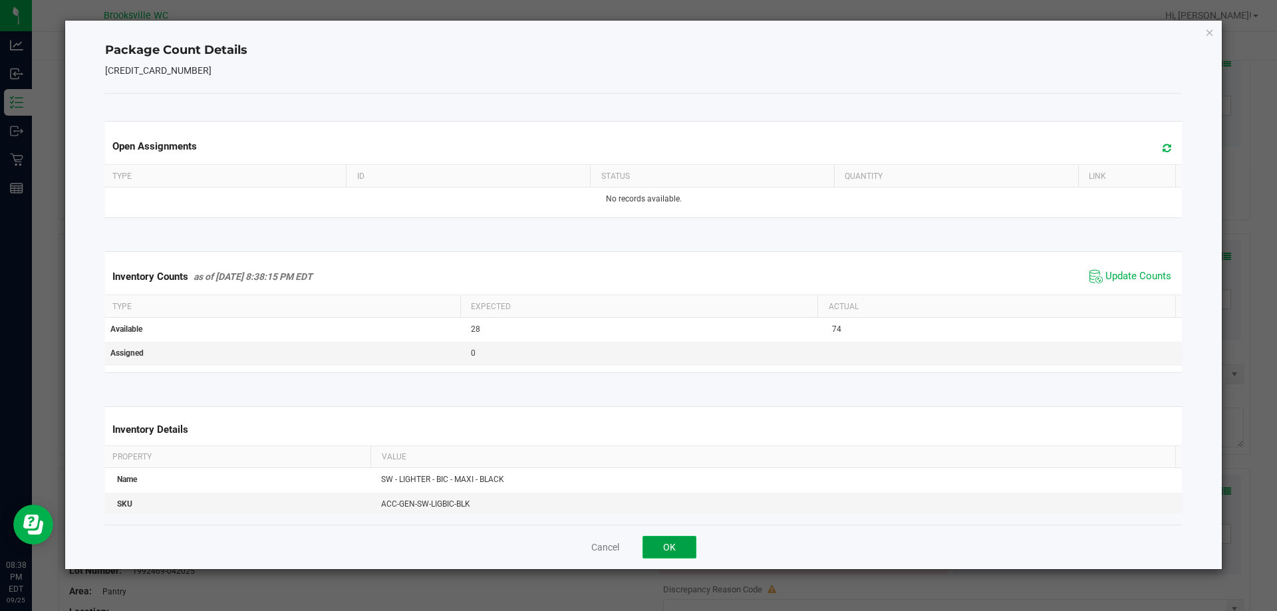
click at [678, 544] on button "OK" at bounding box center [670, 547] width 54 height 23
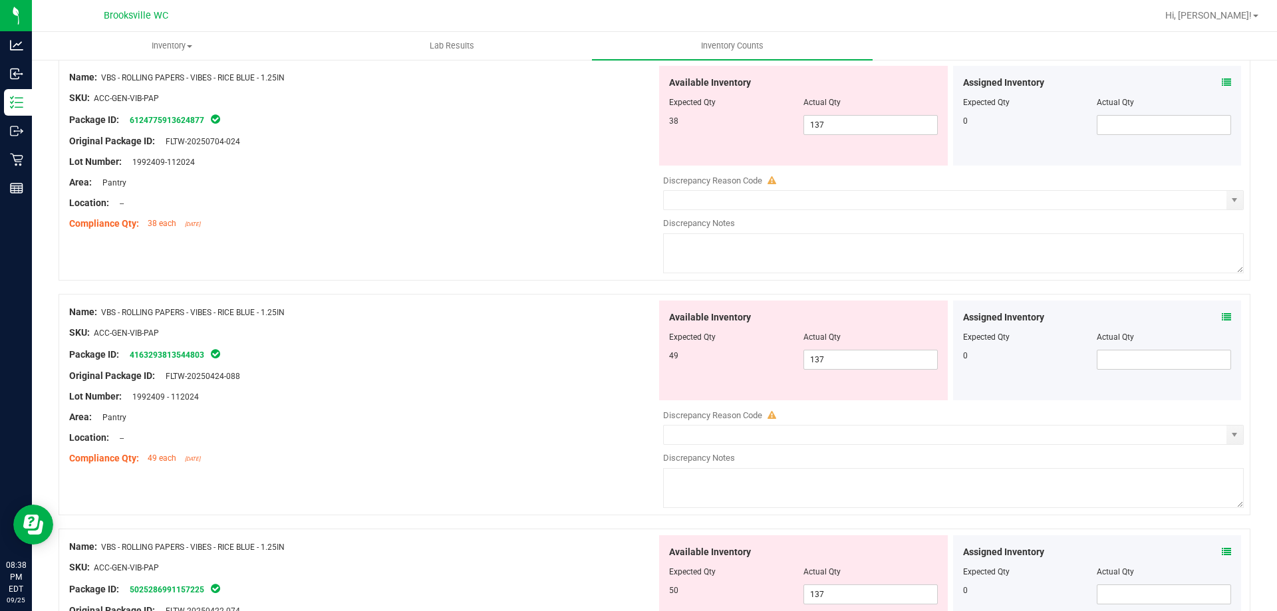
scroll to position [1464, 0]
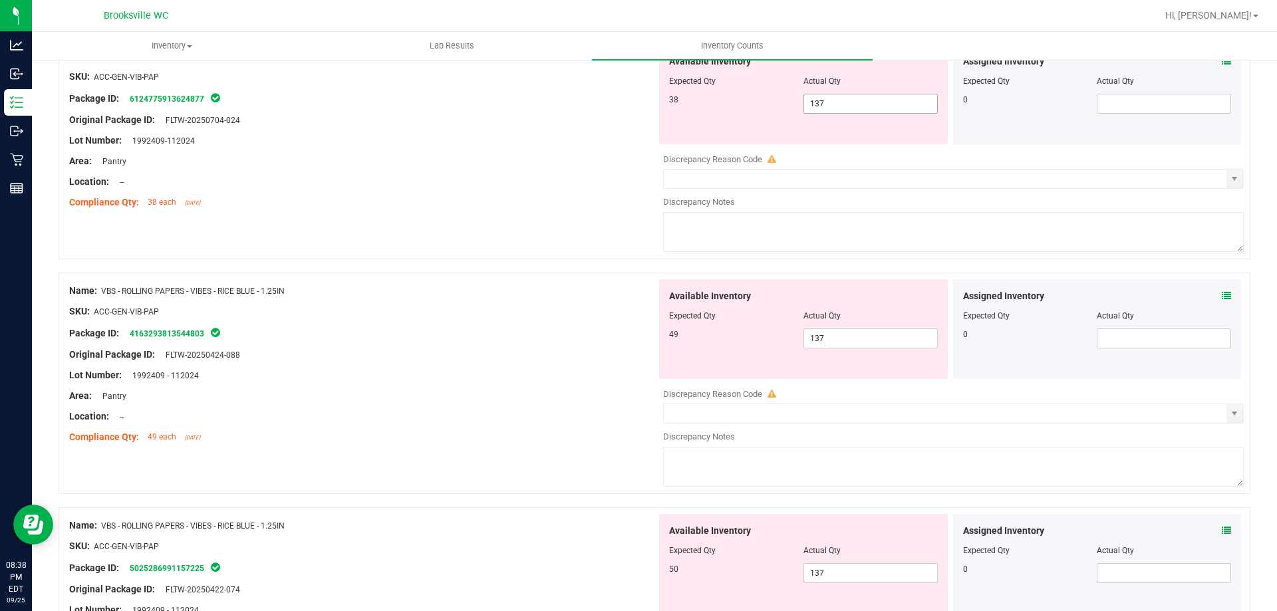
click at [824, 105] on span "137 137" at bounding box center [871, 104] width 134 height 20
click at [824, 105] on input "137" at bounding box center [870, 103] width 133 height 19
type input "38"
click at [826, 342] on div "Available Inventory Expected Qty Actual Qty 49 137 137" at bounding box center [950, 384] width 587 height 211
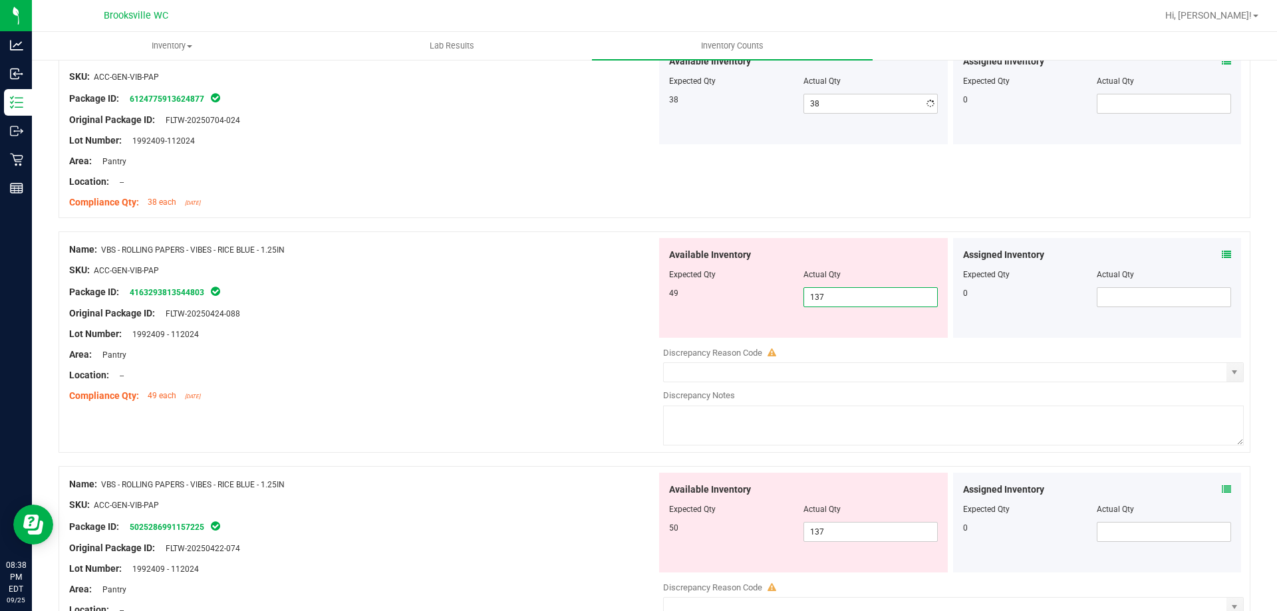
click at [826, 342] on div at bounding box center [953, 343] width 581 height 7
click at [829, 297] on span "137 137" at bounding box center [871, 297] width 134 height 20
click at [829, 297] on input "137" at bounding box center [870, 297] width 133 height 19
type input "49"
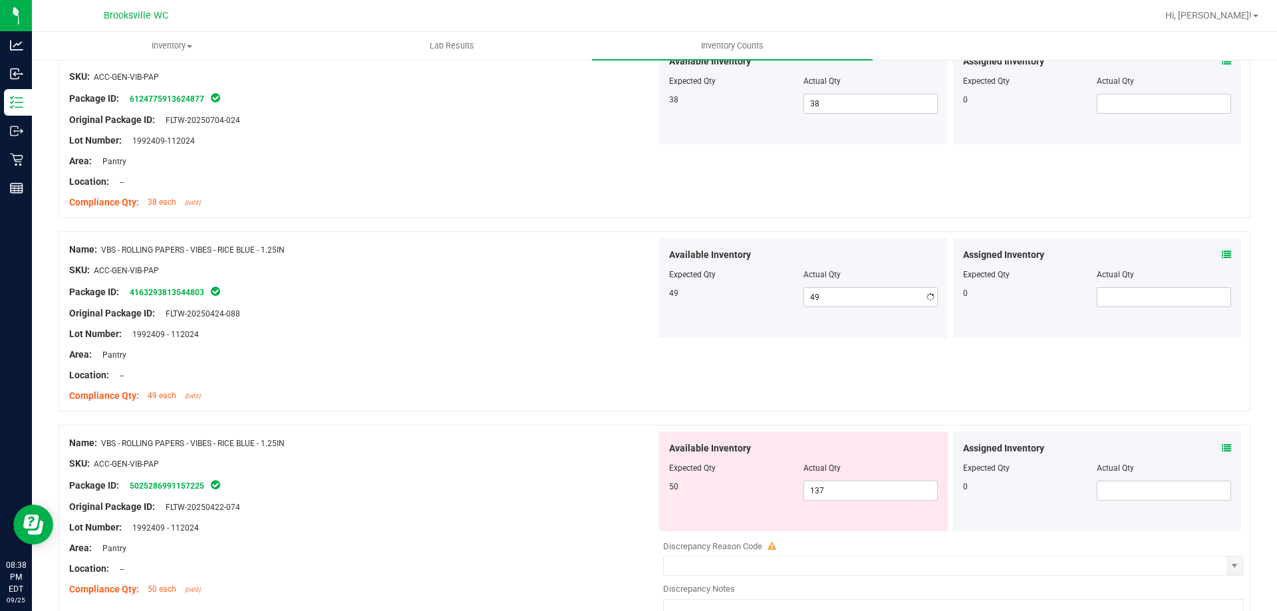
click at [578, 410] on div "Name: VBS - ROLLING PAPERS - VIBES - RICE BLUE - 1.25IN SKU: ACC-GEN-VIB-PAP Pa…" at bounding box center [655, 321] width 1192 height 180
click at [831, 485] on span "137 137" at bounding box center [871, 491] width 134 height 20
click at [831, 485] on input "137" at bounding box center [870, 491] width 133 height 19
type input "50"
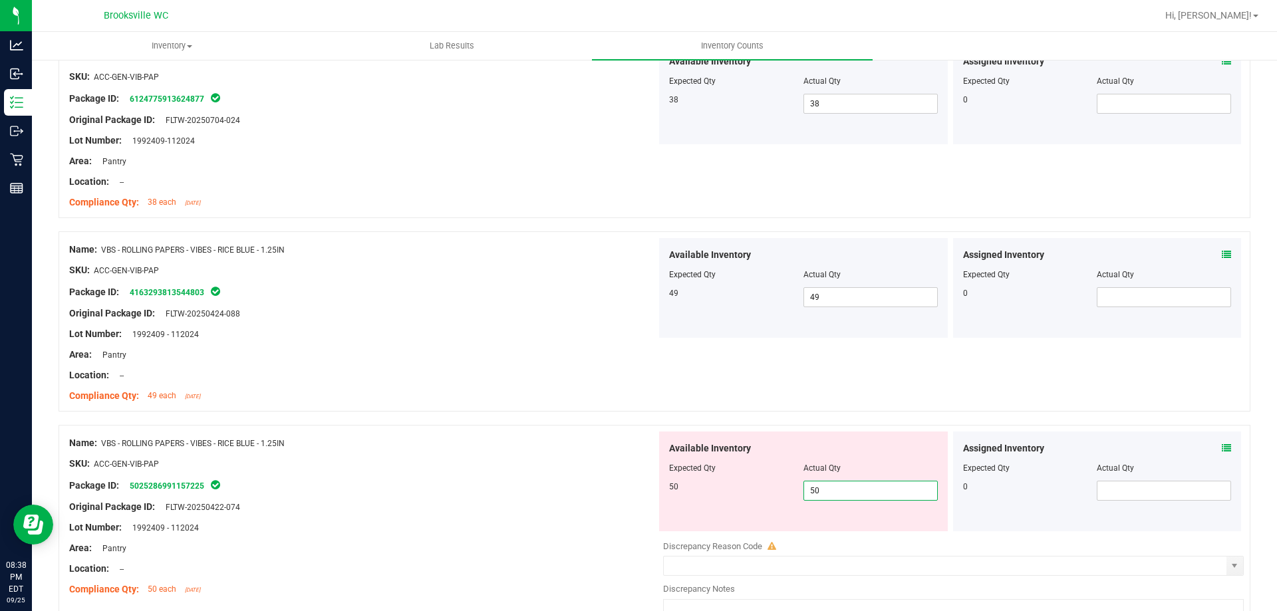
click at [517, 418] on div at bounding box center [655, 418] width 1192 height 13
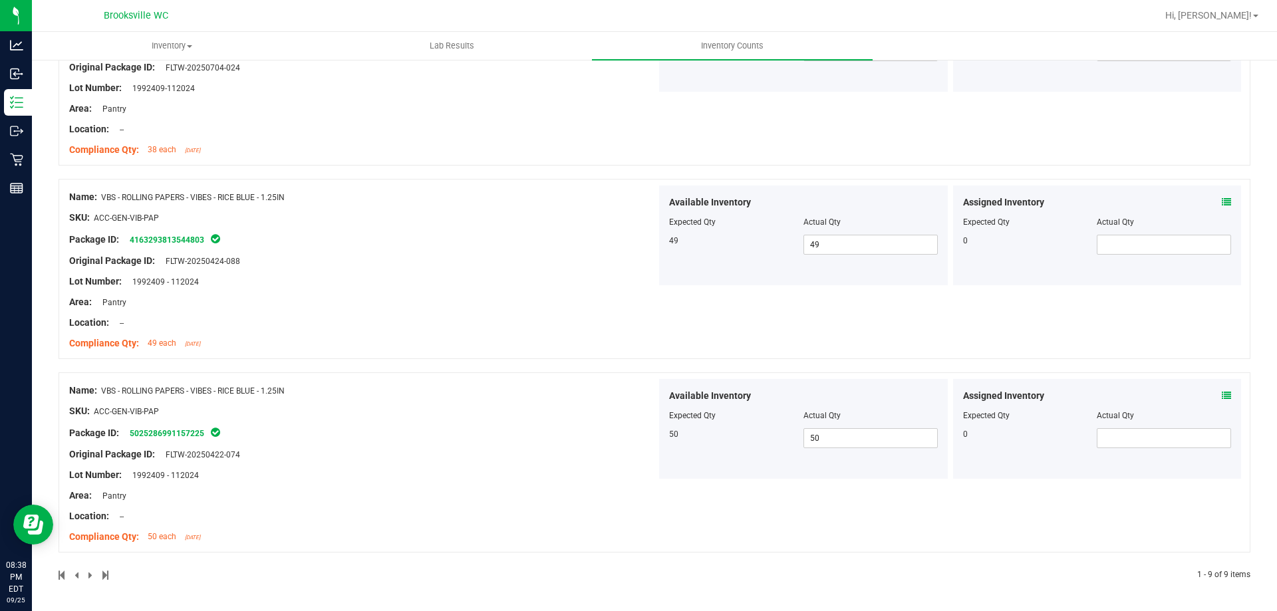
drag, startPoint x: 522, startPoint y: 418, endPoint x: 525, endPoint y: 331, distance: 87.9
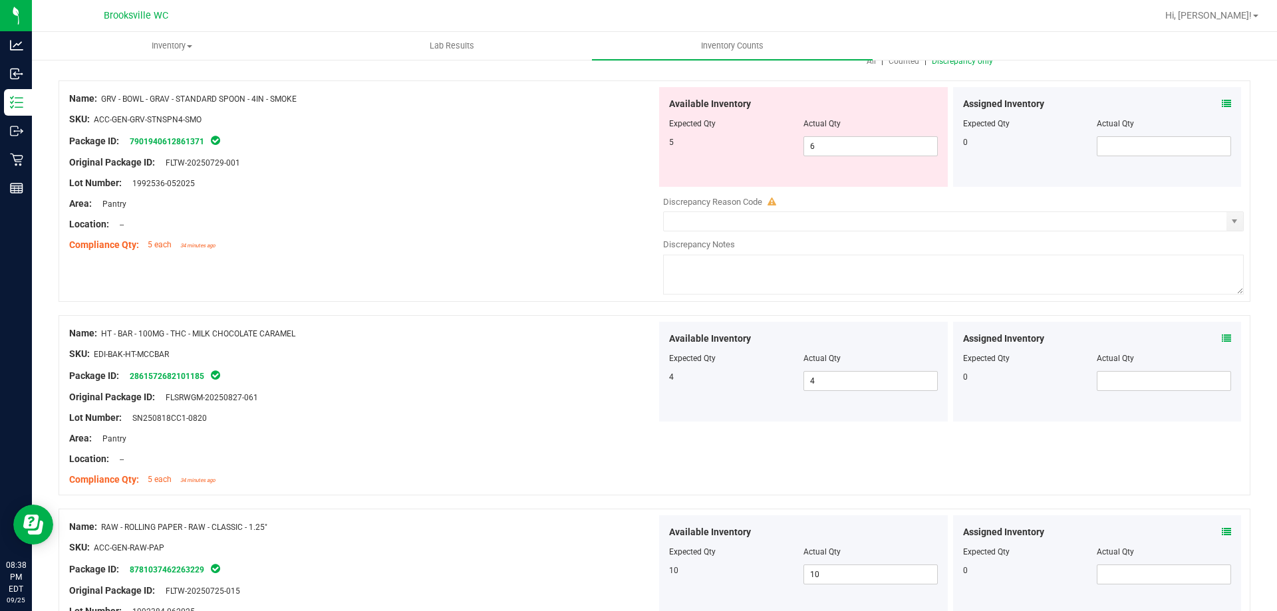
scroll to position [0, 0]
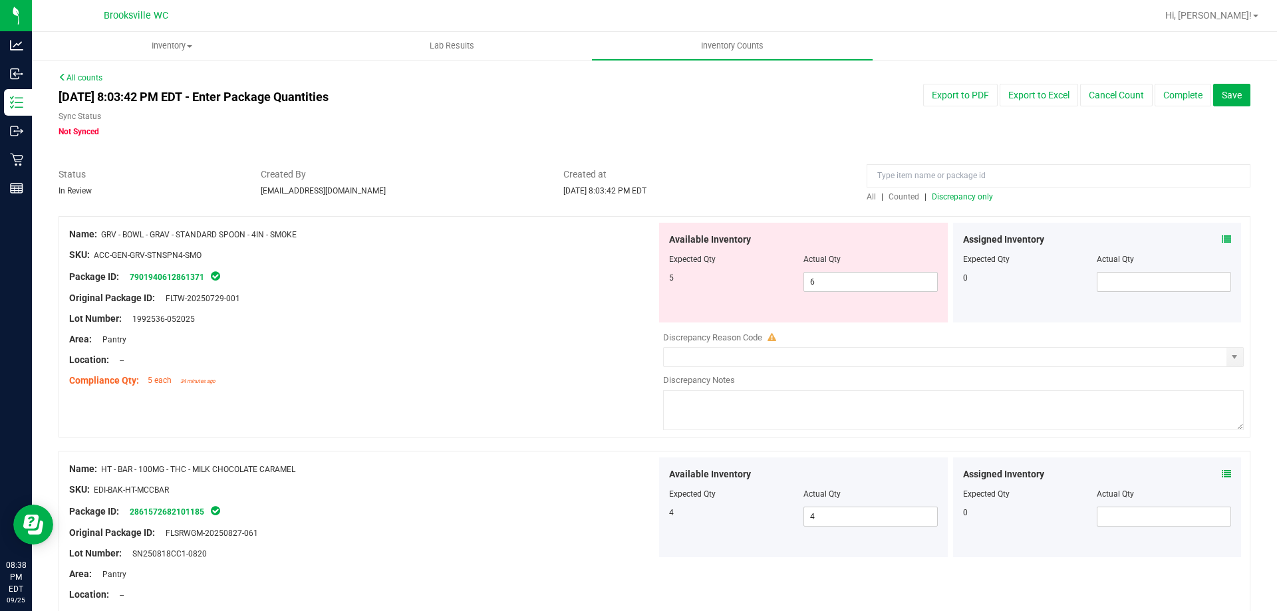
click at [961, 194] on span "Discrepancy only" at bounding box center [962, 196] width 61 height 9
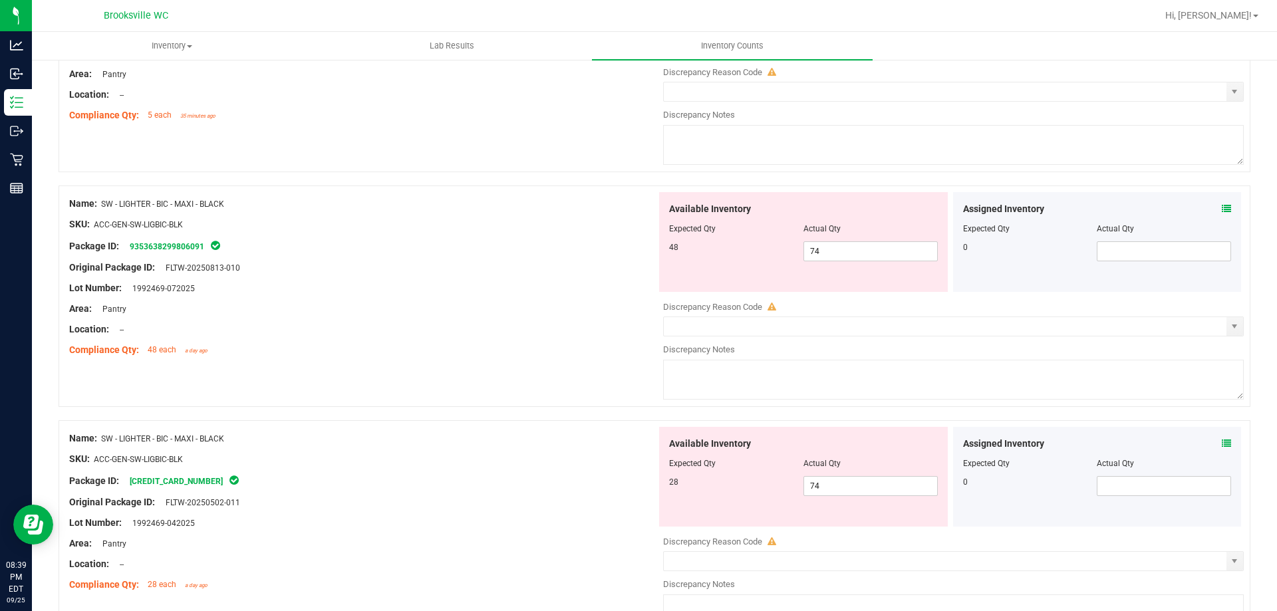
scroll to position [266, 0]
click at [831, 250] on span "74 74" at bounding box center [871, 251] width 134 height 20
click at [831, 249] on input "74" at bounding box center [870, 250] width 133 height 19
type input "48"
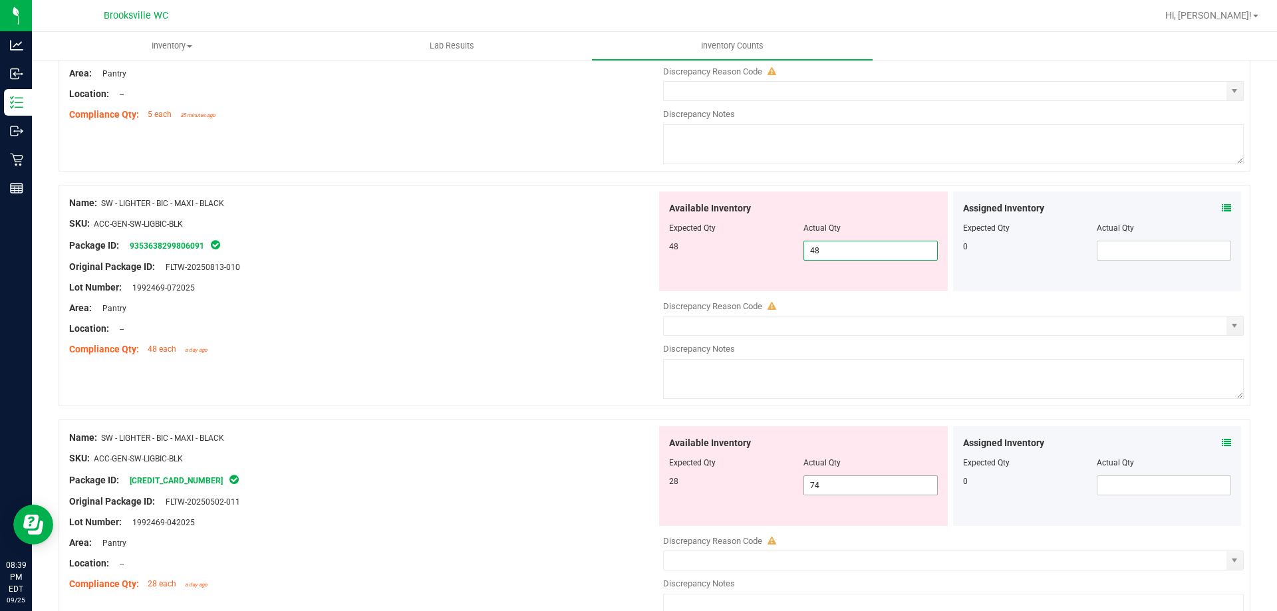
click at [837, 481] on div "Available Inventory Expected Qty Actual Qty 28 74 74" at bounding box center [803, 476] width 289 height 100
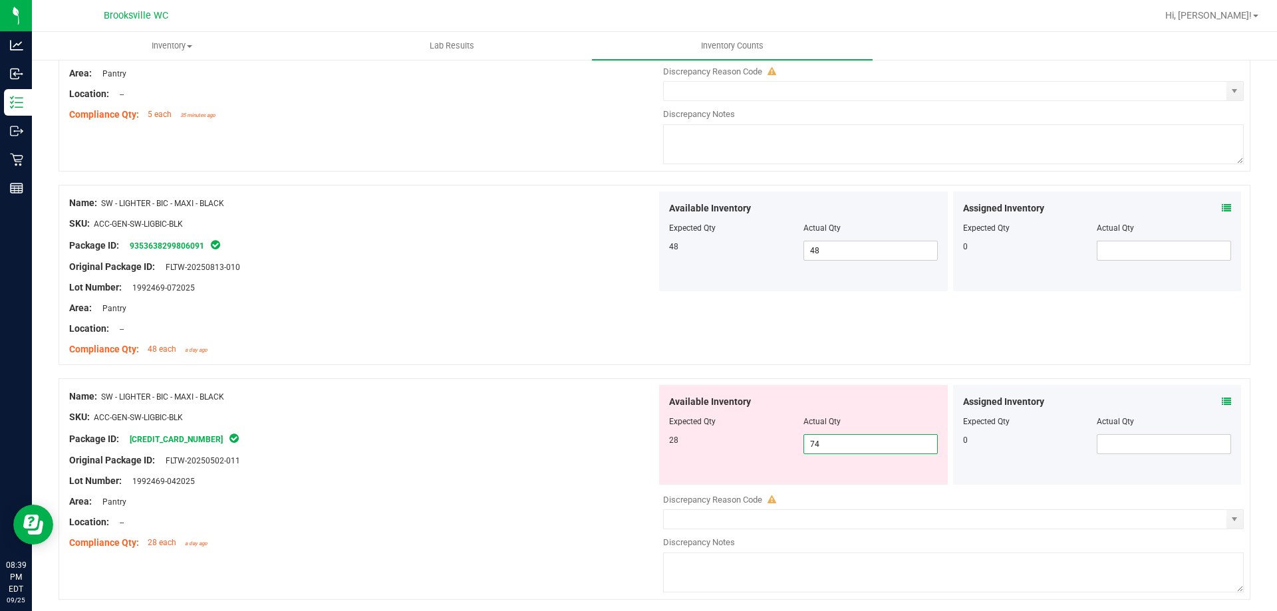
click at [837, 481] on div "Available Inventory Expected Qty Actual Qty 28 74 74" at bounding box center [803, 435] width 289 height 100
click at [843, 442] on span "74 74" at bounding box center [871, 444] width 134 height 20
click at [845, 448] on input "74" at bounding box center [870, 444] width 133 height 19
click at [846, 448] on input "74" at bounding box center [870, 444] width 133 height 19
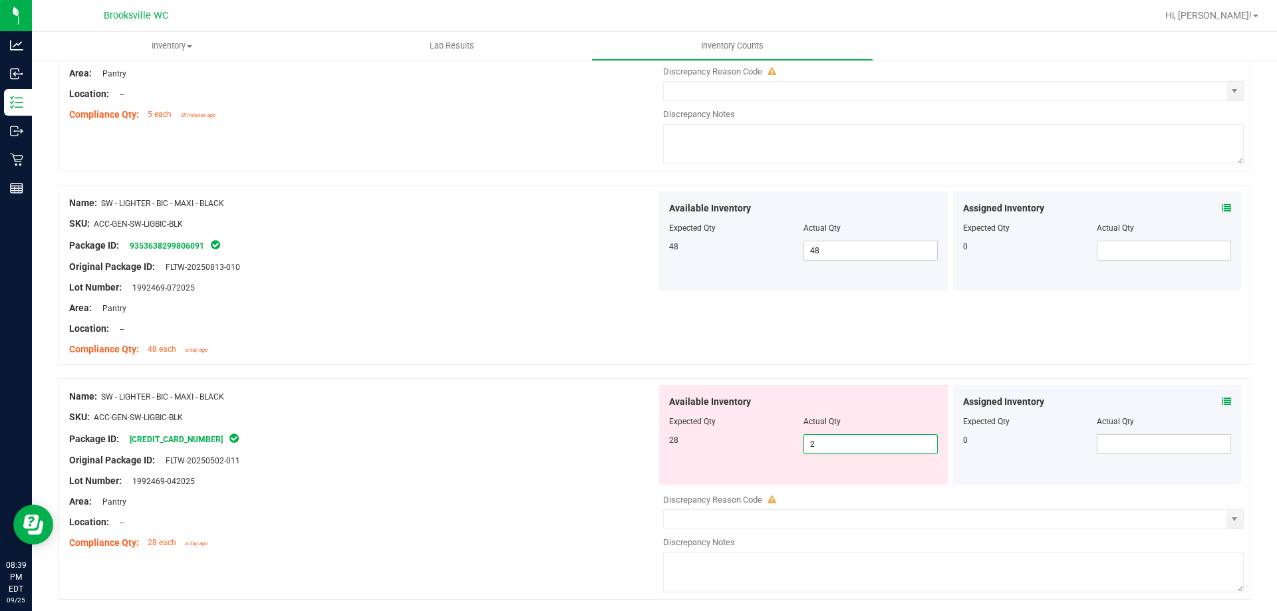
type input "28"
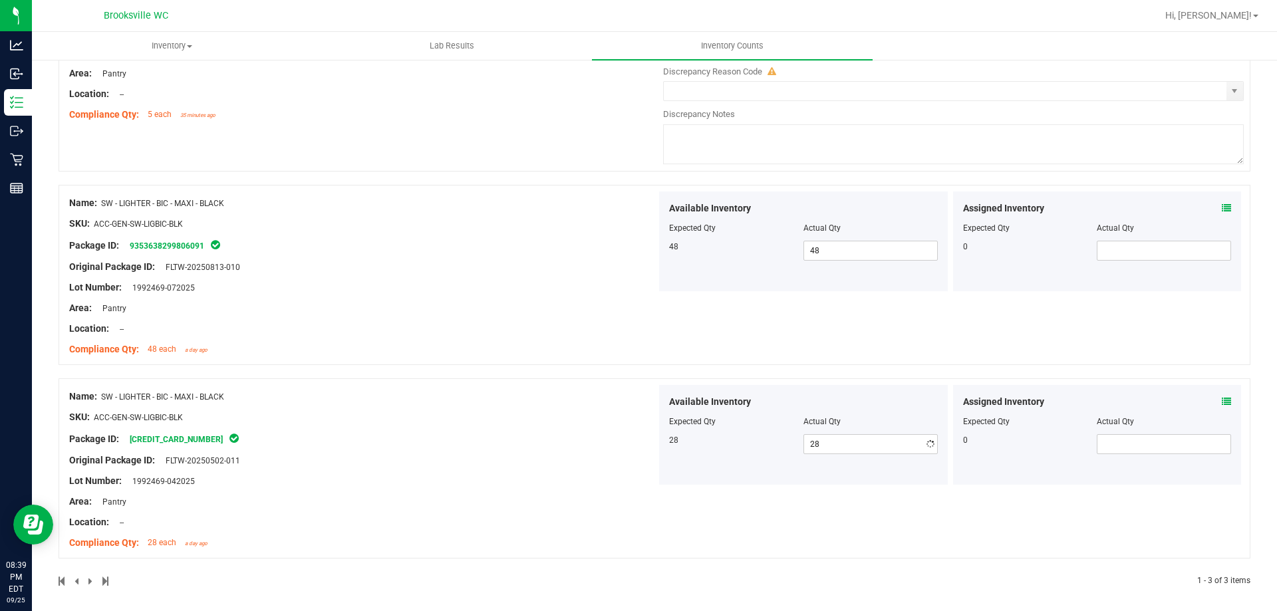
drag, startPoint x: 729, startPoint y: 452, endPoint x: 714, endPoint y: 452, distance: 15.3
click at [719, 452] on div "28 28 28" at bounding box center [803, 444] width 269 height 20
drag, startPoint x: 553, startPoint y: 518, endPoint x: 612, endPoint y: 482, distance: 68.7
click at [553, 518] on div "Location: --" at bounding box center [362, 523] width 587 height 14
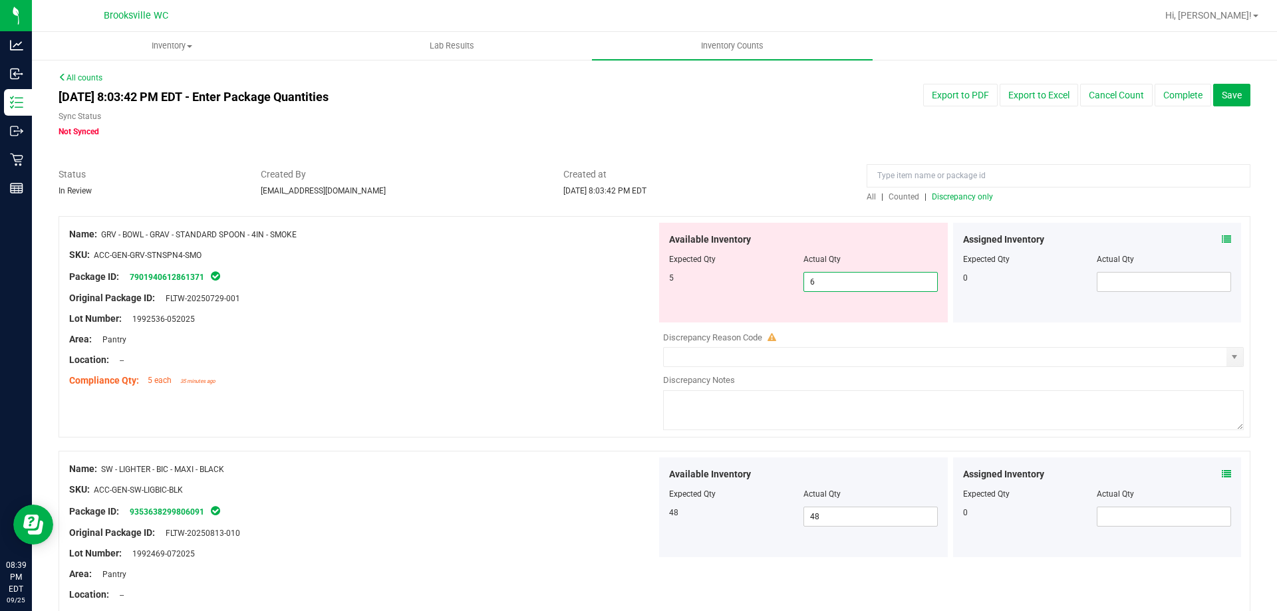
click at [873, 283] on span "6 6" at bounding box center [871, 282] width 134 height 20
click at [873, 283] on input "6" at bounding box center [870, 282] width 133 height 19
type input "5"
click at [427, 313] on div "Lot Number: 1992536-052025" at bounding box center [362, 319] width 587 height 14
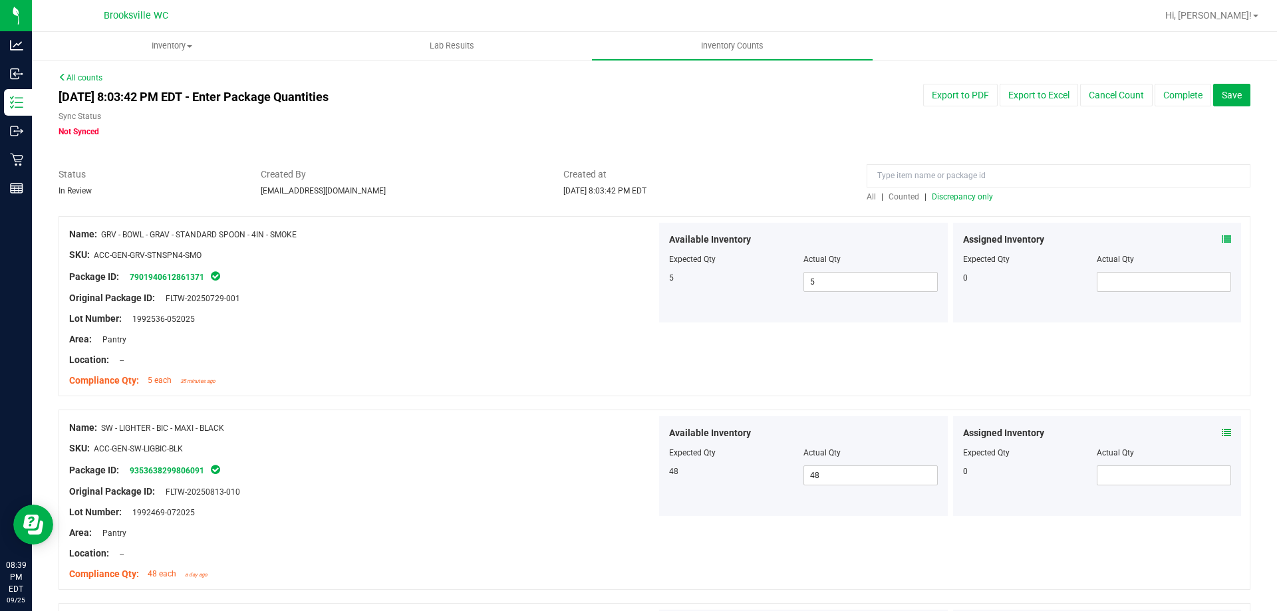
click at [969, 191] on div "All | Counted | Discrepancy only" at bounding box center [1059, 197] width 384 height 12
click at [968, 191] on div "All | Counted | Discrepancy only" at bounding box center [1059, 197] width 384 height 12
click at [967, 196] on span "Discrepancy only" at bounding box center [962, 196] width 61 height 9
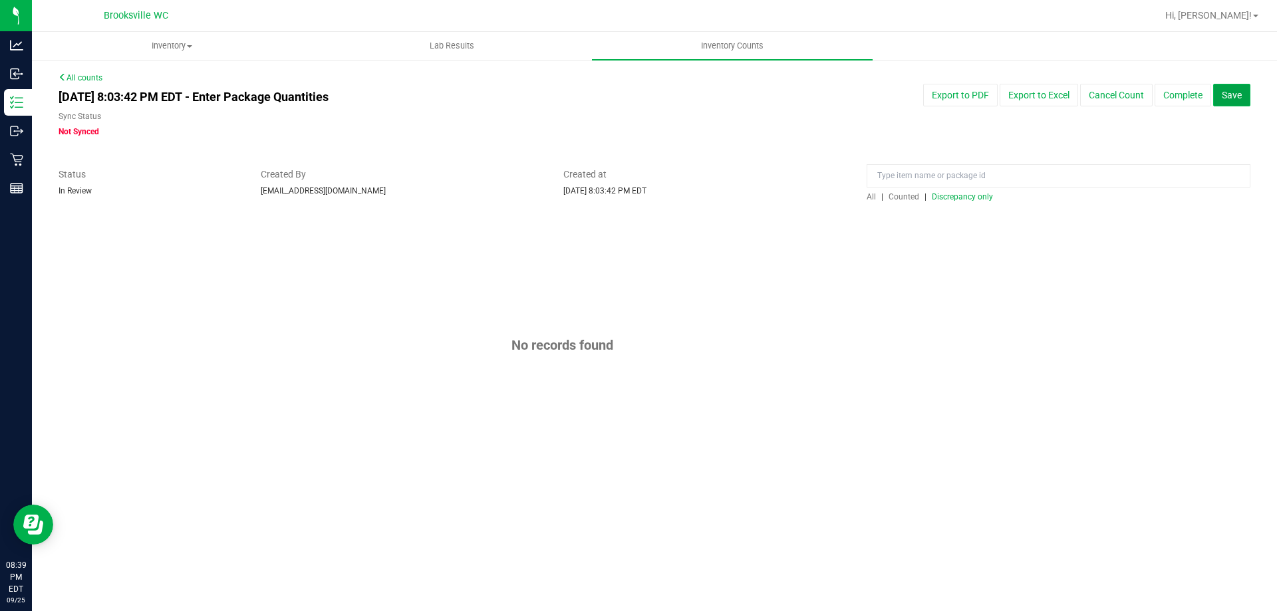
click at [1240, 85] on button "Save" at bounding box center [1231, 95] width 37 height 23
